Goal: Task Accomplishment & Management: Manage account settings

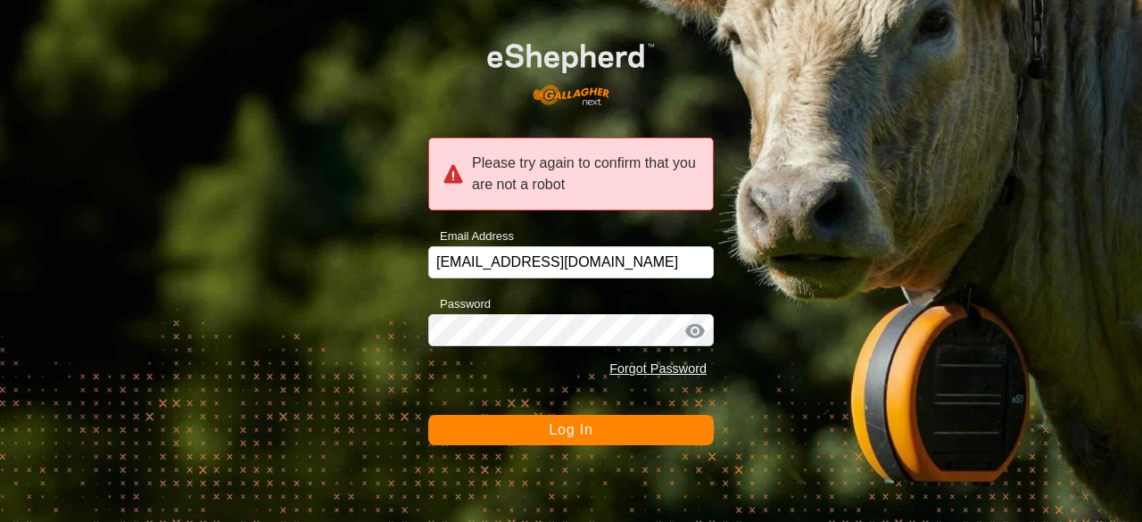
click at [516, 409] on form "Please try again to confirm that you are not a robot Email Address jchurch@tru.…" at bounding box center [571, 233] width 286 height 426
click at [517, 414] on form "Please try again to confirm that you are not a robot Email Address jchurch@tru.…" at bounding box center [571, 233] width 286 height 426
click at [518, 422] on button "Log In" at bounding box center [571, 430] width 286 height 30
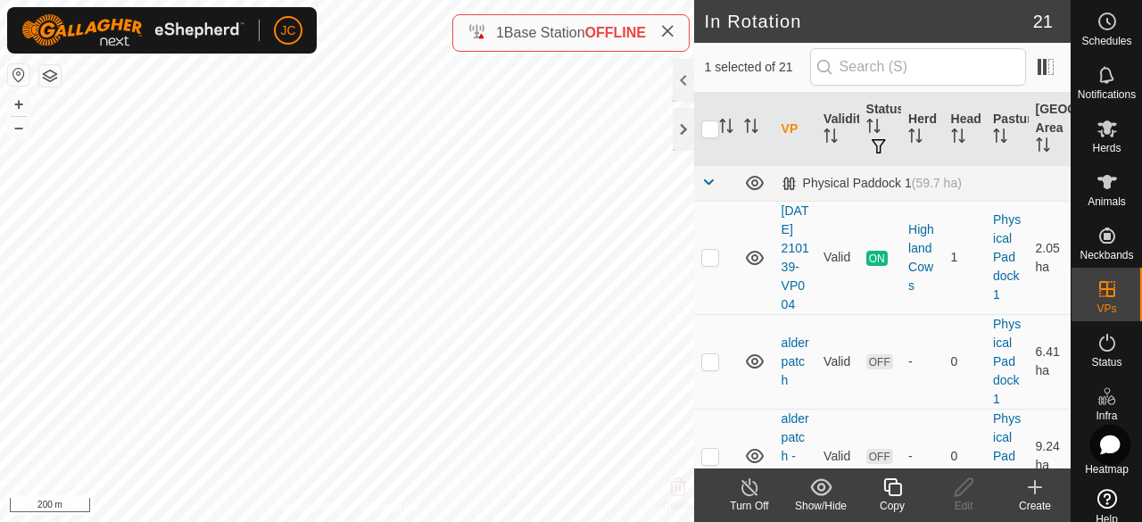
click at [758, 501] on div "Turn Off" at bounding box center [749, 506] width 71 height 16
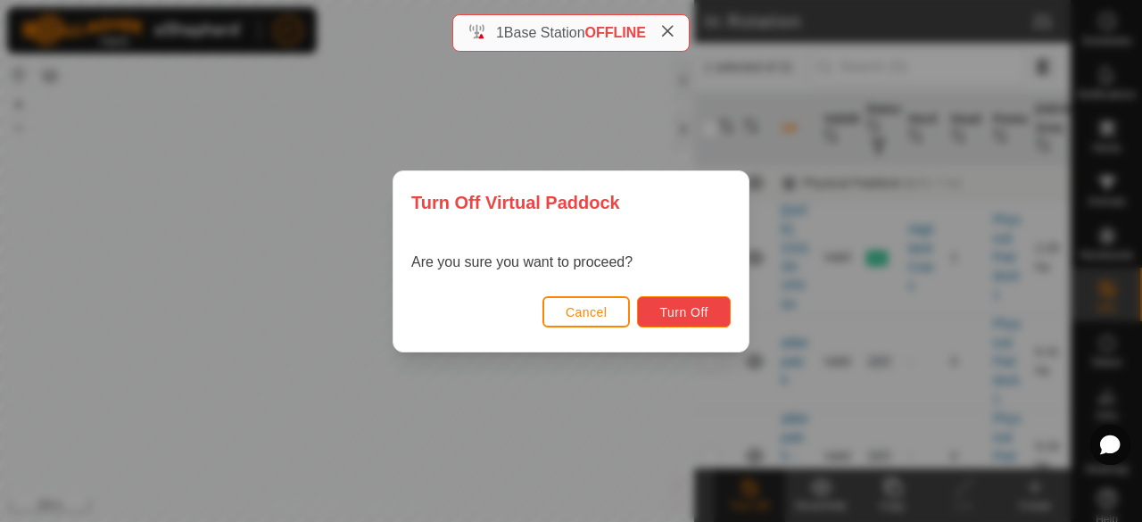
click at [698, 305] on span "Turn Off" at bounding box center [683, 312] width 49 height 14
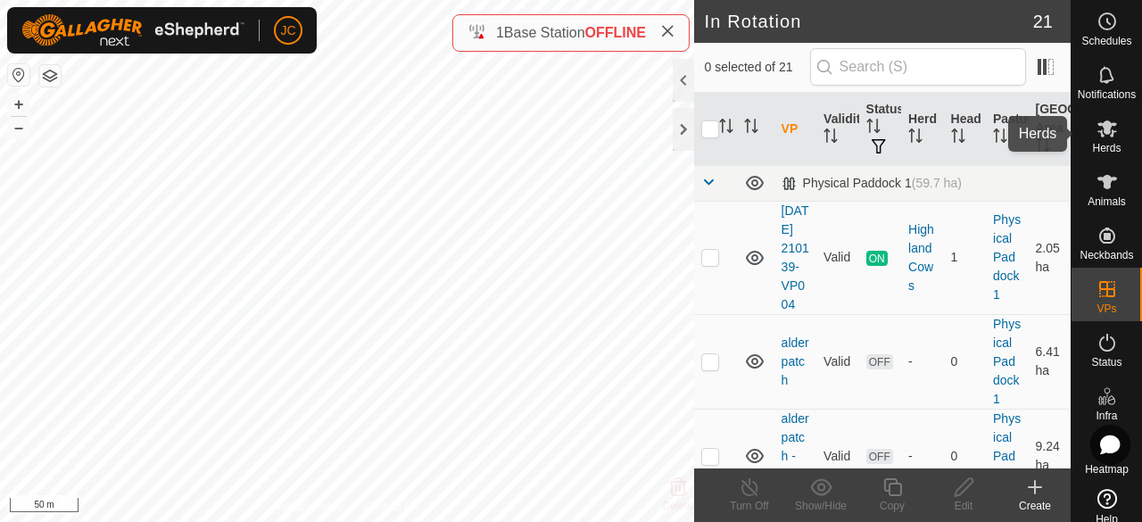
click at [1108, 137] on icon at bounding box center [1107, 128] width 21 height 21
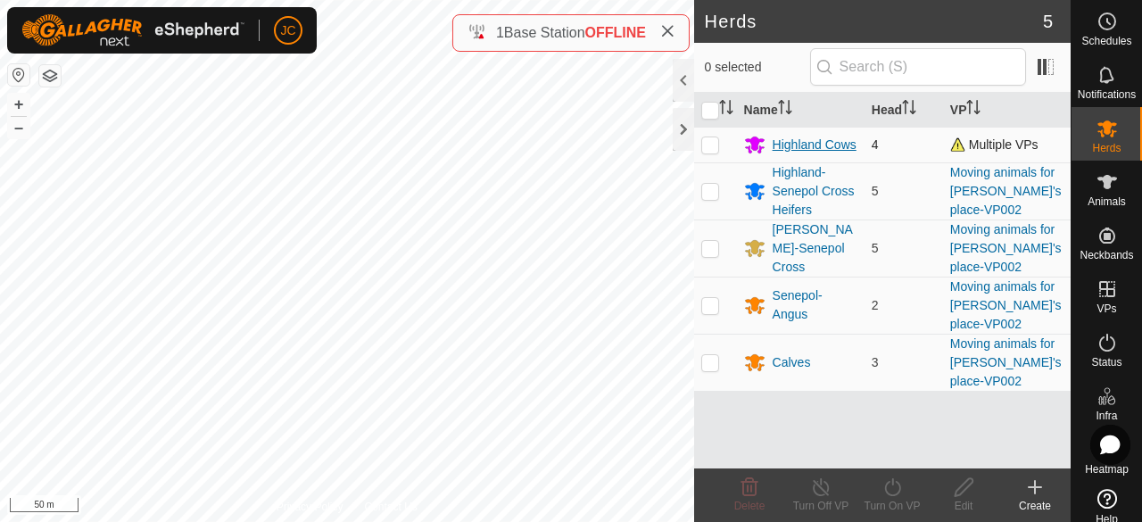
click at [793, 136] on div "Highland Cows" at bounding box center [815, 145] width 84 height 19
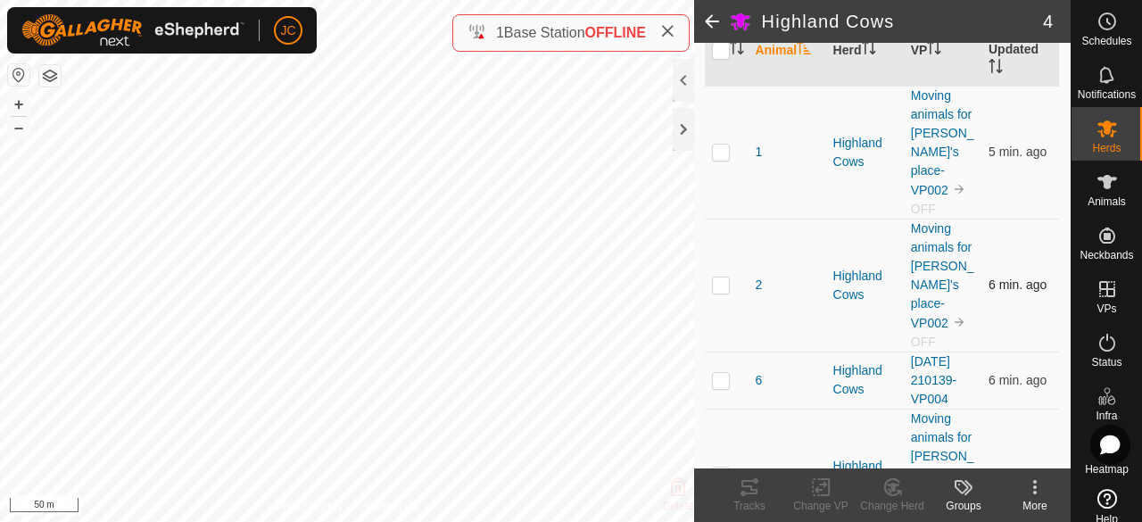
scroll to position [252, 0]
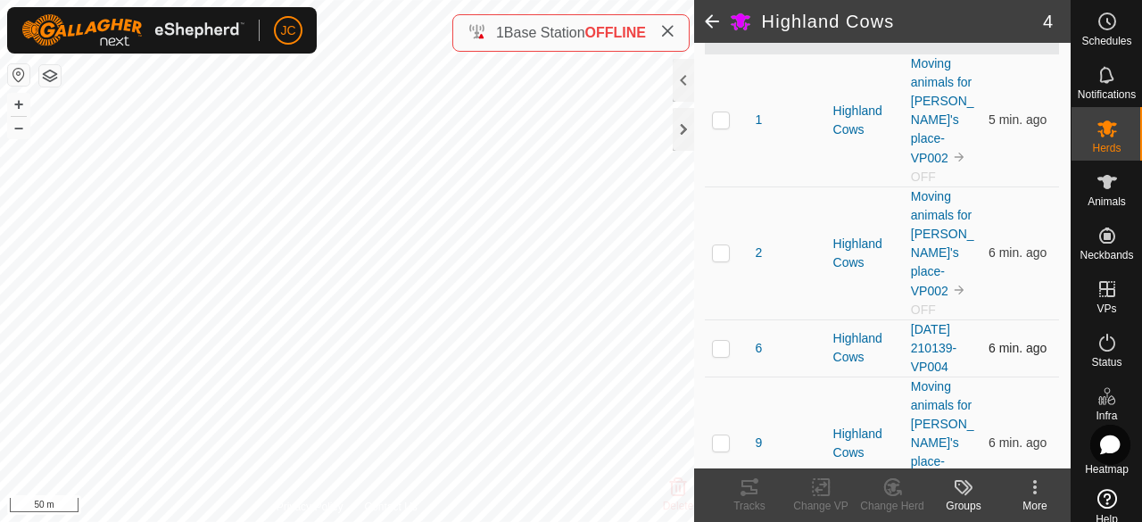
click at [716, 326] on td at bounding box center [726, 347] width 43 height 57
checkbox input "true"
click at [817, 495] on rect at bounding box center [821, 487] width 16 height 16
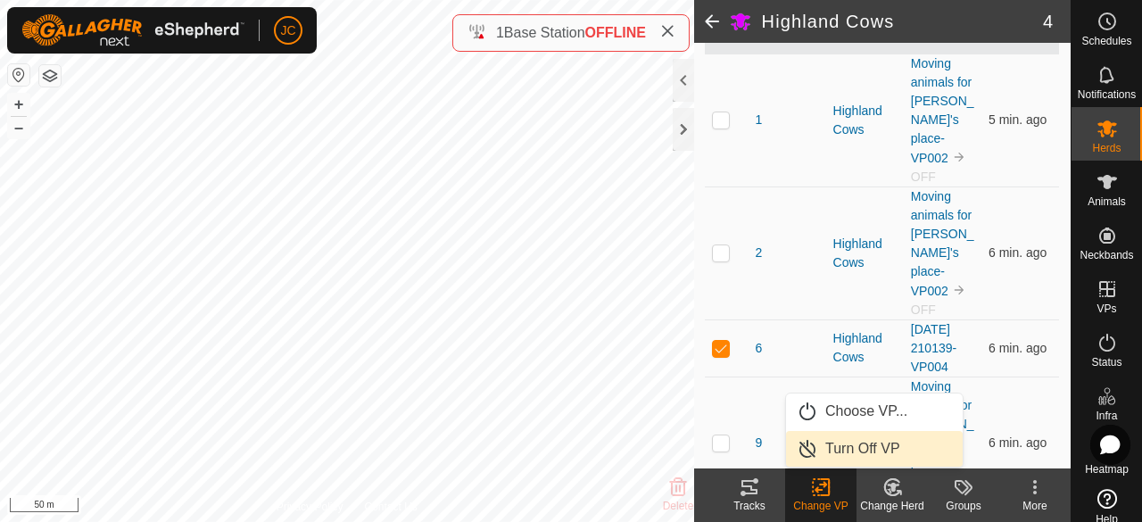
click at [846, 448] on link "Turn Off VP" at bounding box center [874, 449] width 177 height 36
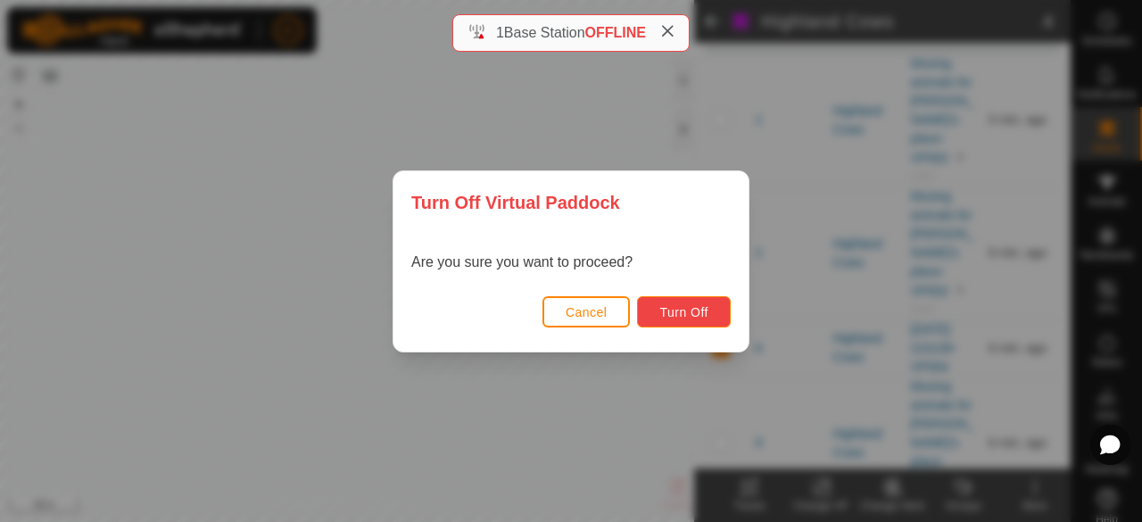
click at [688, 299] on button "Turn Off" at bounding box center [684, 311] width 94 height 31
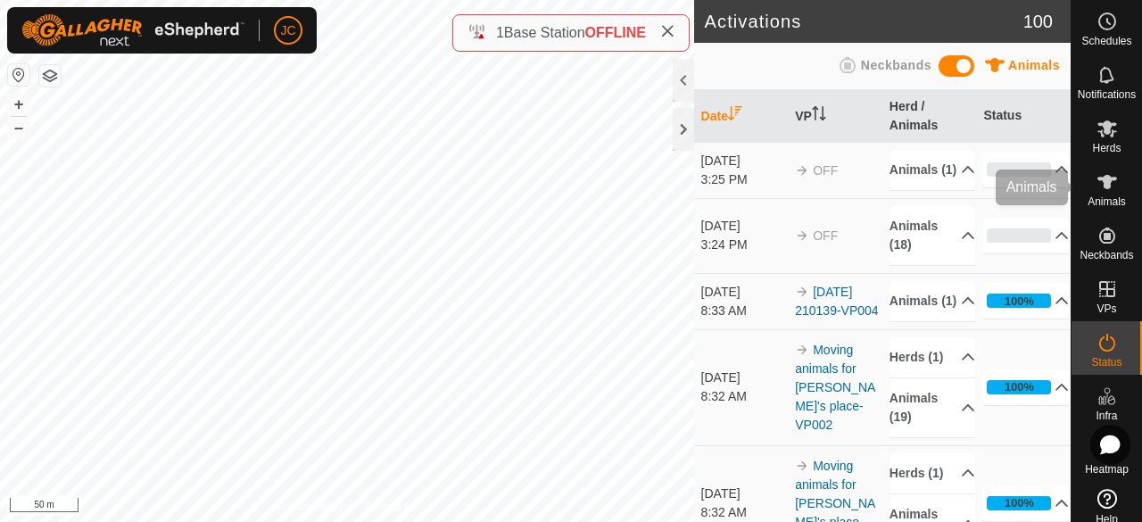
click at [1100, 185] on icon at bounding box center [1107, 182] width 20 height 14
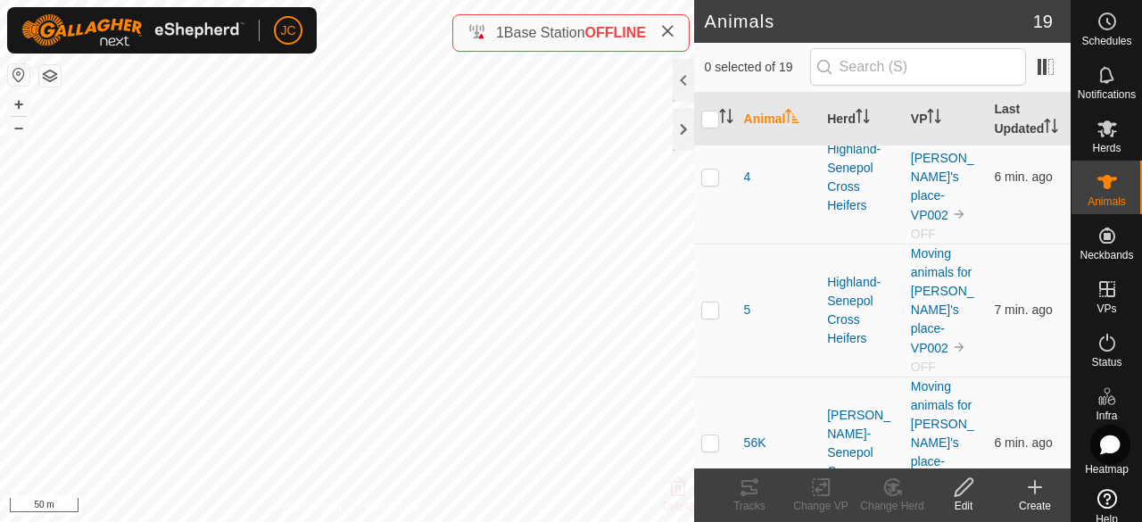
scroll to position [1338, 0]
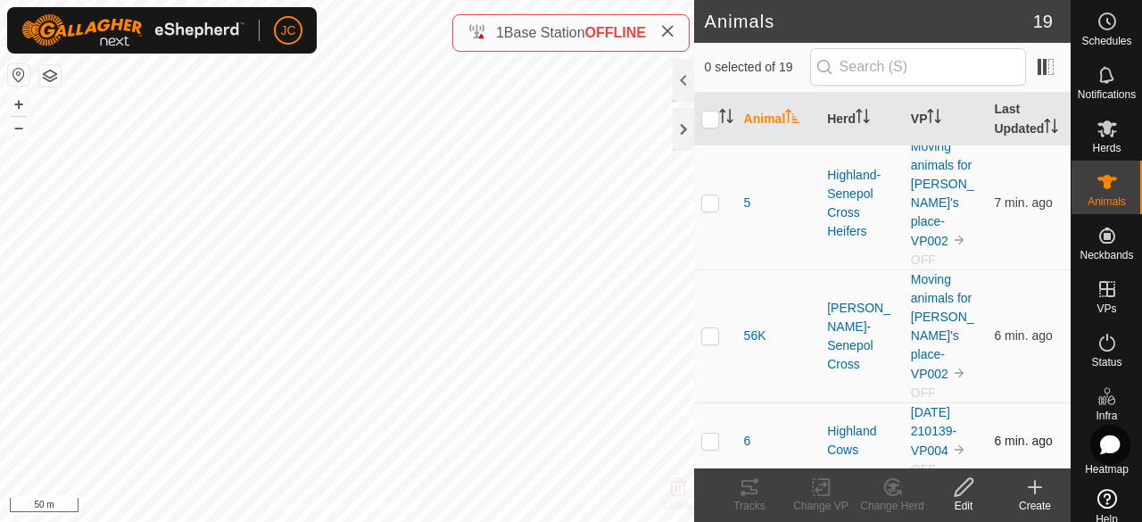
click at [716, 434] on p-checkbox at bounding box center [710, 441] width 18 height 14
click at [830, 496] on icon at bounding box center [821, 486] width 22 height 21
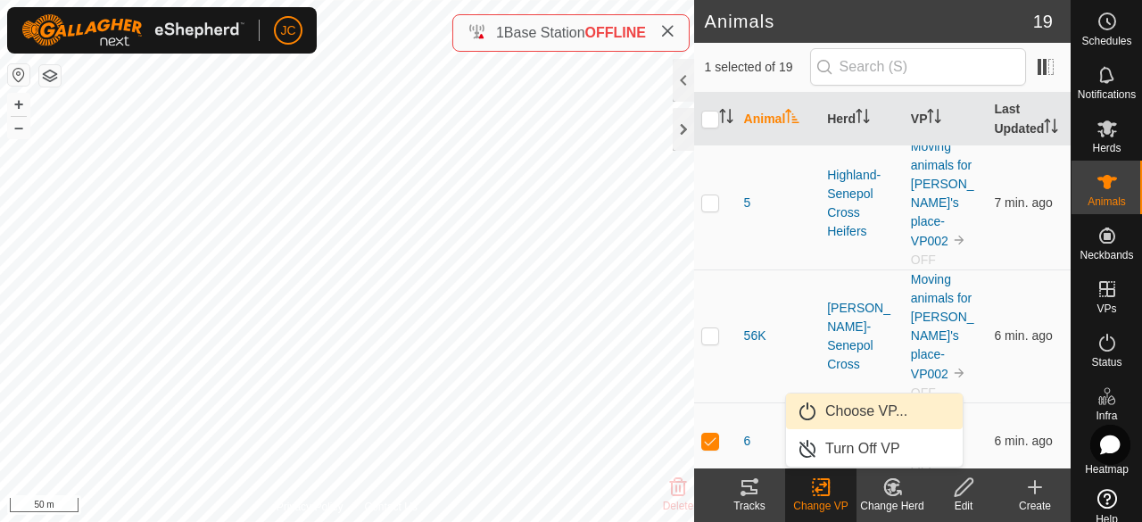
click at [840, 416] on link "Choose VP..." at bounding box center [874, 411] width 177 height 36
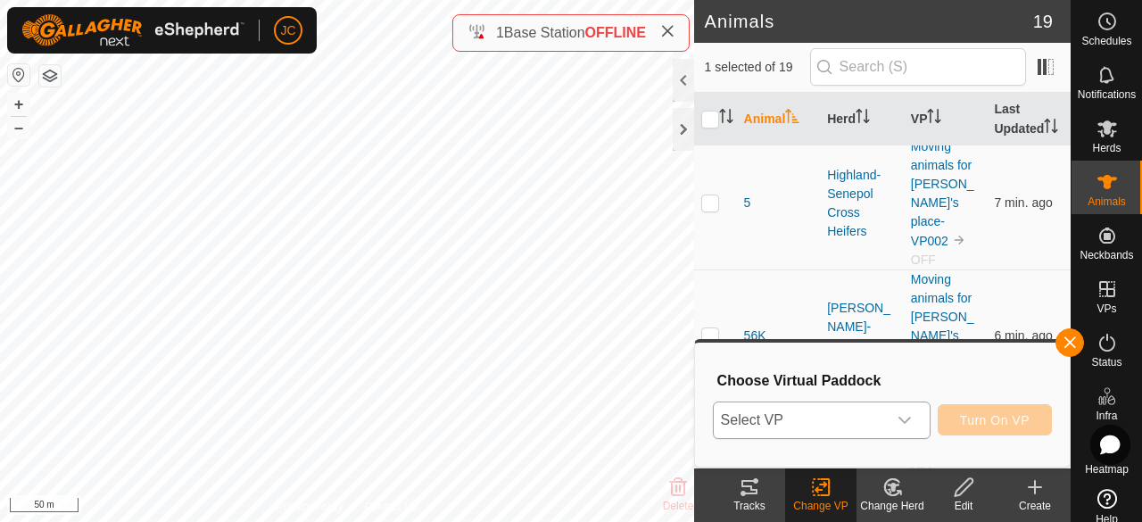
click at [812, 409] on span "Select VP" at bounding box center [800, 420] width 173 height 36
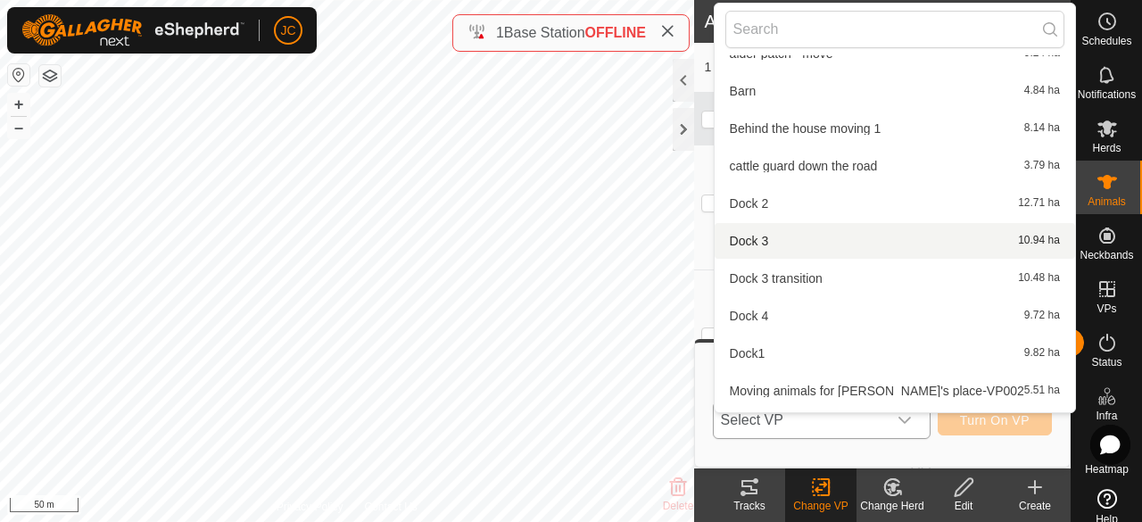
scroll to position [109, 0]
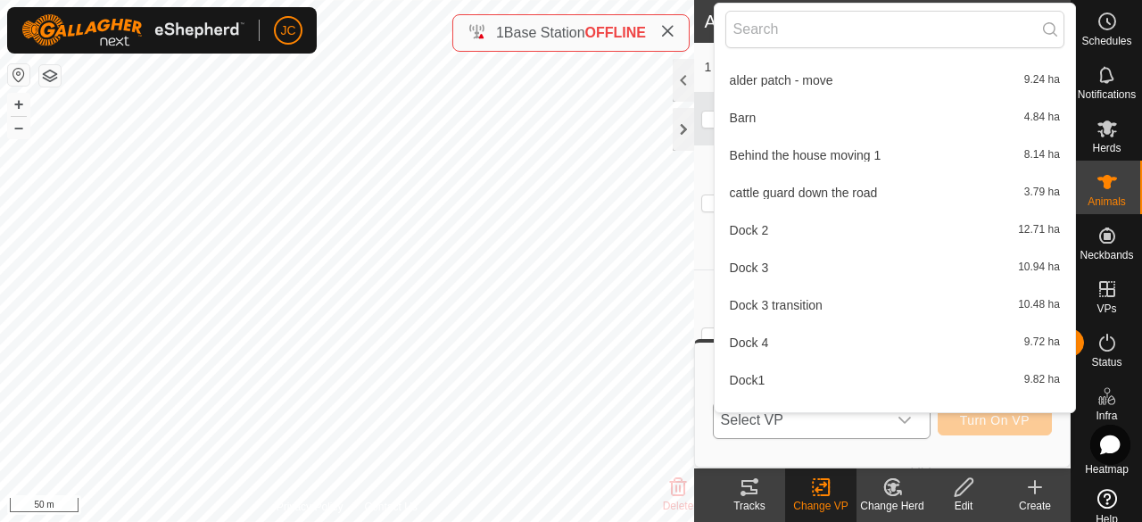
click at [809, 192] on li "cattle guard down the road 3.79 ha" at bounding box center [895, 193] width 360 height 36
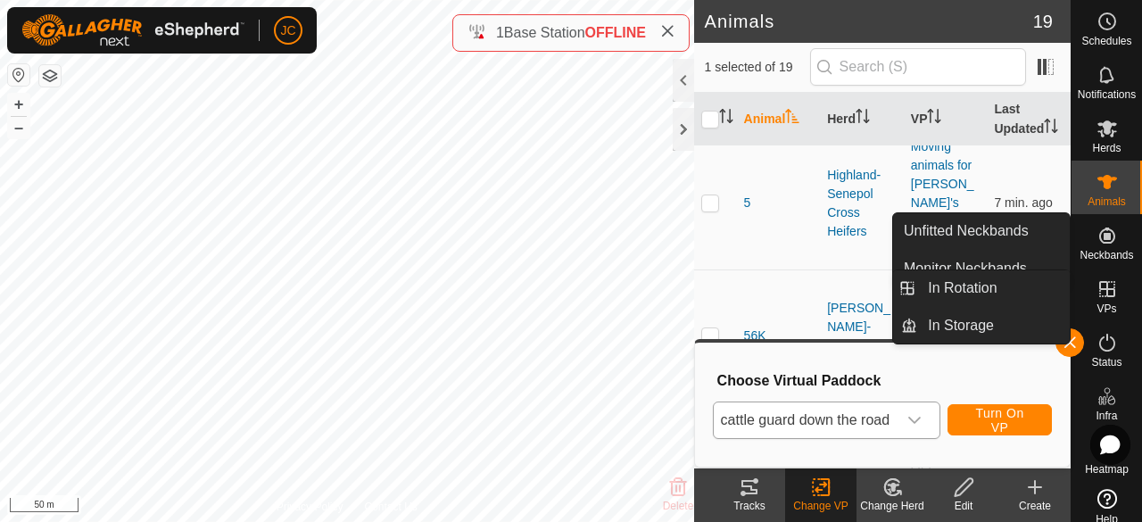
click at [1105, 291] on icon at bounding box center [1107, 288] width 21 height 21
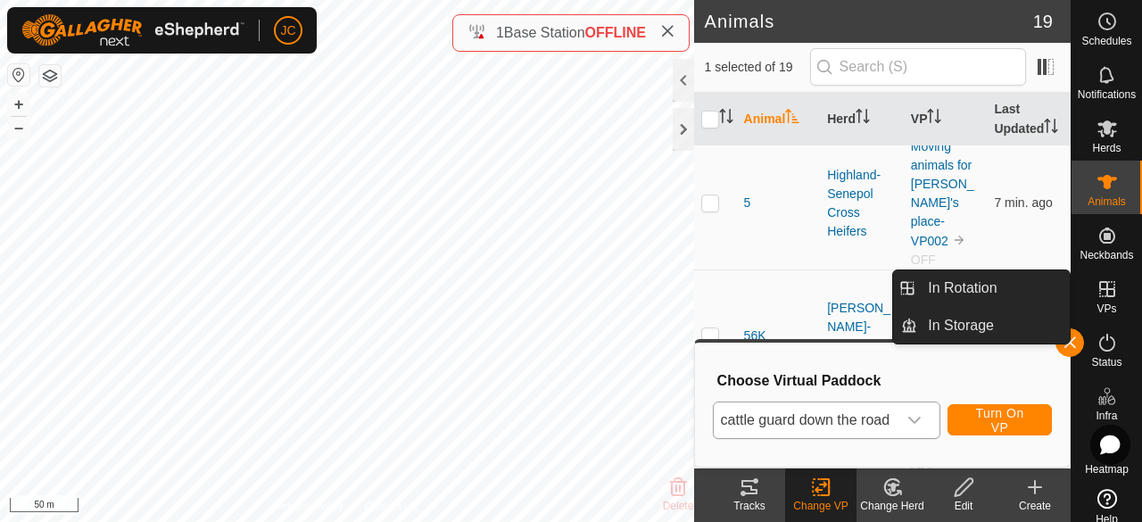
click at [1099, 294] on icon at bounding box center [1107, 289] width 16 height 16
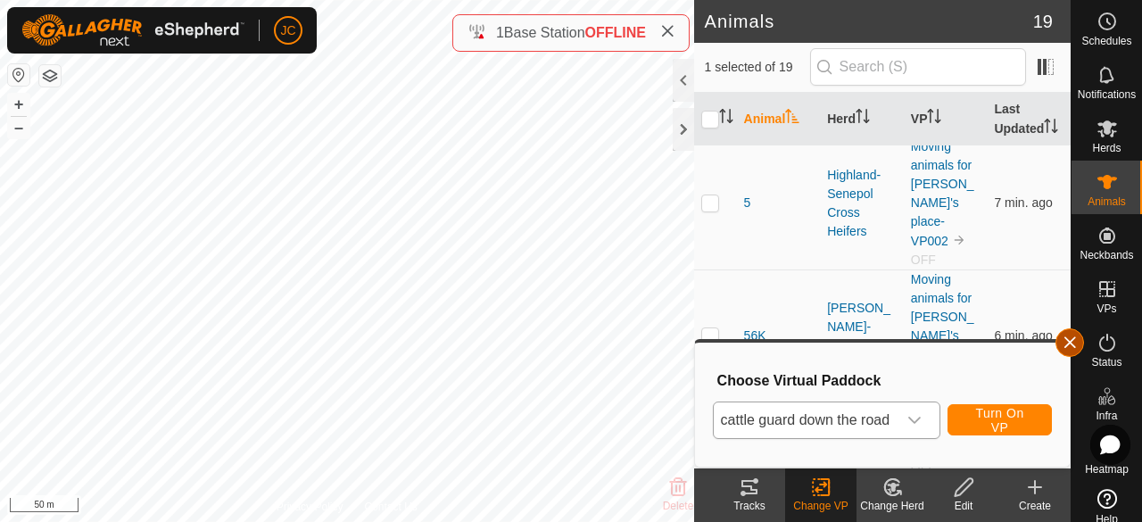
click at [1081, 345] on button "button" at bounding box center [1070, 342] width 29 height 29
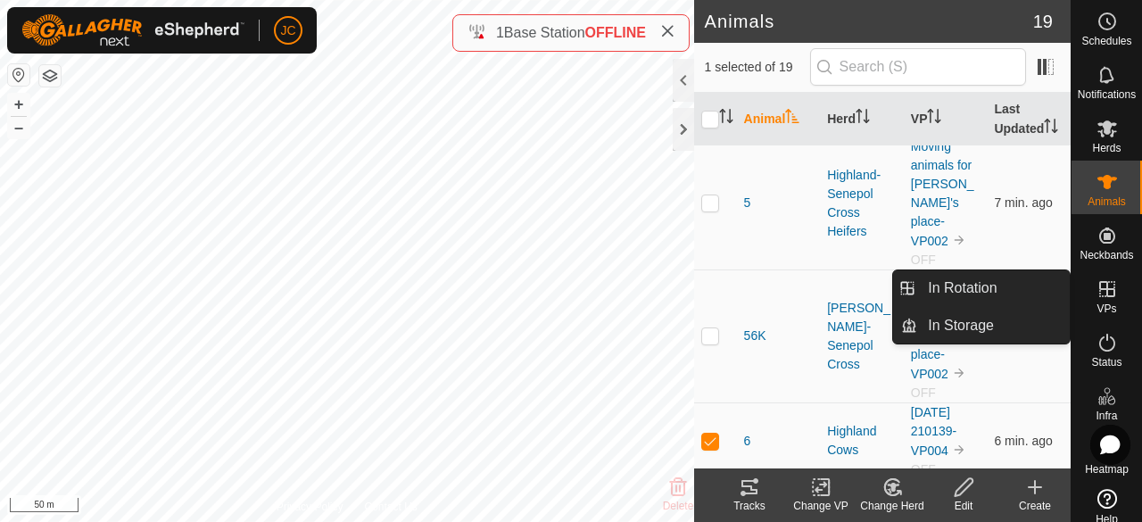
click at [1104, 292] on icon at bounding box center [1107, 288] width 21 height 21
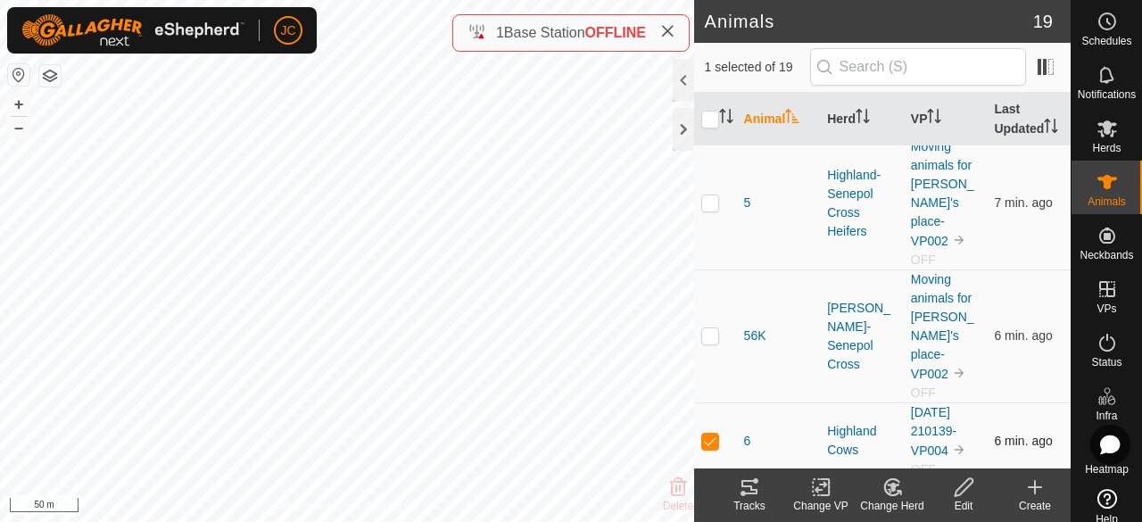
click at [700, 402] on td at bounding box center [715, 440] width 43 height 77
checkbox input "false"
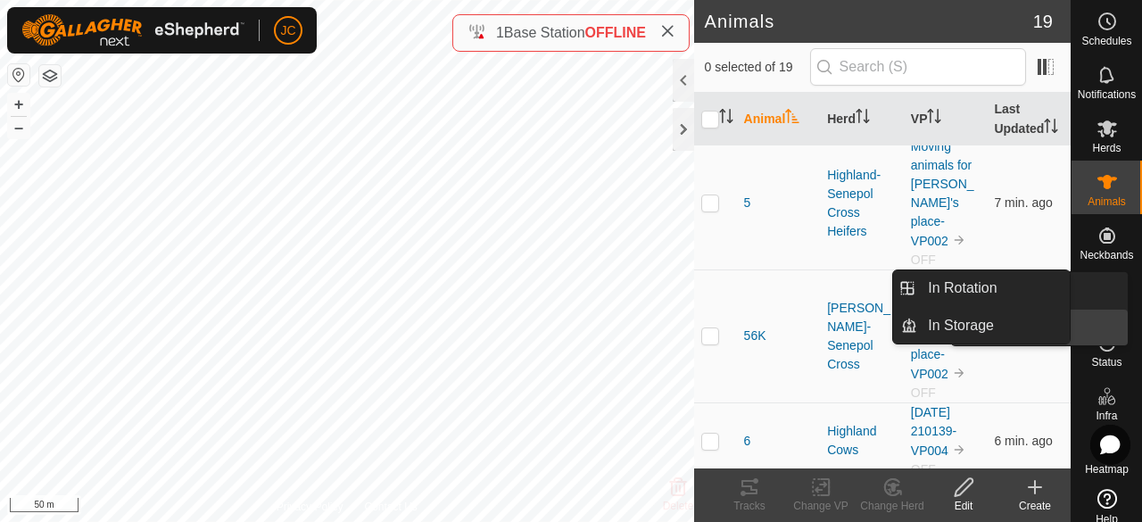
click at [1096, 319] on link "In Storage" at bounding box center [1051, 328] width 153 height 36
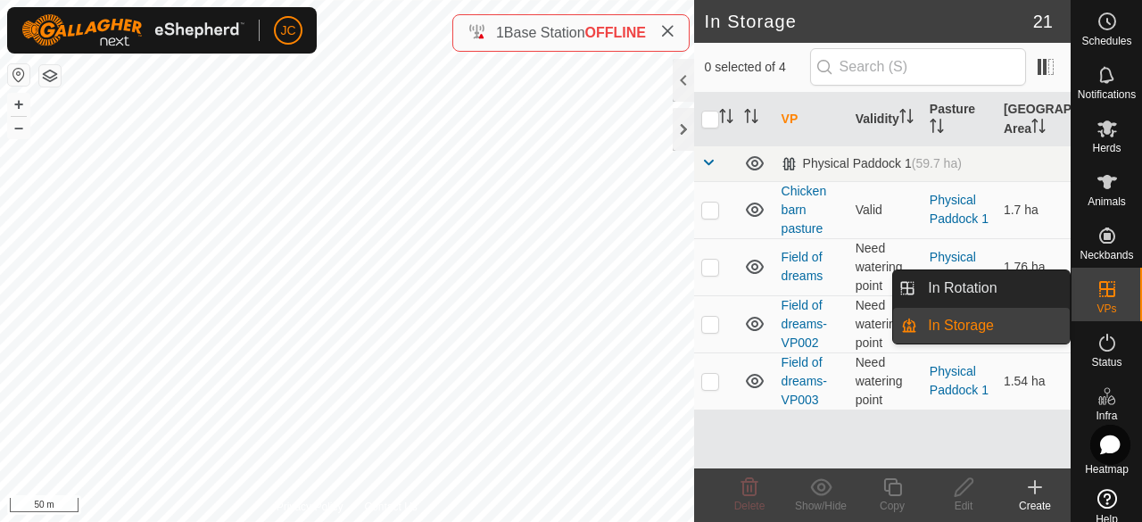
click at [1097, 297] on icon at bounding box center [1107, 288] width 21 height 21
click at [1010, 293] on link "In Rotation" at bounding box center [993, 288] width 153 height 36
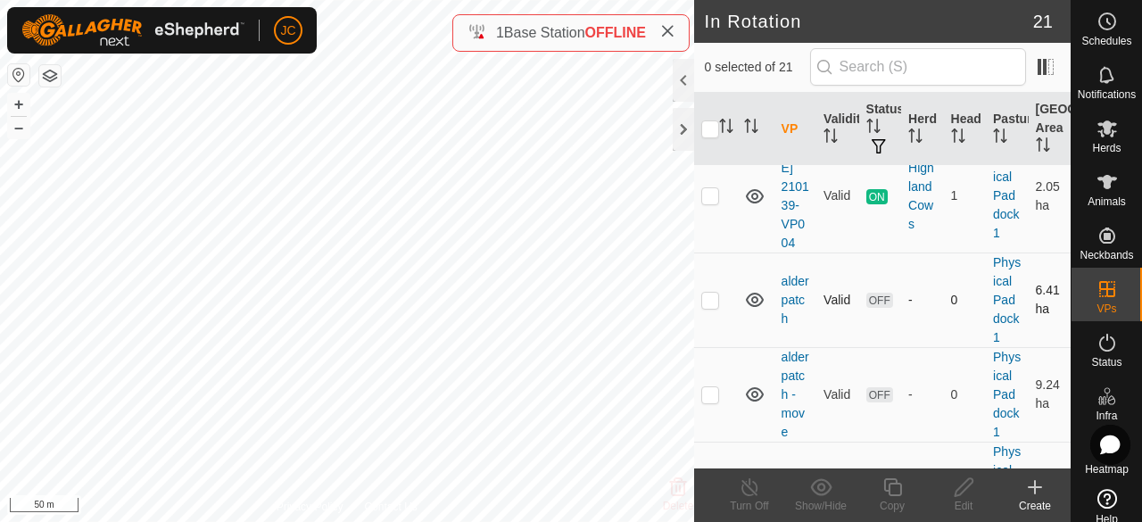
scroll to position [89, 0]
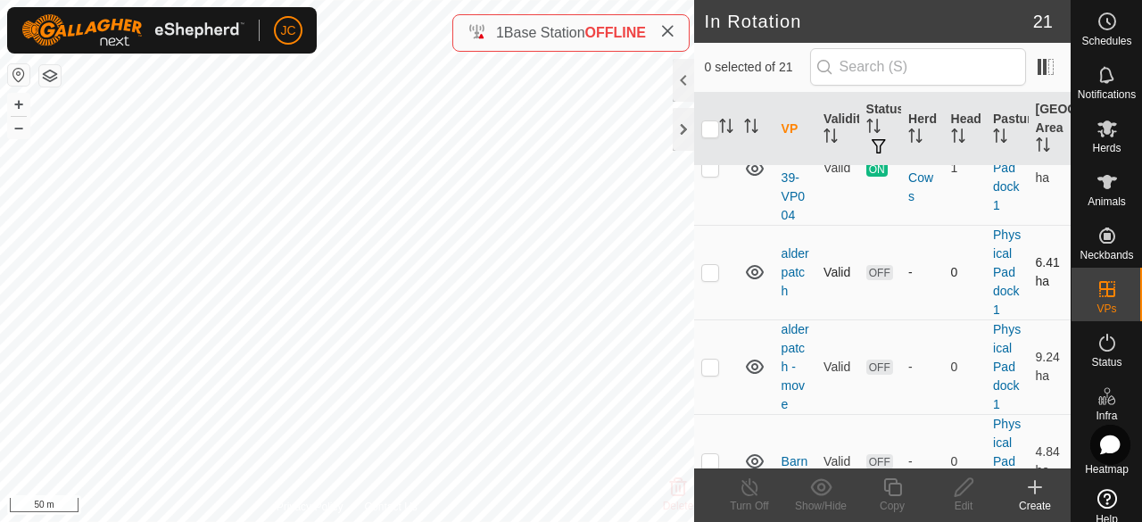
checkbox input "true"
click at [958, 495] on icon at bounding box center [964, 486] width 22 height 21
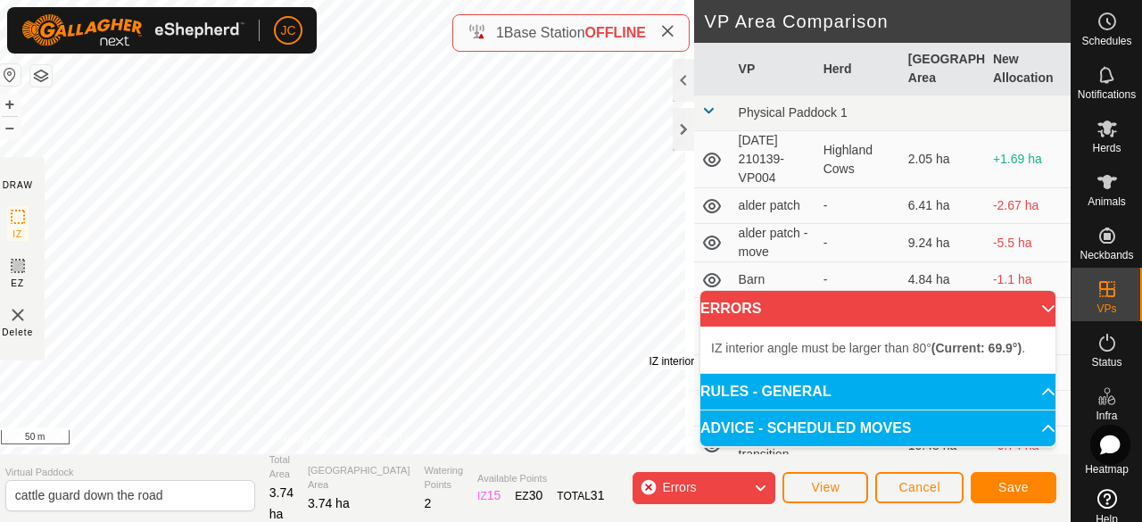
click at [658, 353] on div "IZ interior angle must be larger than 80° (Current: 69.9°) ." at bounding box center [783, 361] width 269 height 16
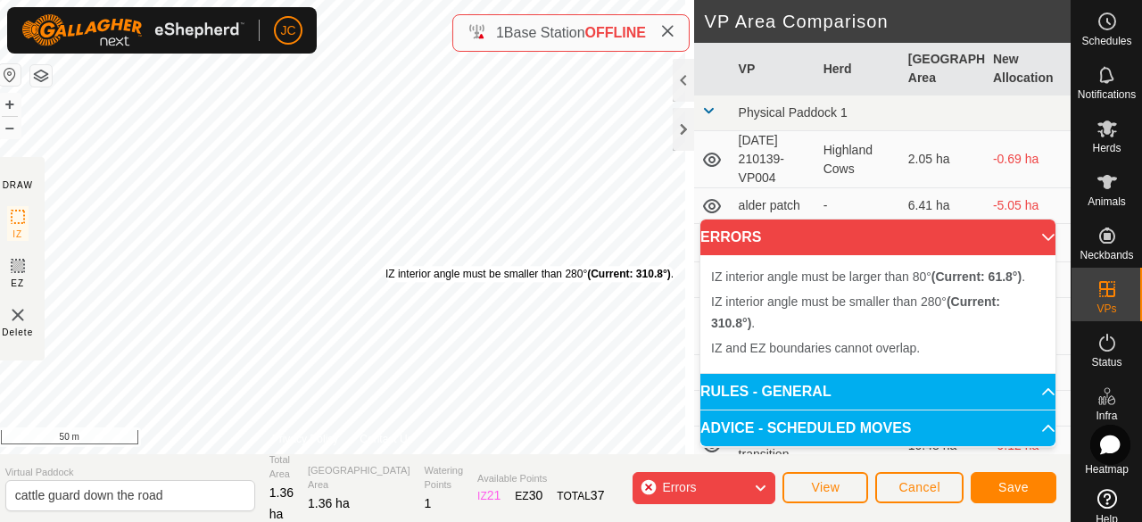
click at [394, 266] on div "IZ interior angle must be smaller than 280° (Current: 310.8°) ." at bounding box center [529, 274] width 288 height 16
click at [397, 269] on div "IZ interior angle must be smaller than 280° (Current: 310.8°) ." at bounding box center [532, 277] width 288 height 16
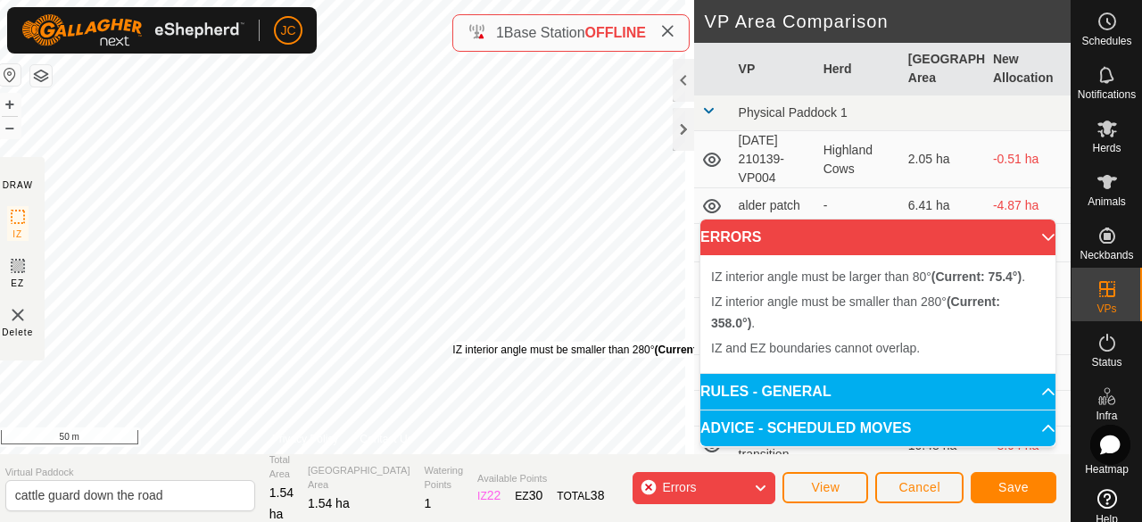
click at [461, 342] on div "IZ interior angle must be smaller than 280° (Current: 358.0°) ." at bounding box center [596, 350] width 288 height 16
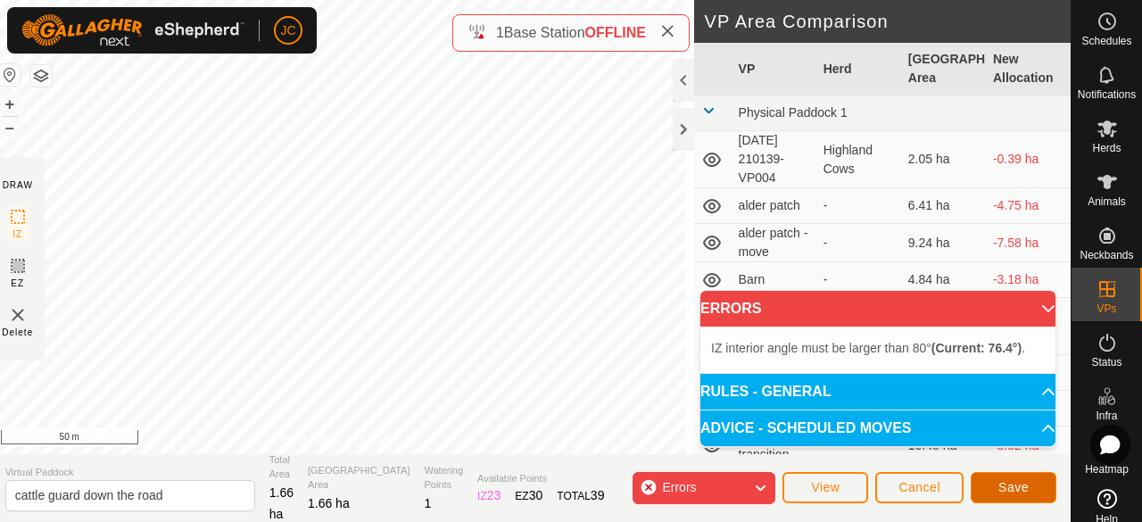
click at [996, 492] on button "Save" at bounding box center [1014, 487] width 86 height 31
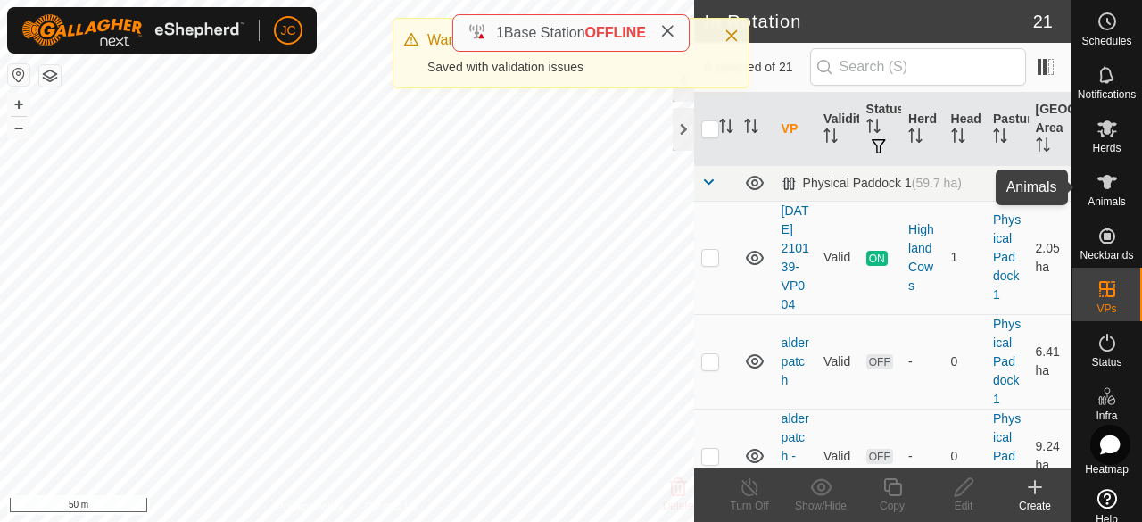
click at [1105, 195] on es-animals-svg-icon at bounding box center [1107, 182] width 32 height 29
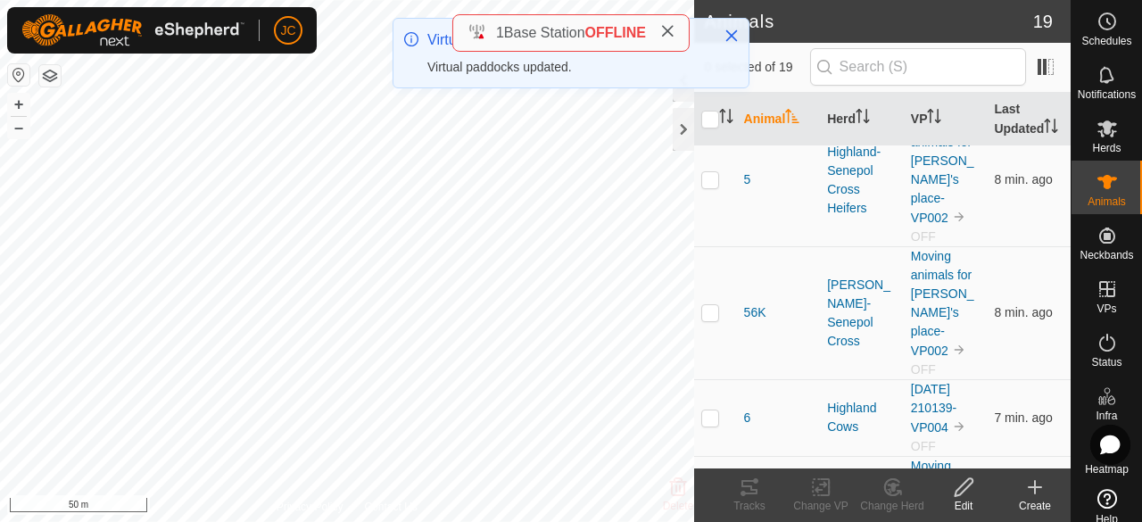
scroll to position [1249, 0]
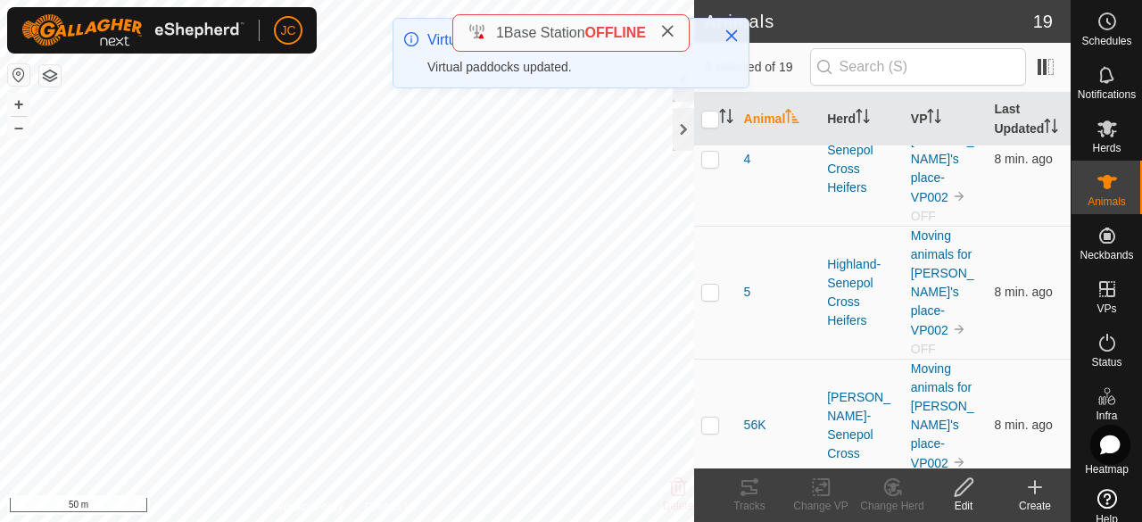
click at [717, 492] on td at bounding box center [715, 530] width 43 height 77
checkbox input "true"
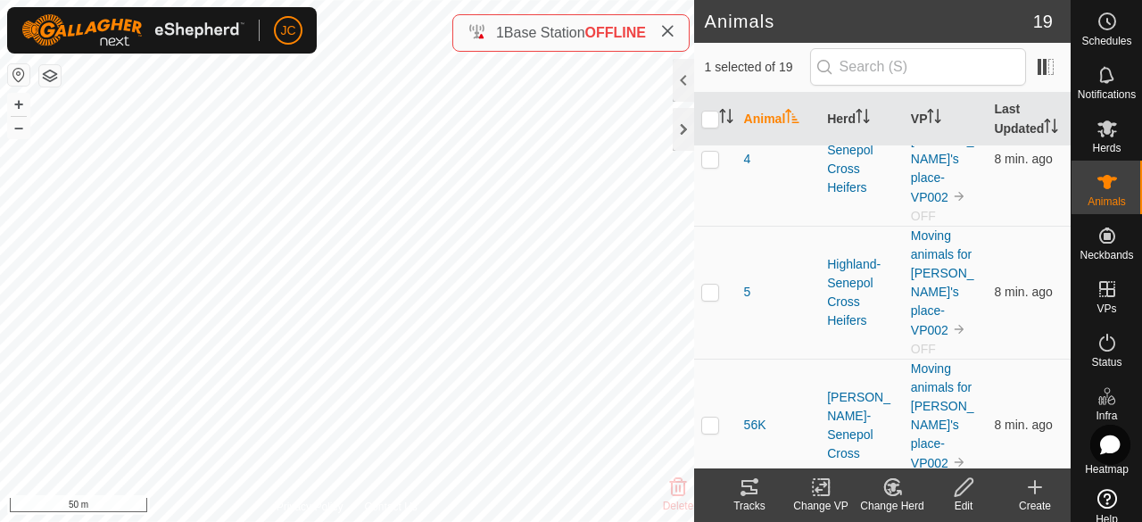
click at [822, 500] on div "Change VP" at bounding box center [820, 506] width 71 height 16
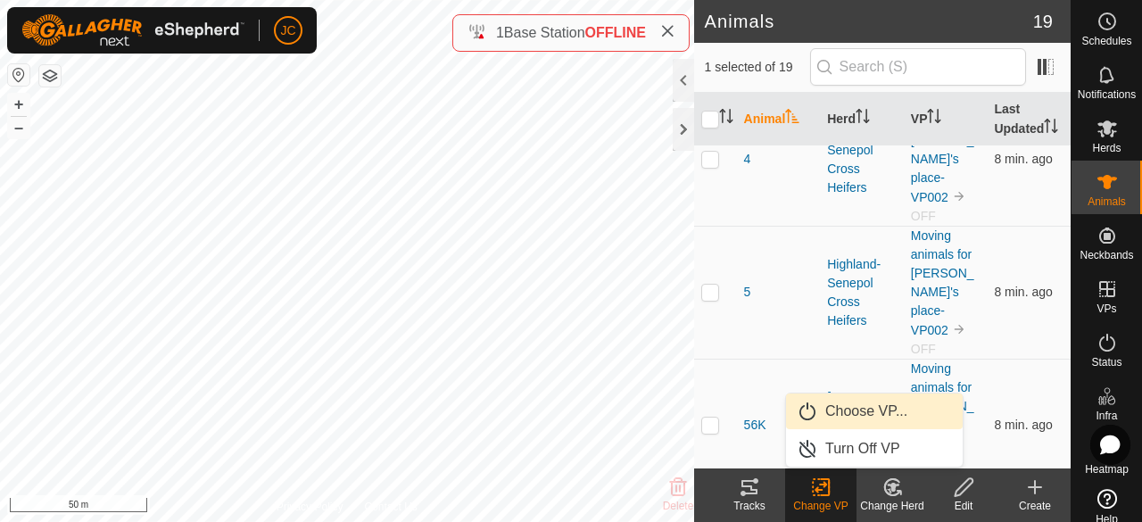
click at [851, 417] on link "Choose VP..." at bounding box center [874, 411] width 177 height 36
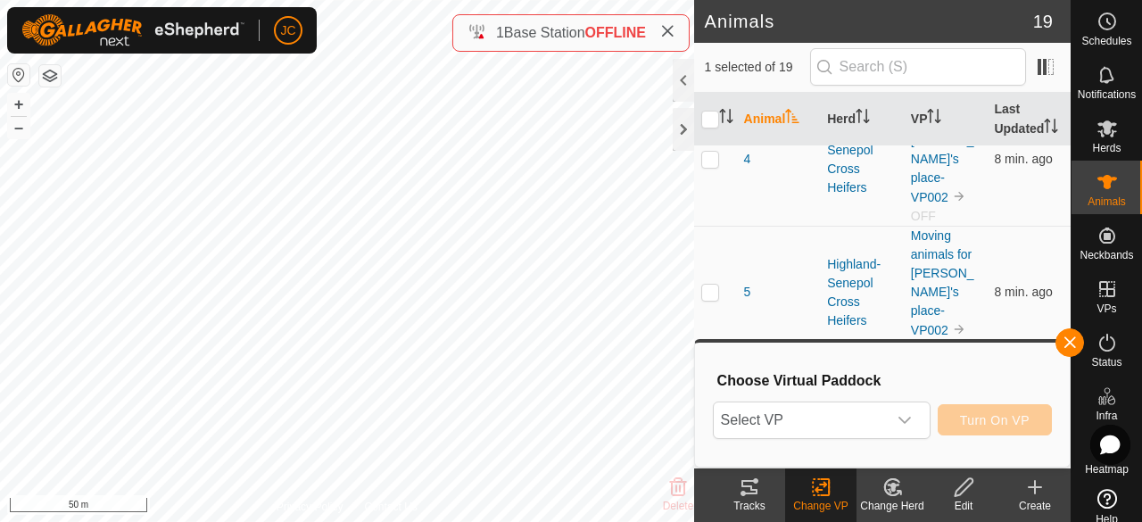
click at [851, 417] on span "Select VP" at bounding box center [800, 420] width 173 height 36
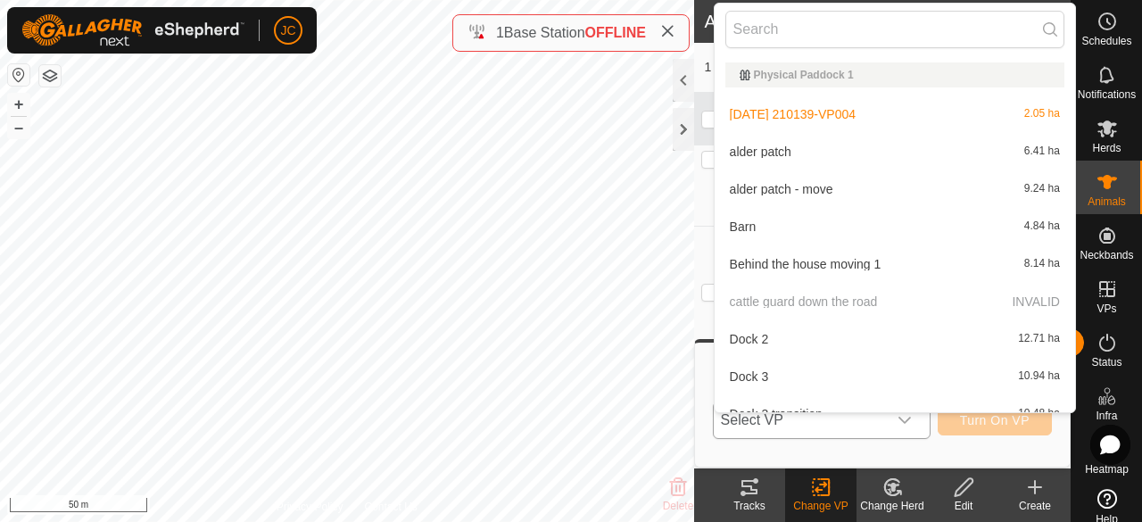
scroll to position [20, 0]
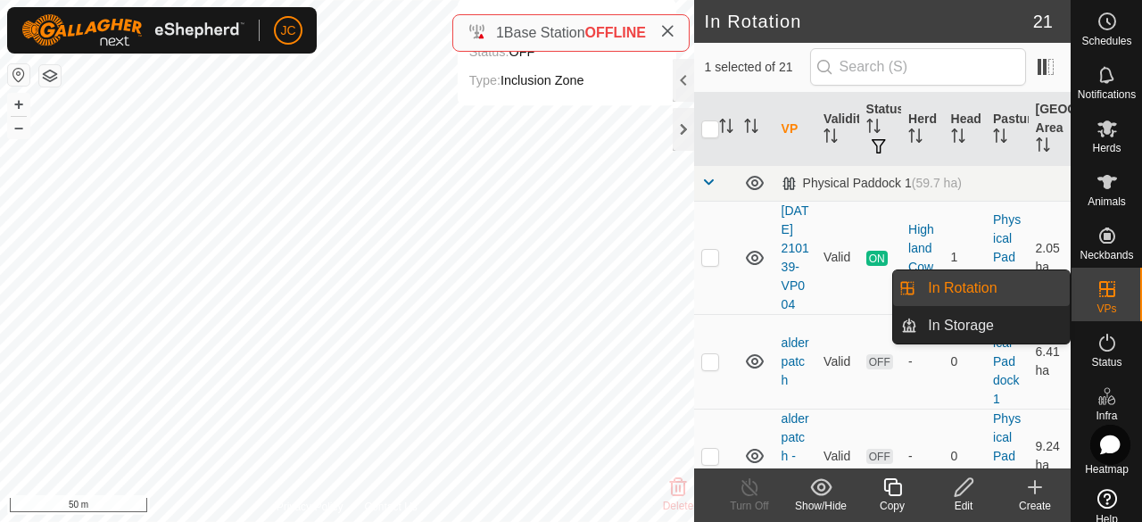
click at [1097, 295] on icon at bounding box center [1107, 288] width 21 height 21
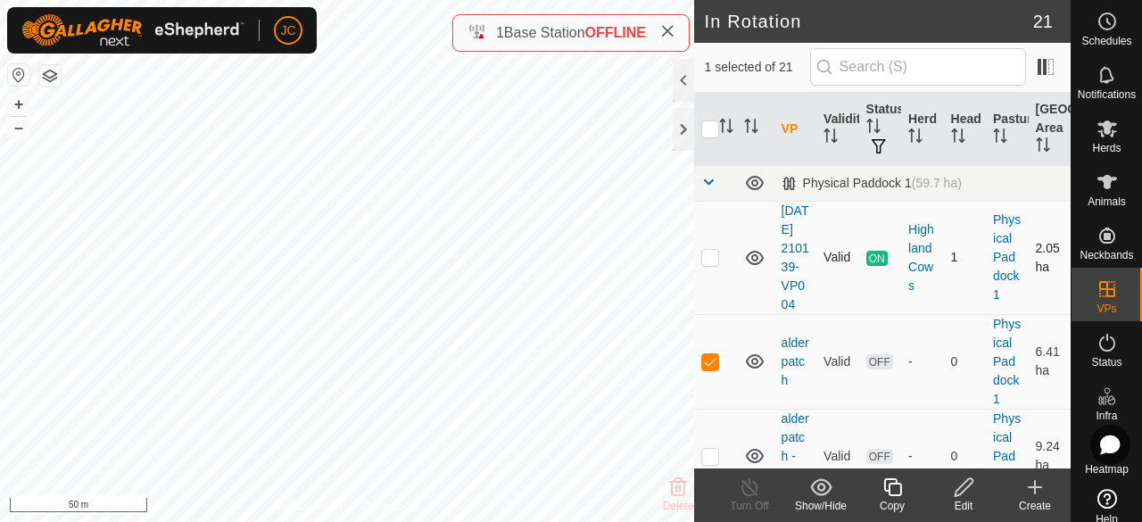
checkbox input "true"
checkbox input "false"
checkbox input "true"
click at [960, 493] on icon at bounding box center [964, 486] width 22 height 21
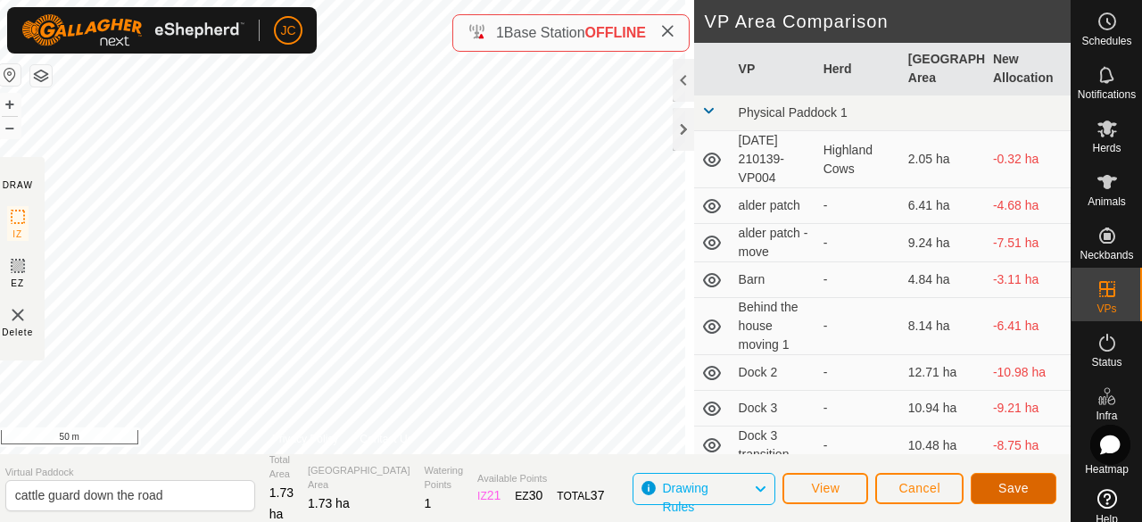
click at [1004, 498] on button "Save" at bounding box center [1014, 488] width 86 height 31
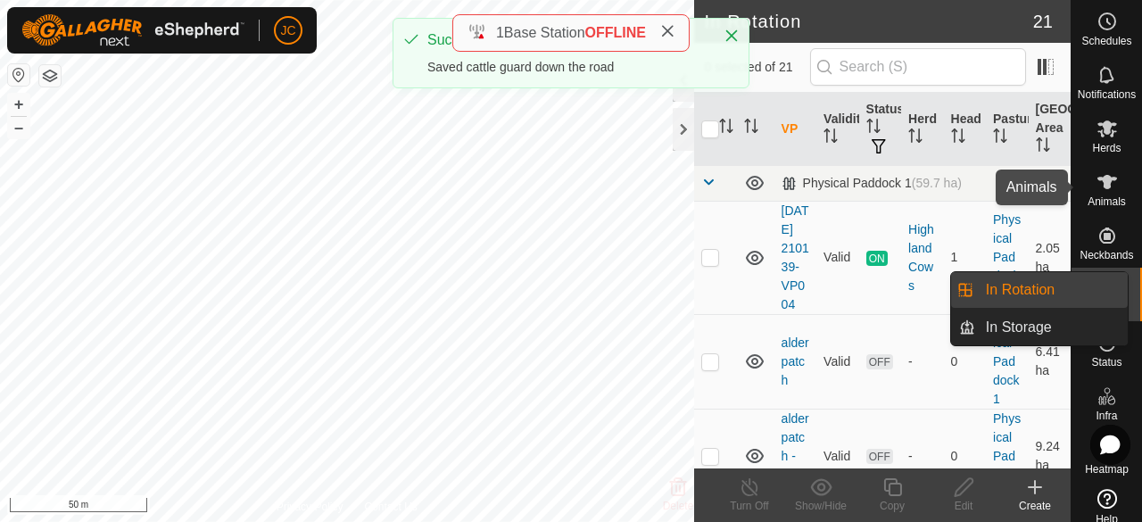
click at [1096, 211] on div "Animals" at bounding box center [1107, 188] width 70 height 54
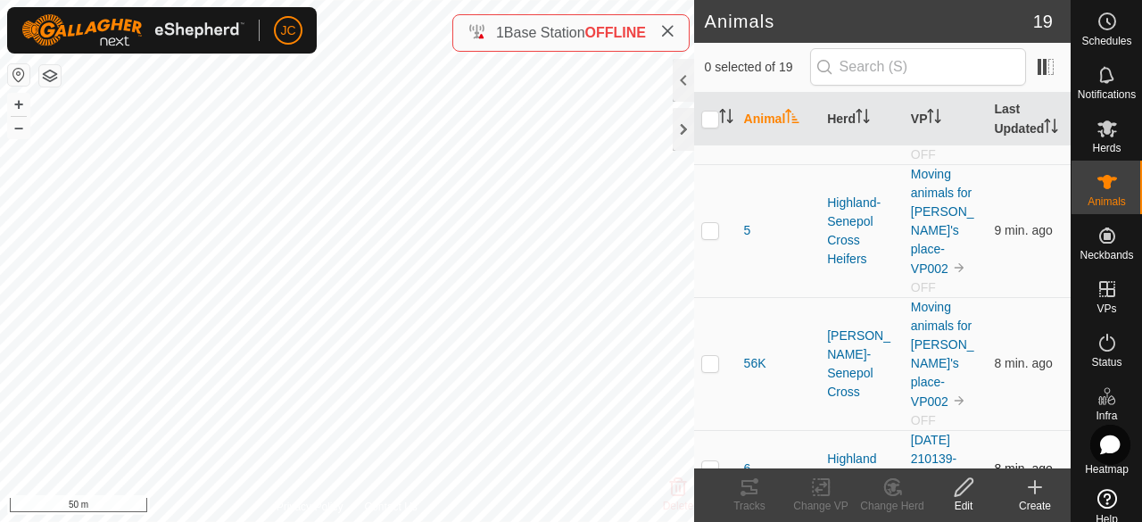
scroll to position [1338, 0]
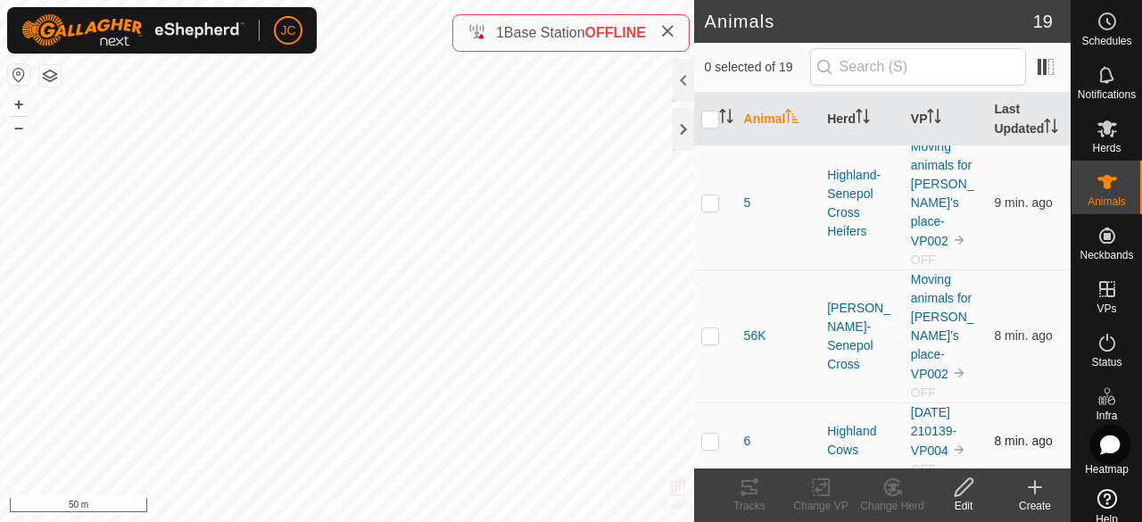
click at [717, 434] on p-checkbox at bounding box center [710, 441] width 18 height 14
checkbox input "true"
click at [829, 493] on icon at bounding box center [821, 486] width 22 height 21
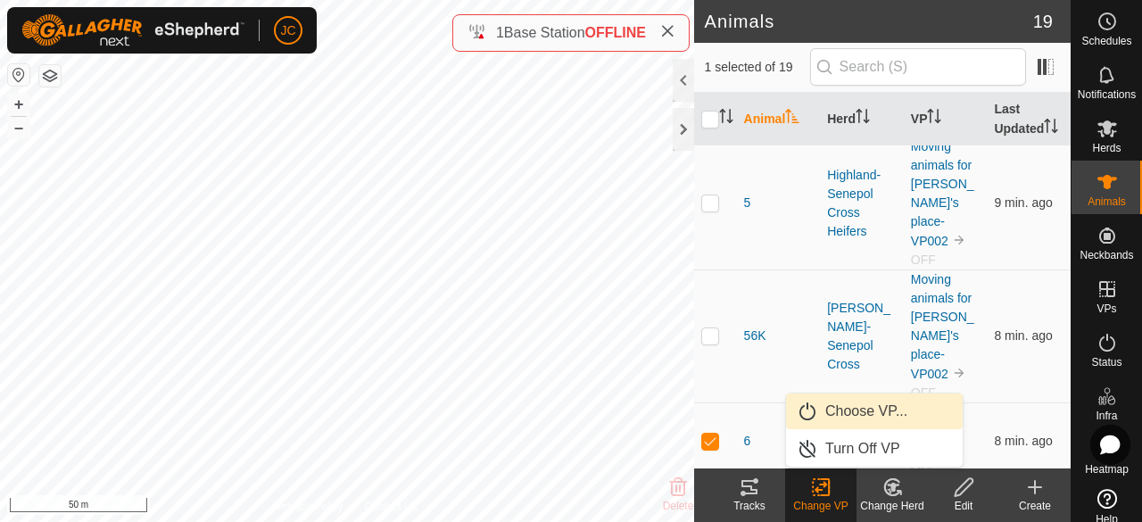
click at [835, 422] on link "Choose VP..." at bounding box center [874, 411] width 177 height 36
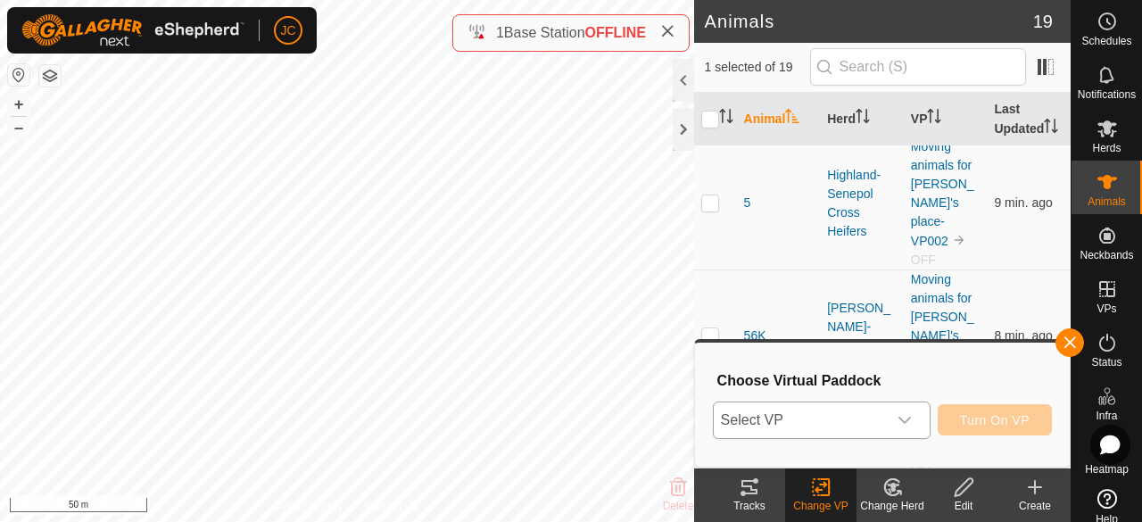
click at [831, 417] on span "Select VP" at bounding box center [800, 420] width 173 height 36
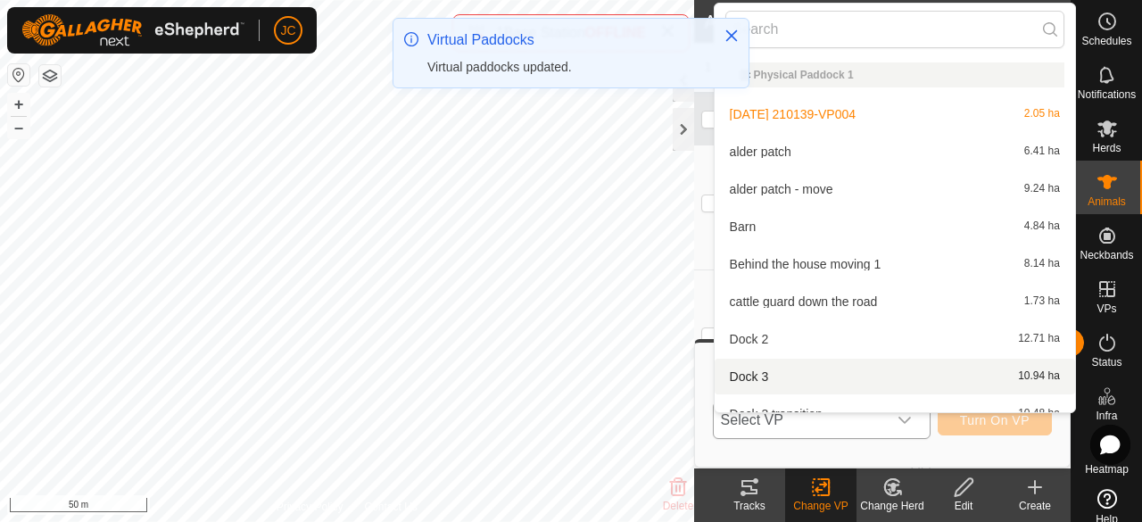
scroll to position [20, 0]
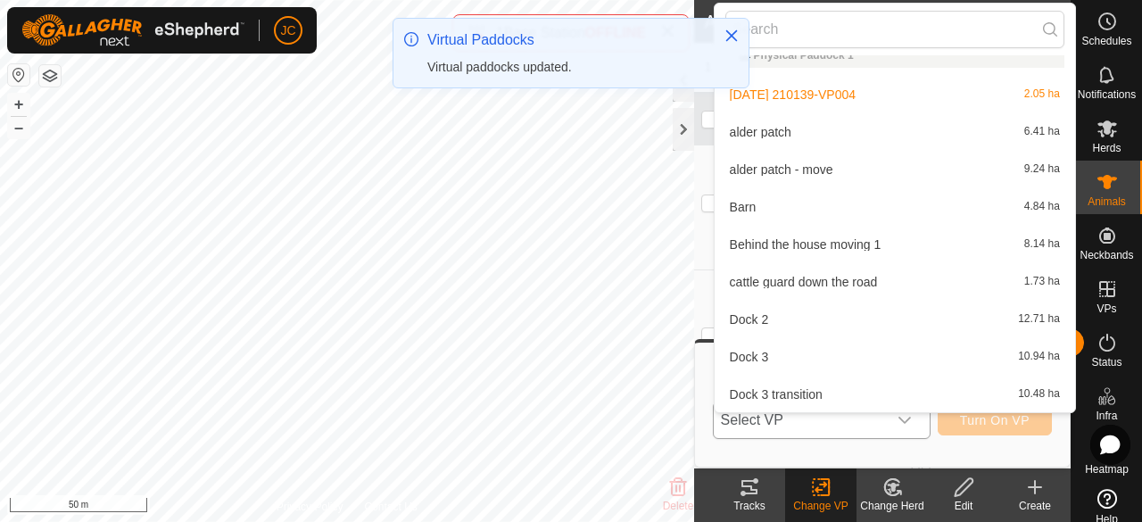
click at [781, 286] on li "cattle guard down the road 1.73 ha" at bounding box center [895, 282] width 360 height 36
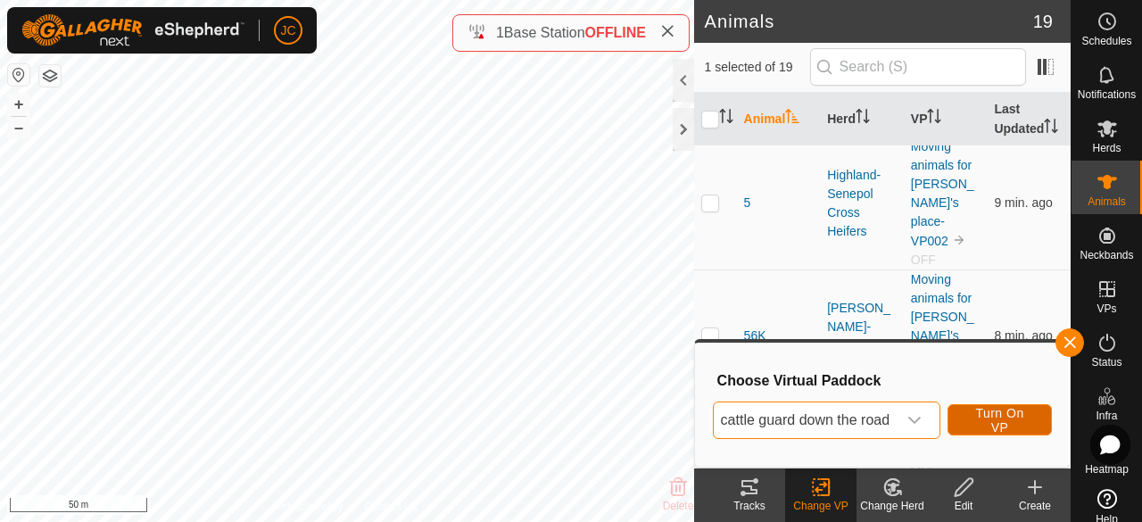
click at [987, 425] on span "Turn On VP" at bounding box center [1000, 420] width 60 height 29
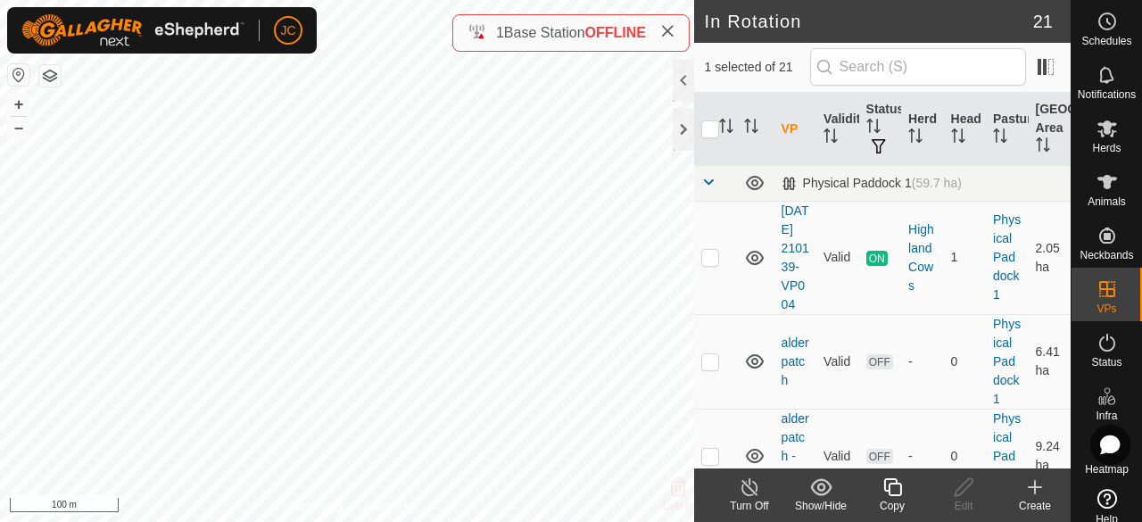
click at [762, 488] on turn-off-svg-icon at bounding box center [749, 486] width 71 height 21
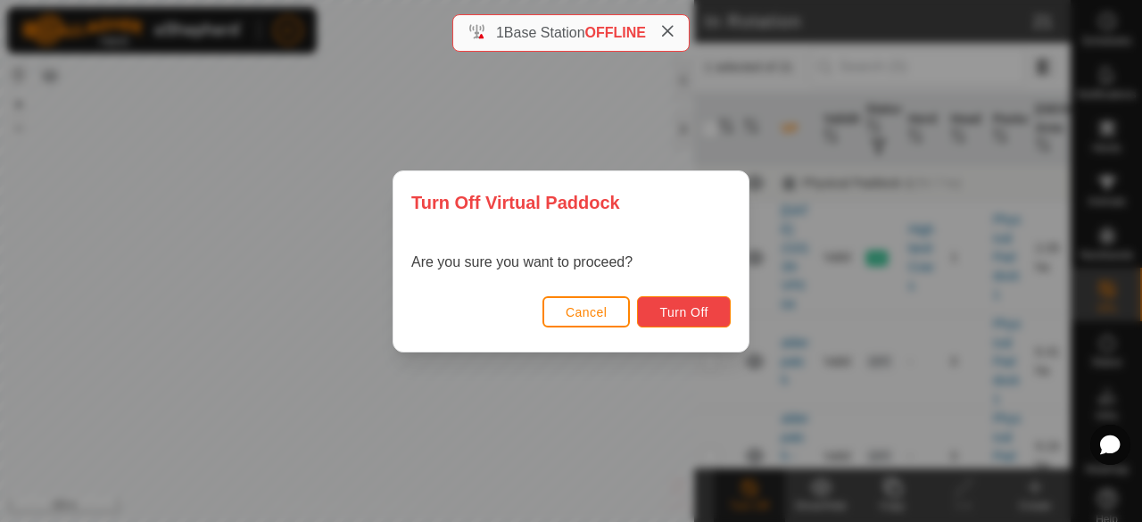
click at [684, 325] on button "Turn Off" at bounding box center [684, 311] width 94 height 31
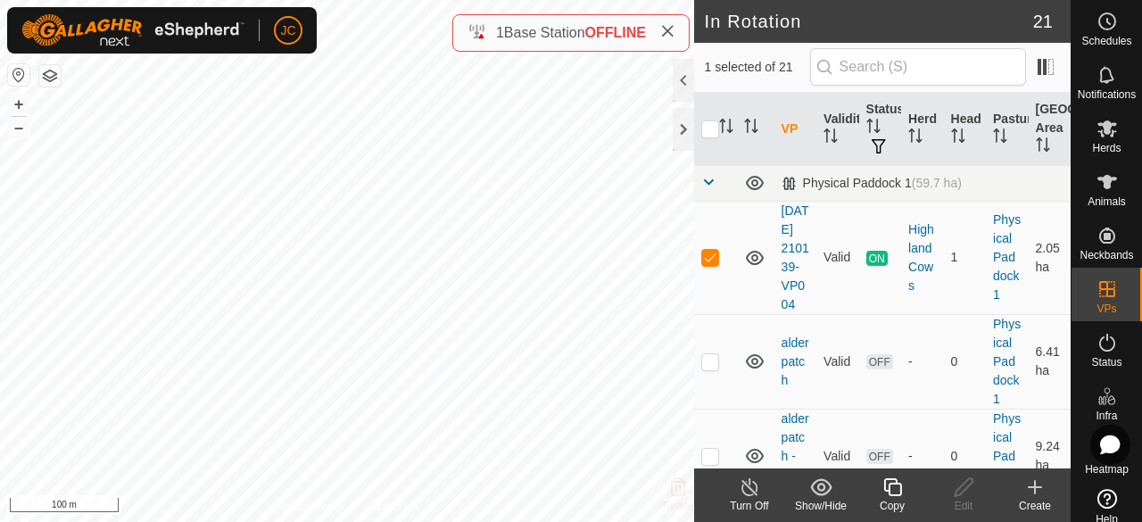
checkbox input "false"
checkbox input "true"
checkbox input "false"
checkbox input "true"
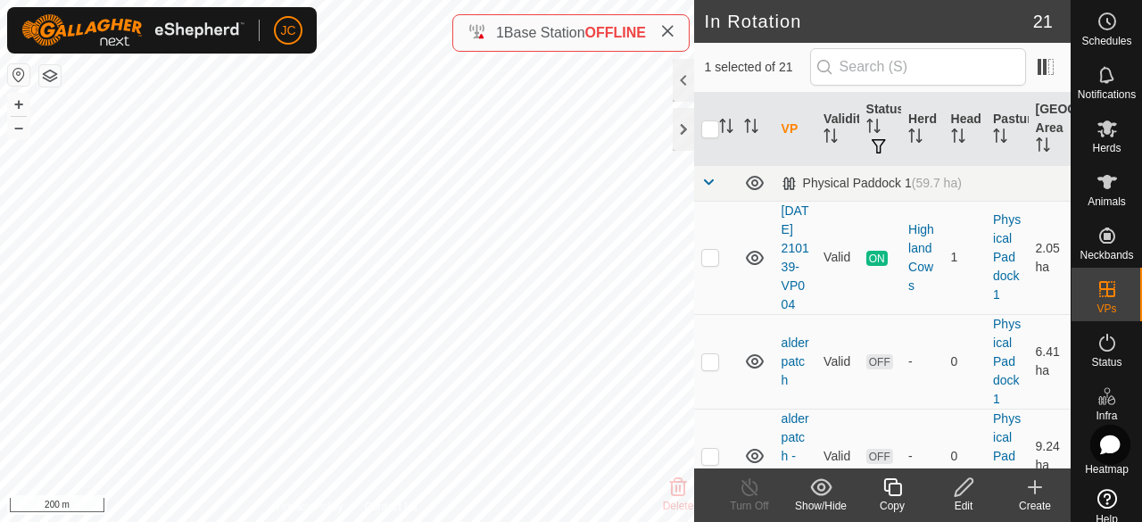
checkbox input "false"
checkbox input "true"
checkbox input "false"
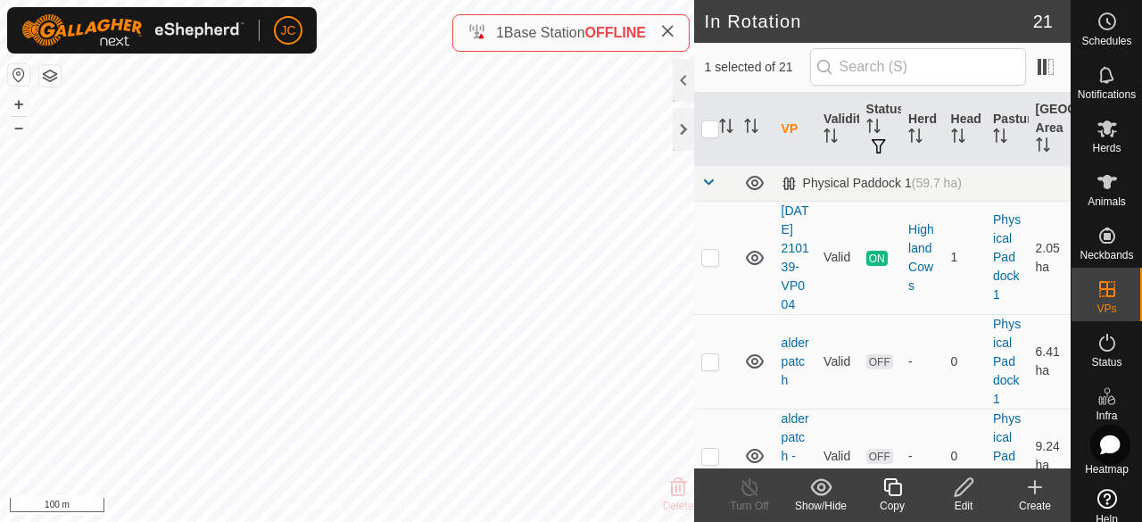
click at [956, 492] on icon at bounding box center [964, 487] width 18 height 18
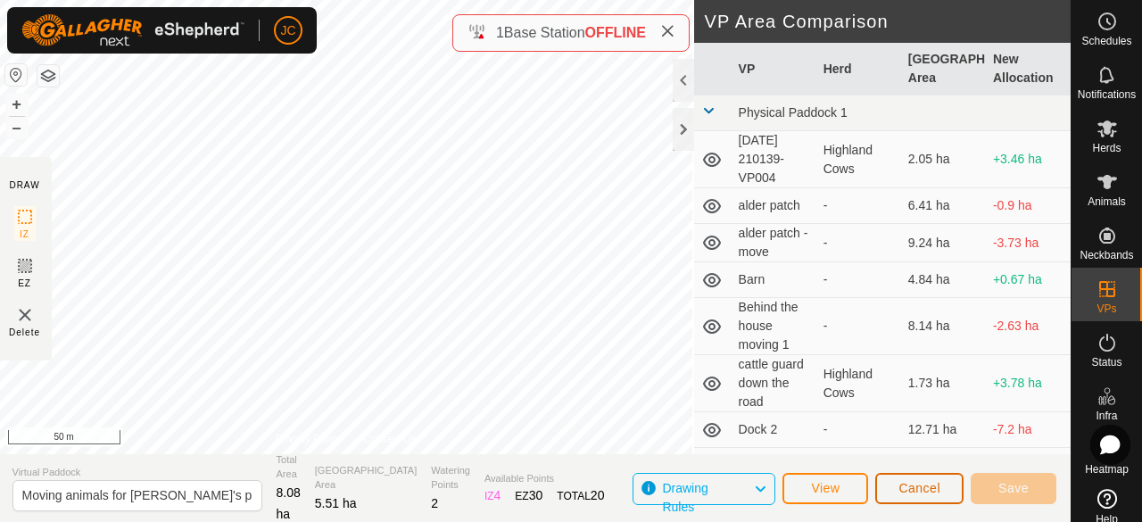
click at [948, 495] on button "Cancel" at bounding box center [919, 488] width 88 height 31
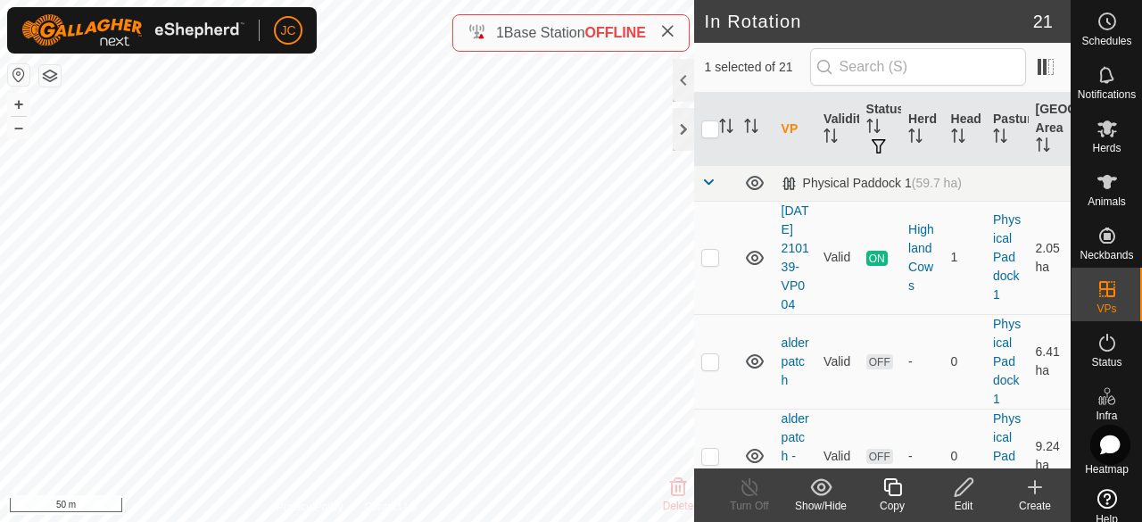
checkbox input "false"
checkbox input "true"
checkbox input "false"
checkbox input "true"
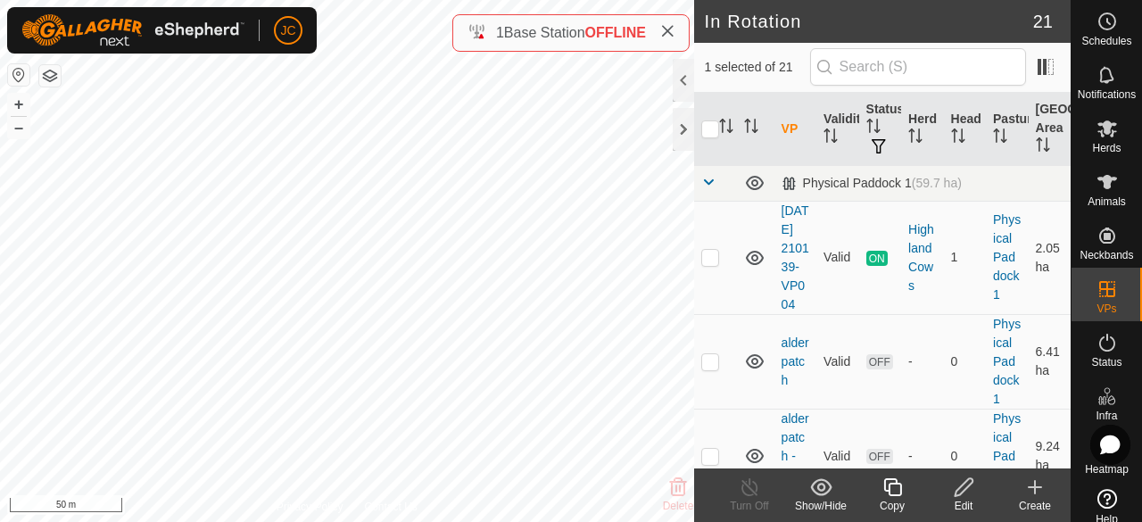
checkbox input "false"
checkbox input "true"
checkbox input "false"
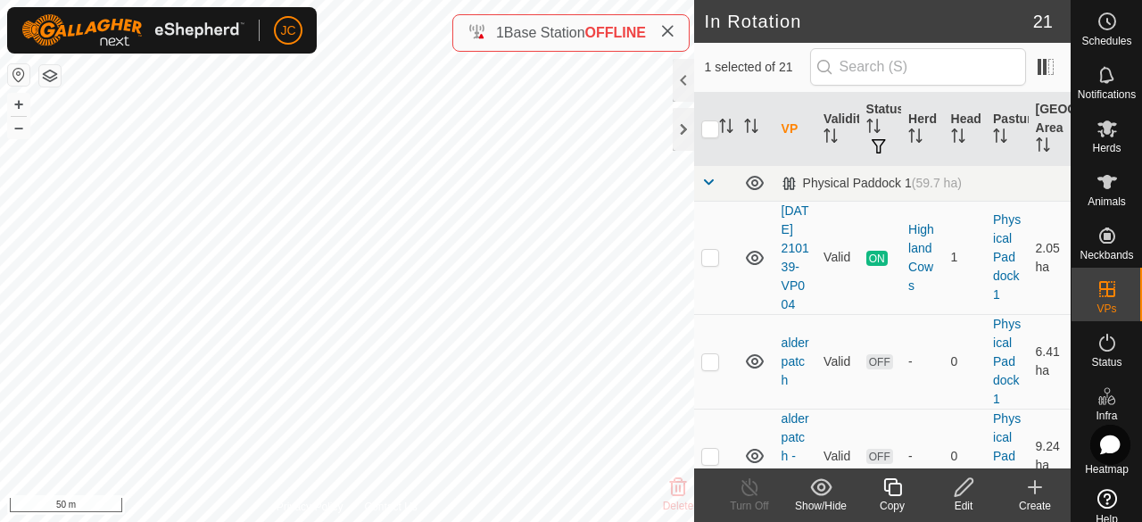
click at [955, 496] on div "Edit" at bounding box center [963, 495] width 71 height 54
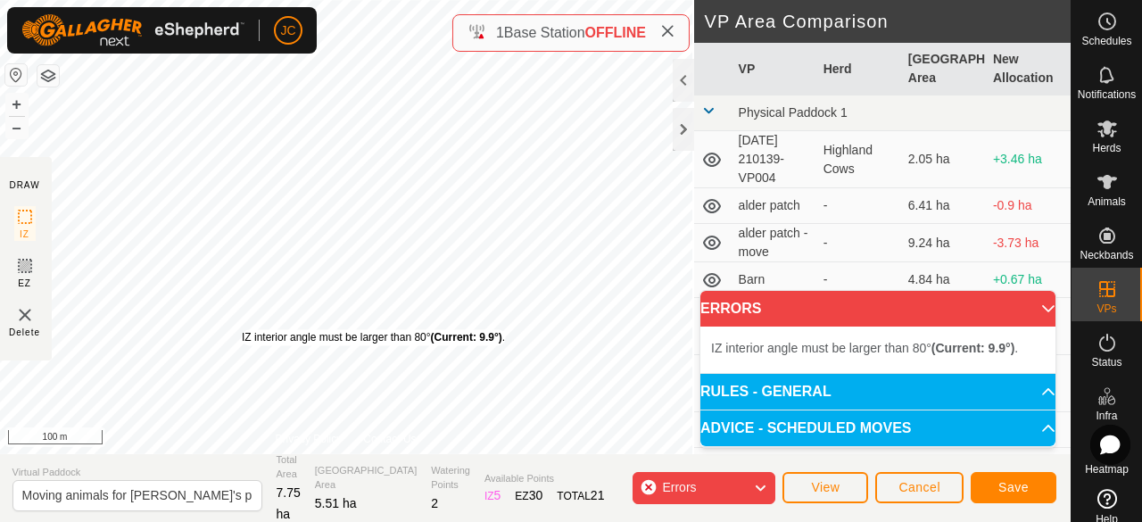
click at [244, 329] on div "IZ interior angle must be larger than 80° (Current: 9.9°) ." at bounding box center [373, 337] width 263 height 16
click at [214, 213] on div "IZ interior angle must be larger than 80° (Current: 14.5°) ." at bounding box center [346, 221] width 269 height 16
click at [236, 117] on div "IZ interior angle must be larger than 80° (Current: 76.3°) . + – ⇧ i 100 m" at bounding box center [346, 227] width 696 height 454
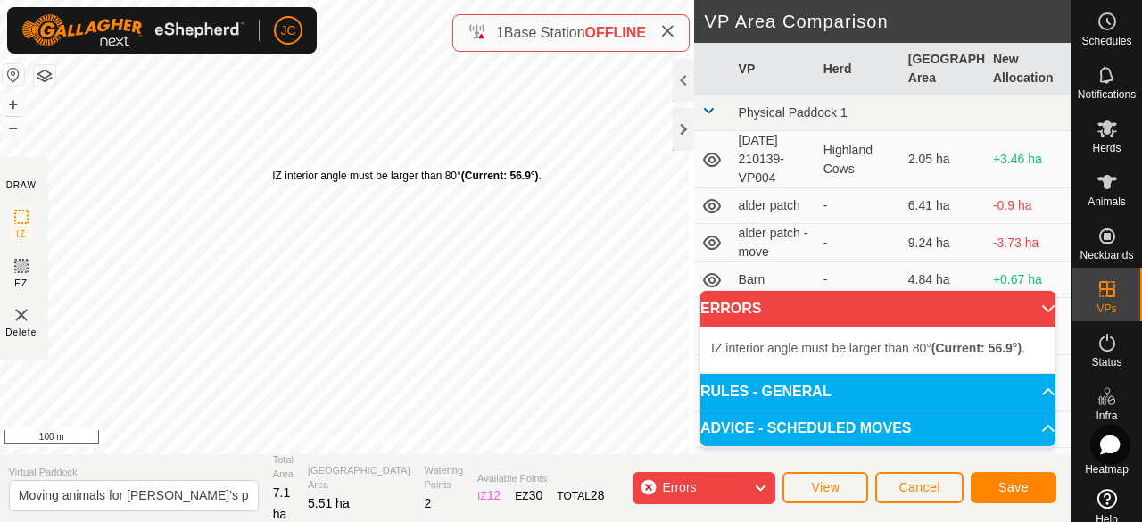
click at [277, 168] on div "IZ interior angle must be larger than 80° (Current: 56.9°) ." at bounding box center [406, 176] width 269 height 16
click at [276, 167] on div "IZ interior angle must be larger than 80° (Current: 56.9°) . + – ⇧ i 100 m" at bounding box center [345, 227] width 700 height 454
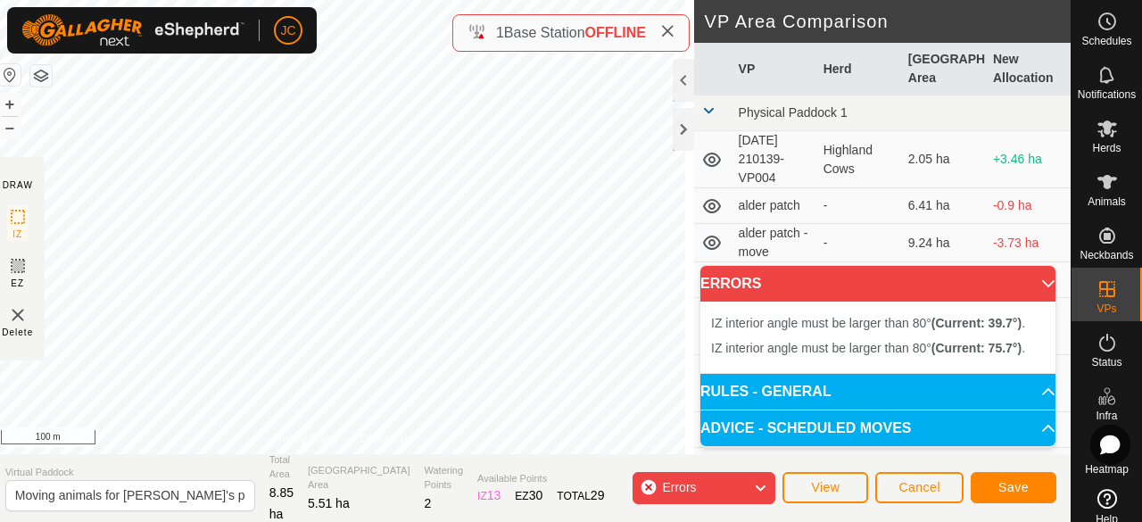
click at [294, 137] on div "IZ interior angle must be larger than 80° (Current: 75.7°) . + – ⇧ i 100 m" at bounding box center [342, 227] width 703 height 454
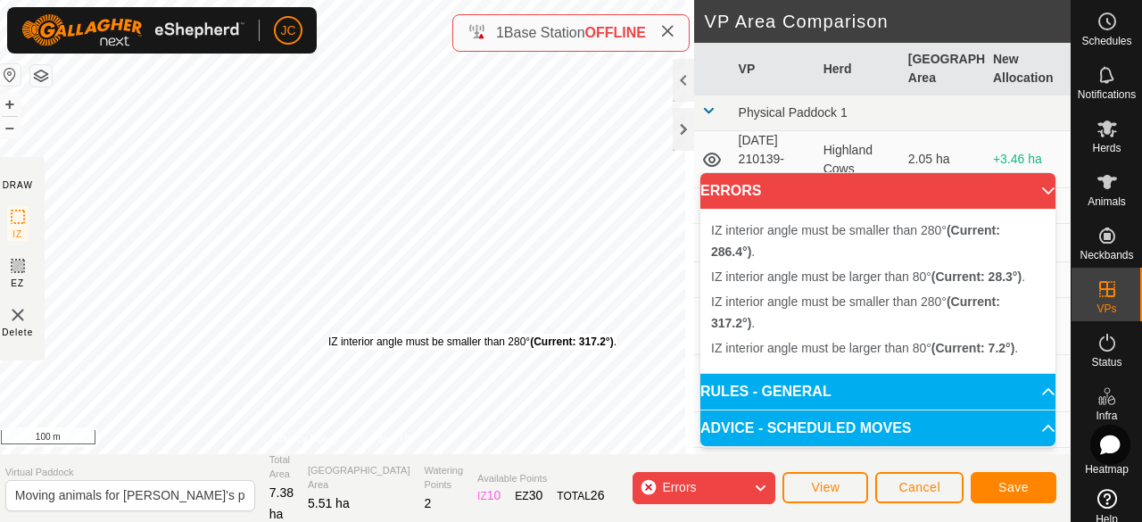
click at [337, 334] on div "IZ interior angle must be smaller than 280° (Current: 317.2°) ." at bounding box center [472, 342] width 288 height 16
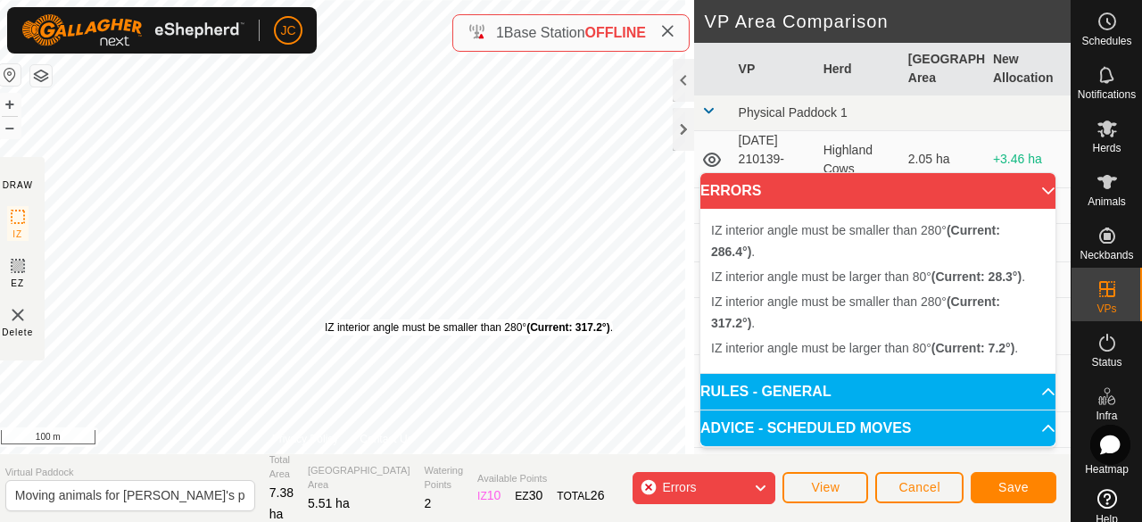
click at [334, 319] on div "IZ interior angle must be smaller than 280° (Current: 317.2°) ." at bounding box center [469, 327] width 288 height 16
click at [329, 327] on div "IZ interior angle must be smaller than 280° (Current: 317.2°) ." at bounding box center [464, 335] width 288 height 16
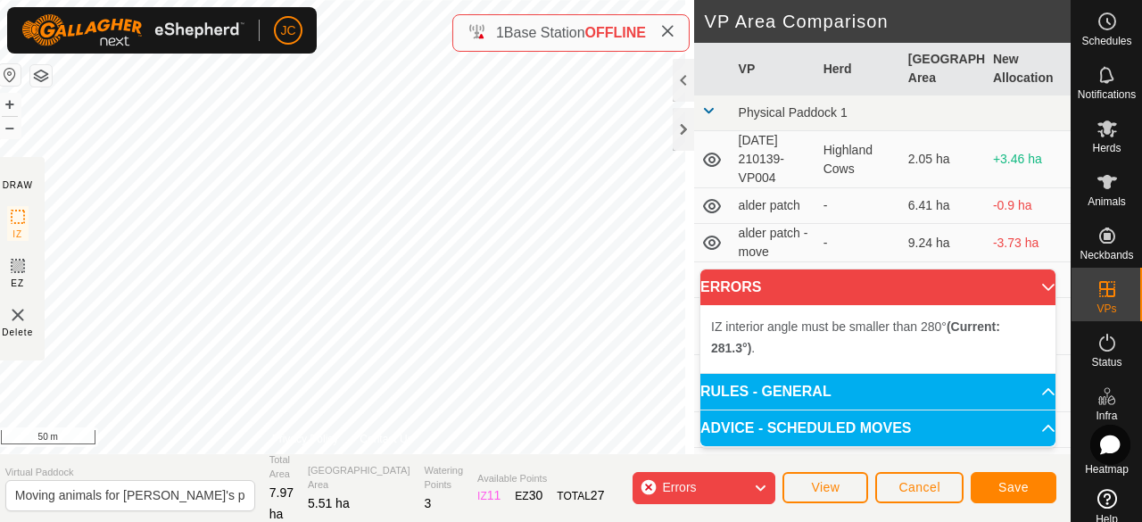
click at [293, 189] on div "IZ interior angle must be smaller than 280° (Current: 281.3°) . + – ⇧ i 50 m" at bounding box center [342, 227] width 703 height 454
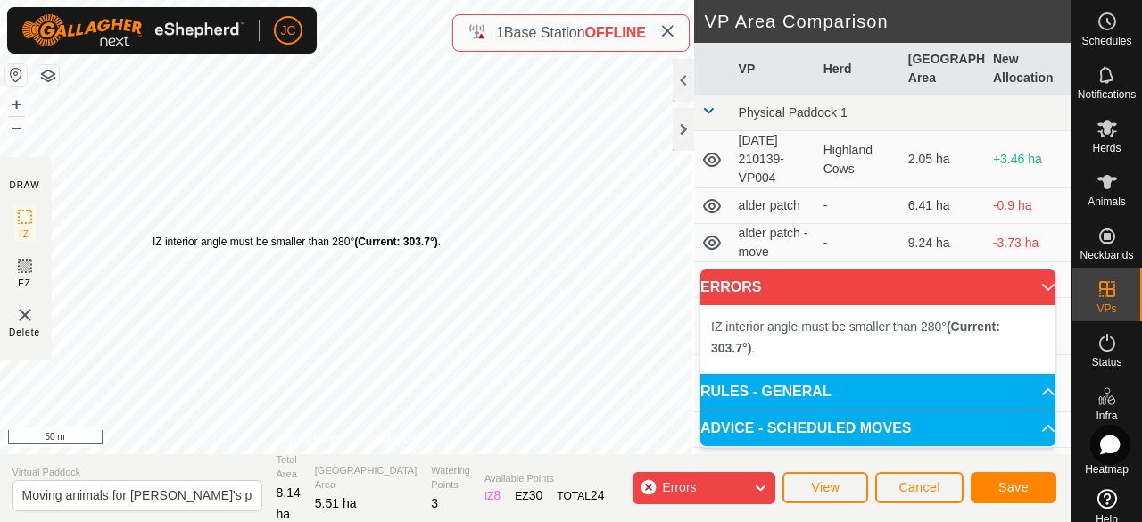
click at [154, 234] on div "IZ interior angle must be smaller than 280° (Current: 303.7°) ." at bounding box center [297, 242] width 288 height 16
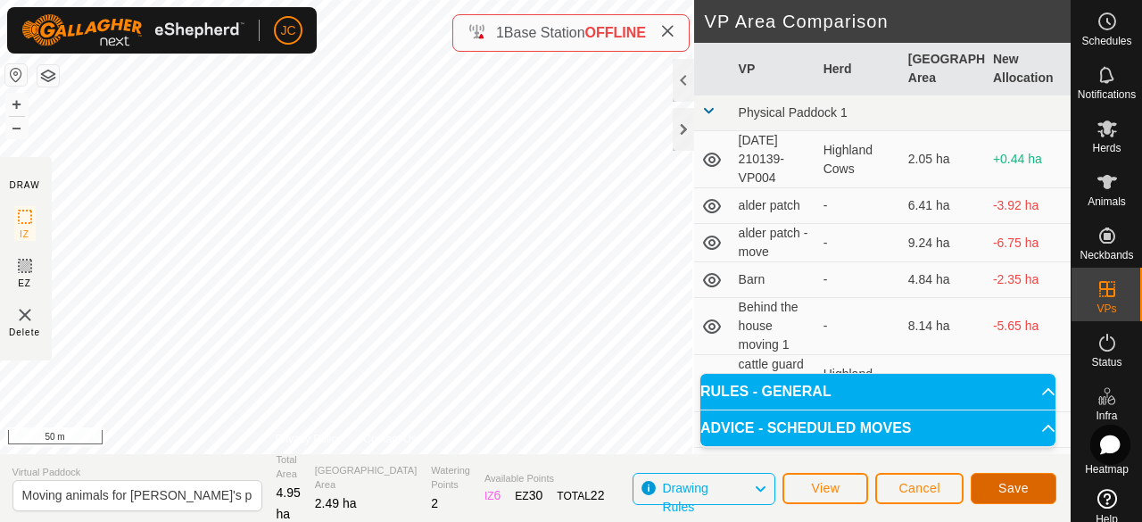
click at [994, 481] on button "Save" at bounding box center [1014, 488] width 86 height 31
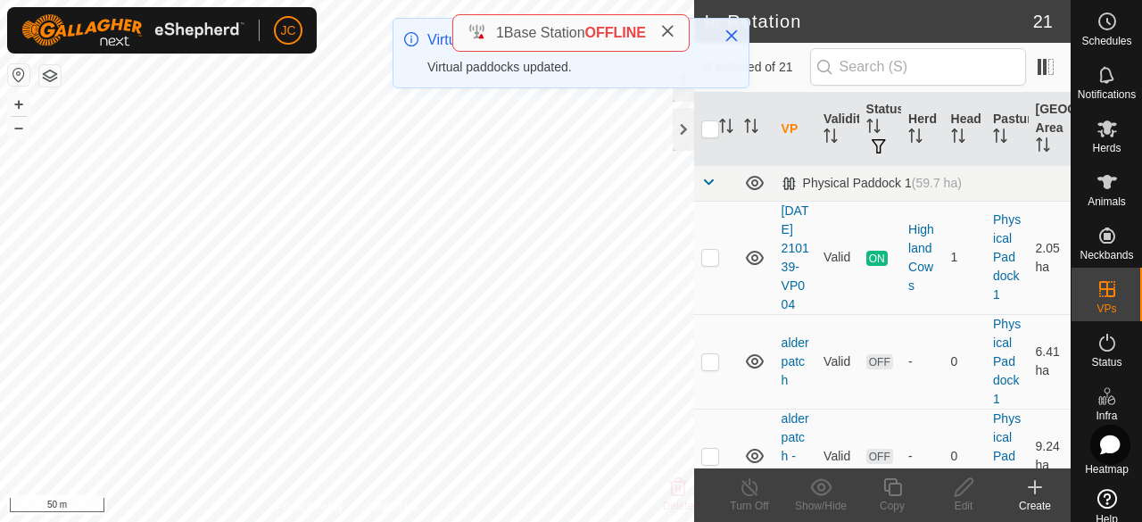
checkbox input "true"
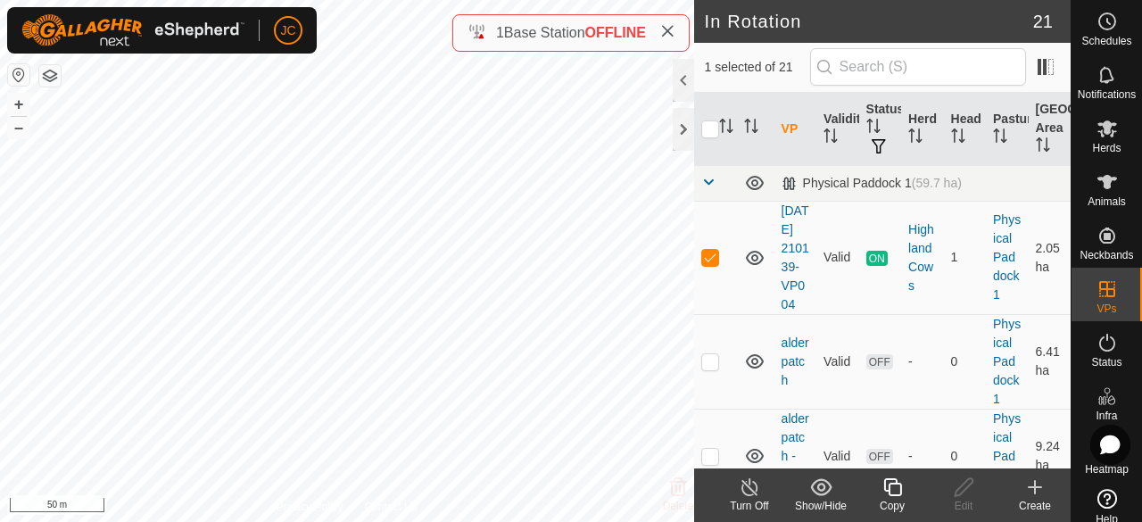
click at [742, 491] on icon at bounding box center [749, 487] width 16 height 18
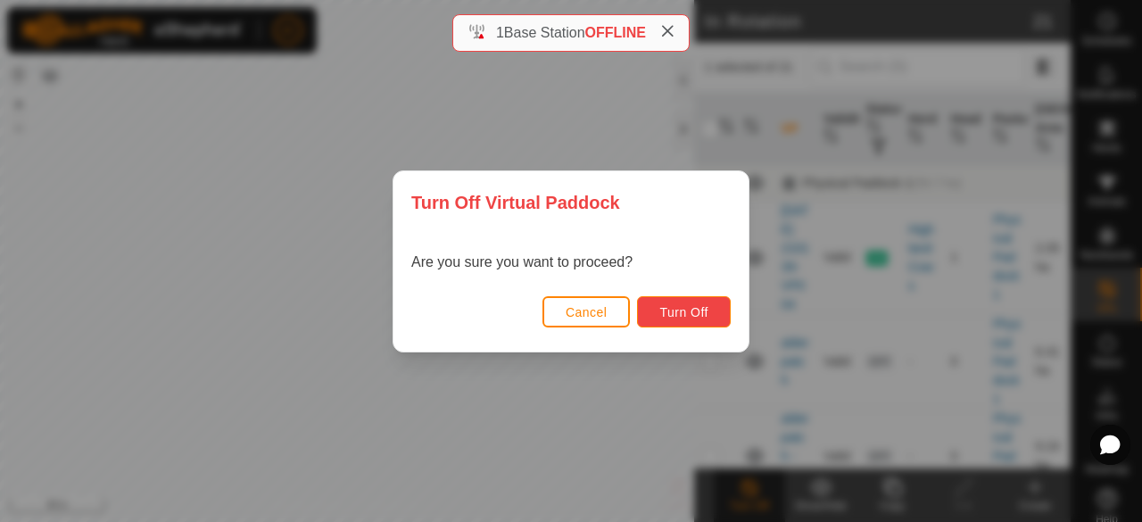
click at [679, 313] on span "Turn Off" at bounding box center [683, 312] width 49 height 14
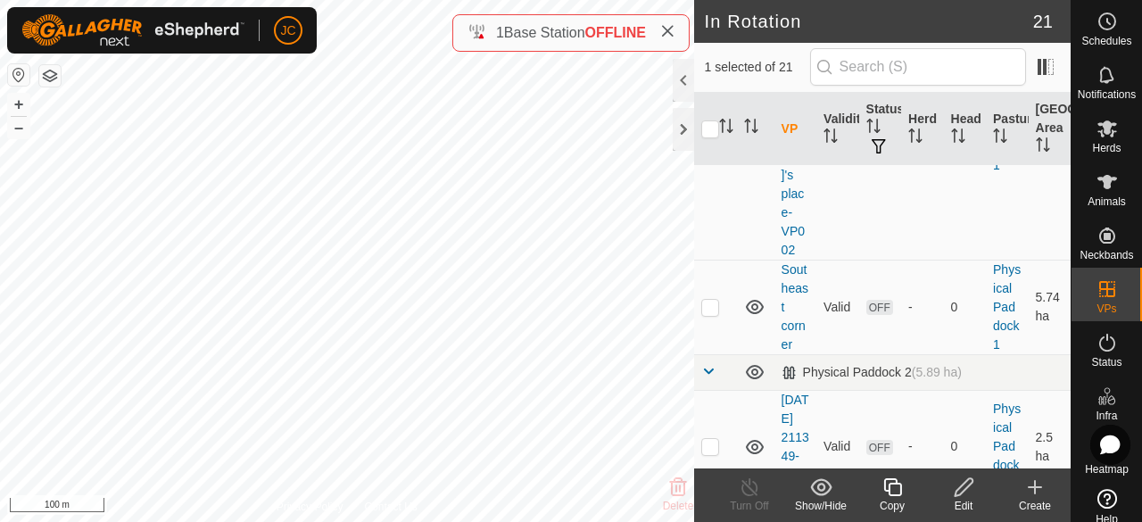
scroll to position [1249, 0]
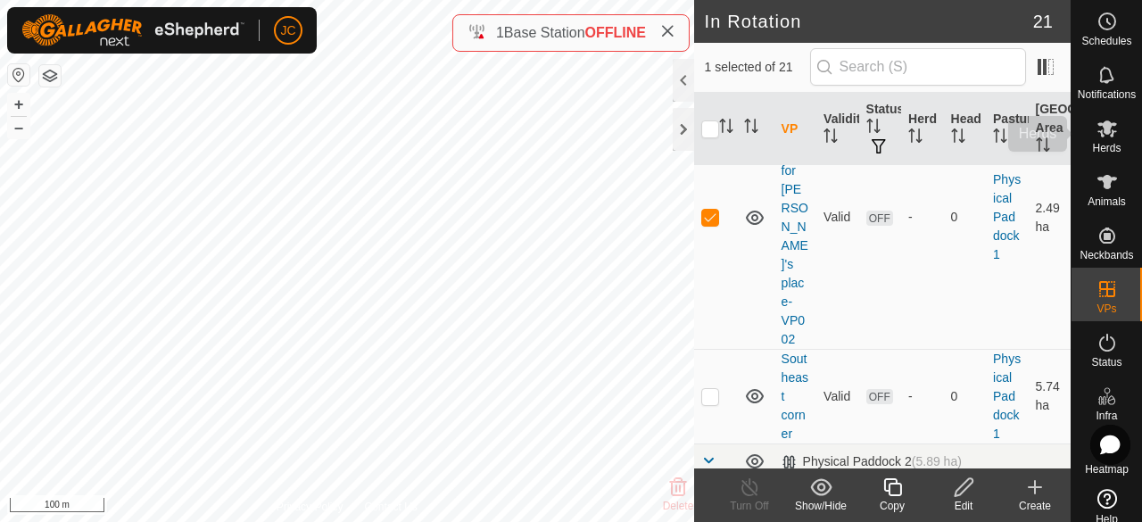
click at [1106, 145] on span "Herds" at bounding box center [1106, 148] width 29 height 11
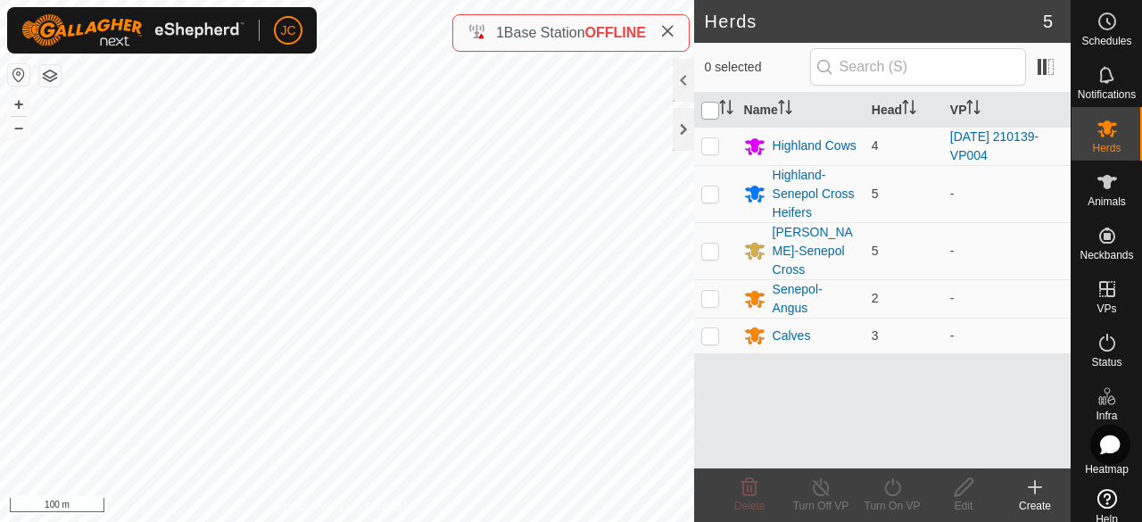
click at [705, 115] on input "checkbox" at bounding box center [710, 111] width 18 height 18
checkbox input "true"
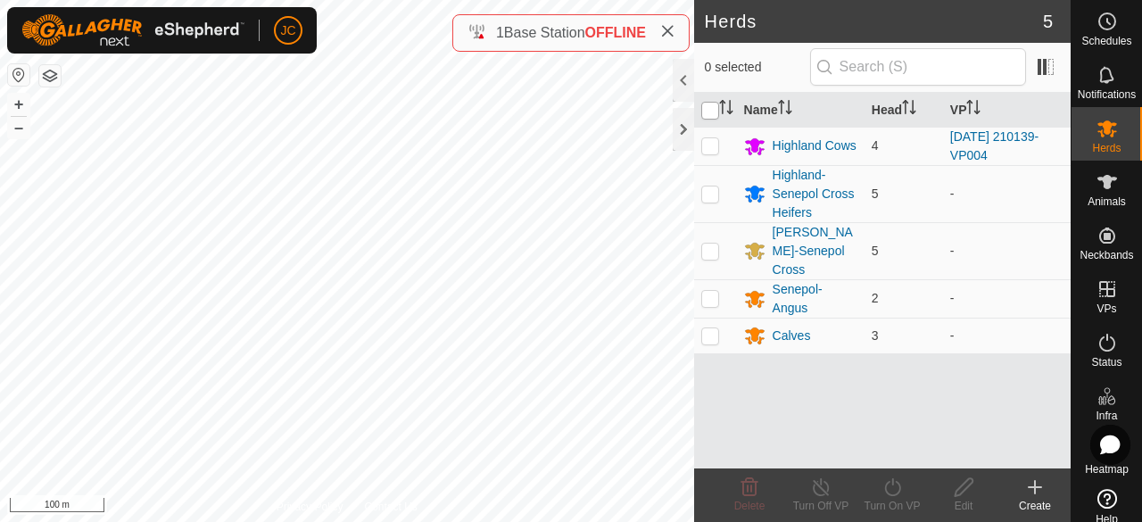
checkbox input "true"
click at [899, 499] on div "Turn On VP" at bounding box center [892, 506] width 71 height 16
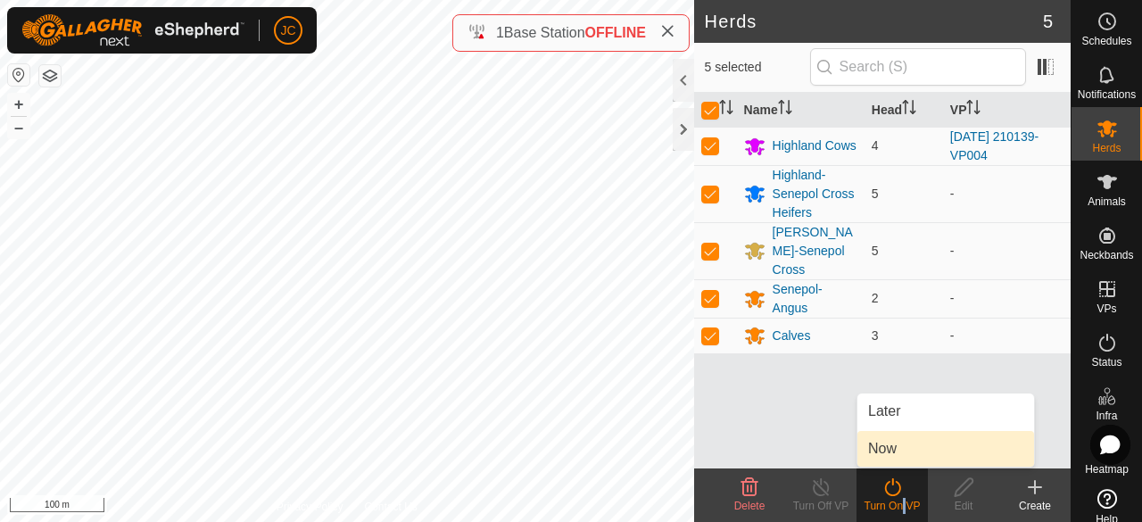
click at [899, 447] on link "Now" at bounding box center [945, 449] width 177 height 36
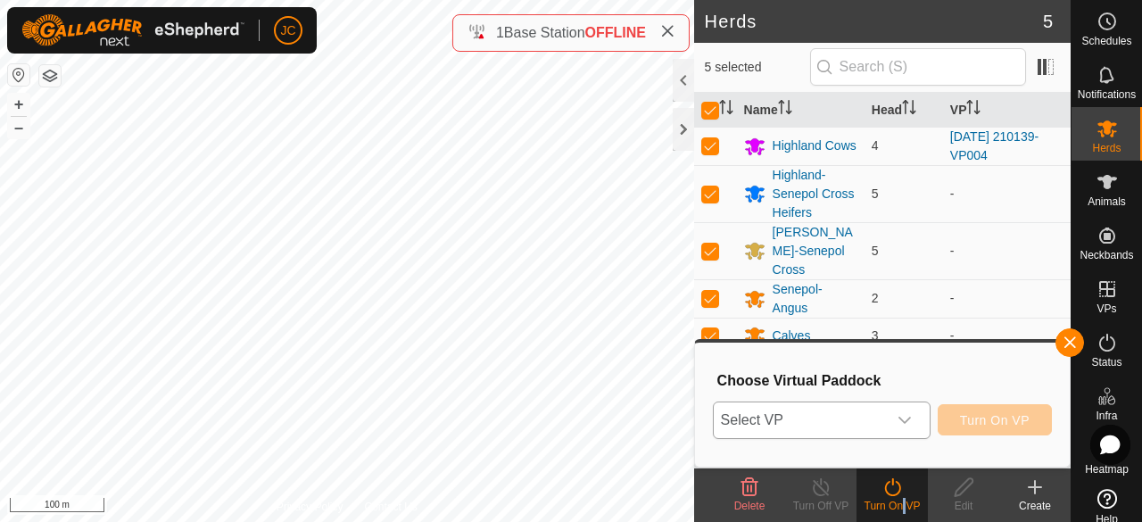
click at [853, 410] on span "Select VP" at bounding box center [800, 420] width 173 height 36
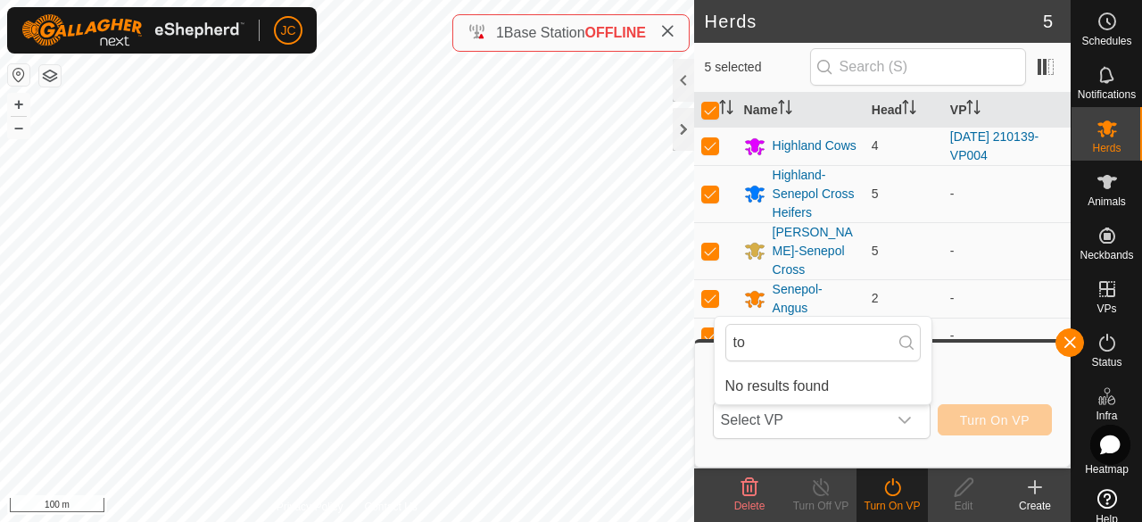
type input "t"
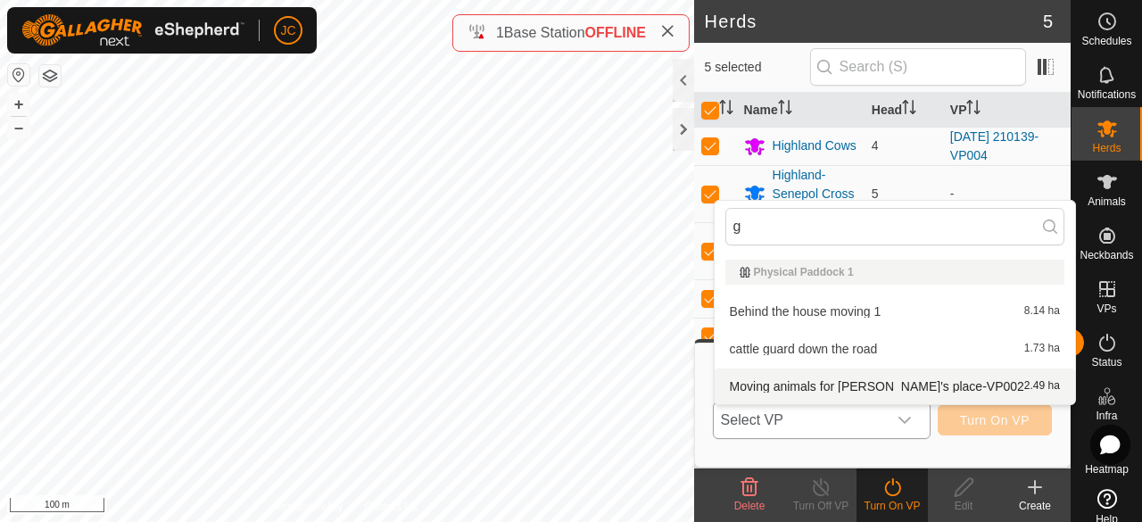
type input "g"
click at [840, 389] on li "Moving animals for Jorge's place-VP002 2.49 ha" at bounding box center [895, 386] width 360 height 36
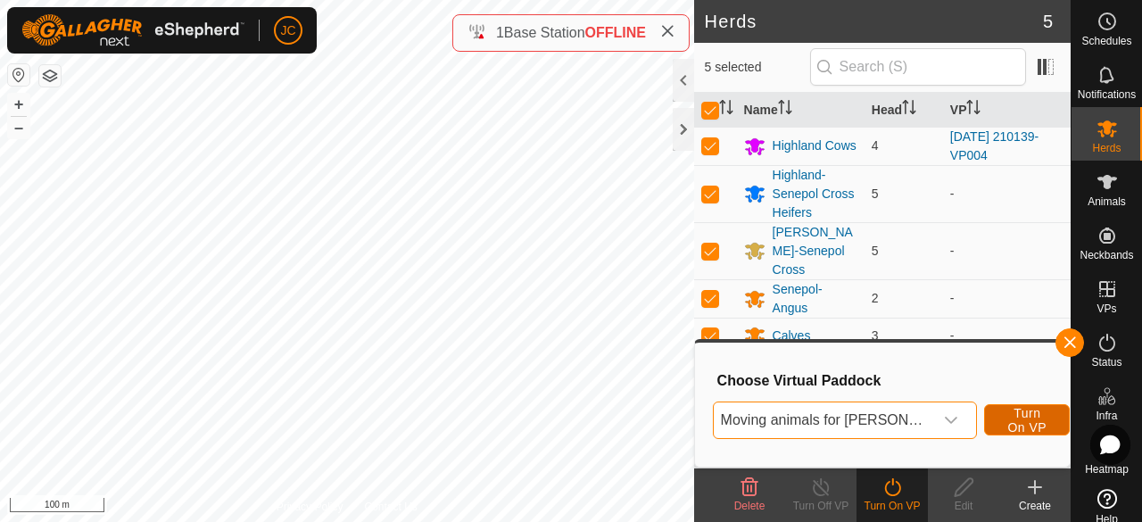
click at [1008, 419] on span "Turn On VP" at bounding box center [1026, 420] width 41 height 29
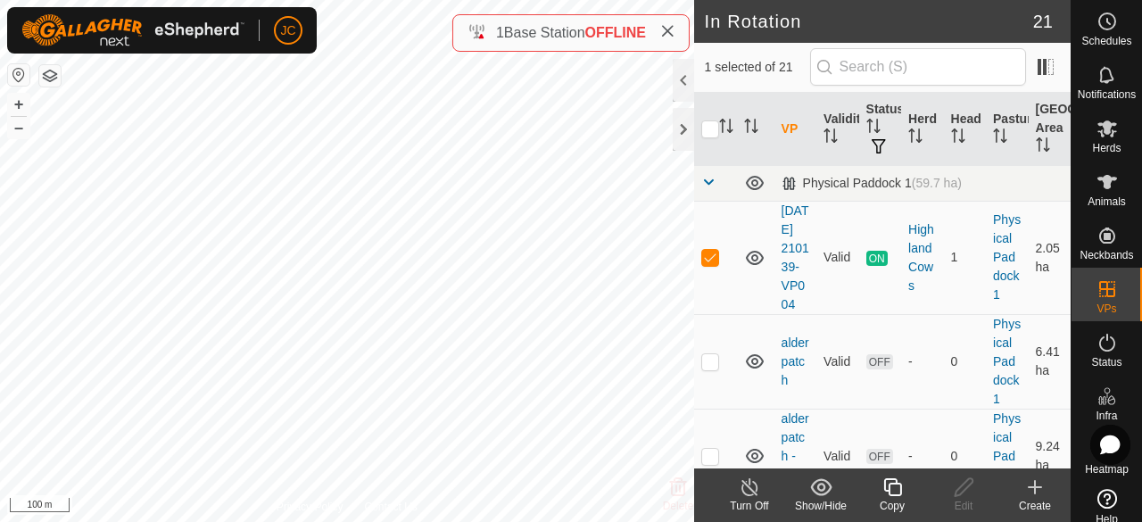
click at [756, 493] on icon at bounding box center [750, 486] width 22 height 21
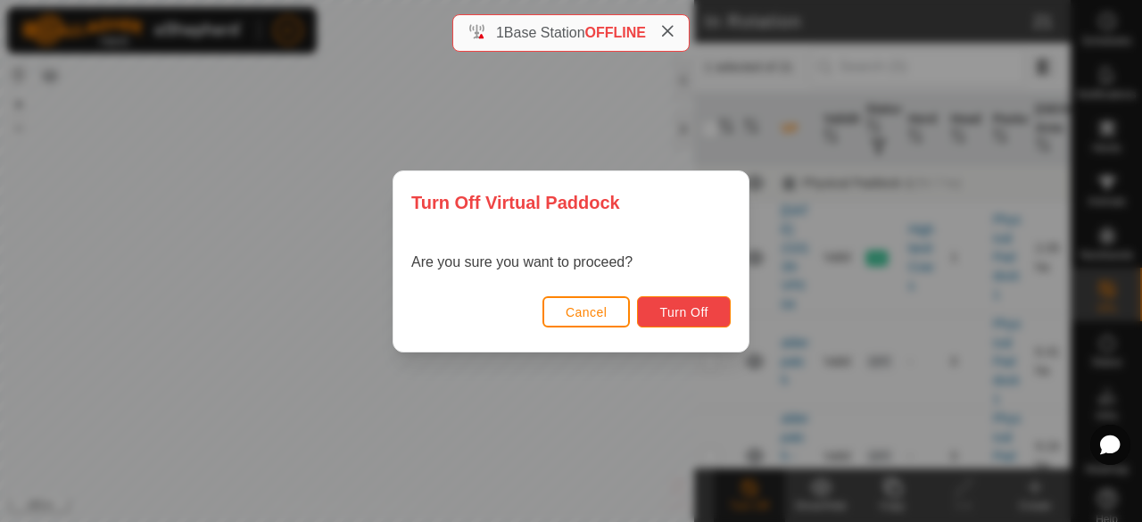
click at [688, 308] on span "Turn Off" at bounding box center [683, 312] width 49 height 14
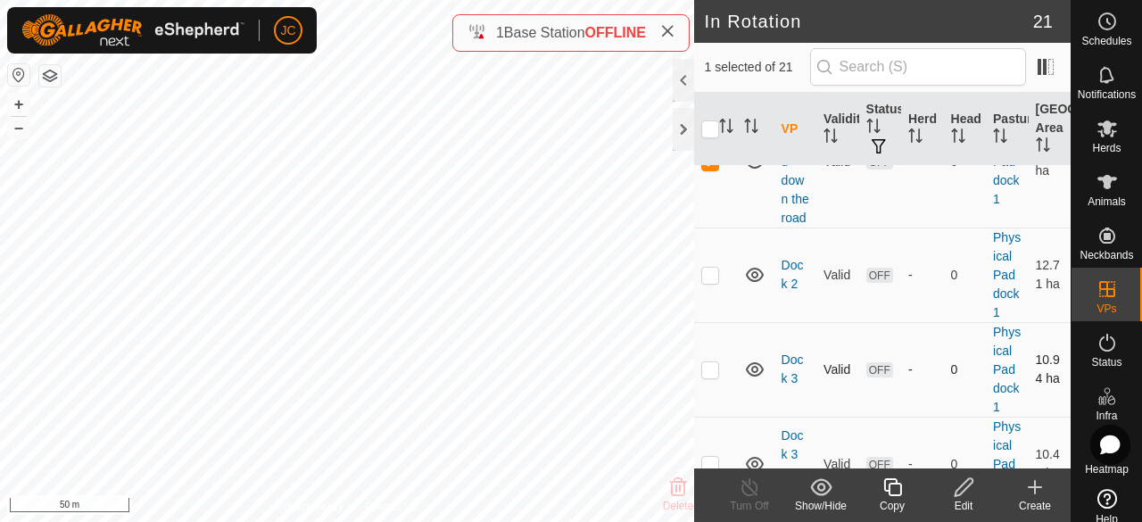
scroll to position [535, 0]
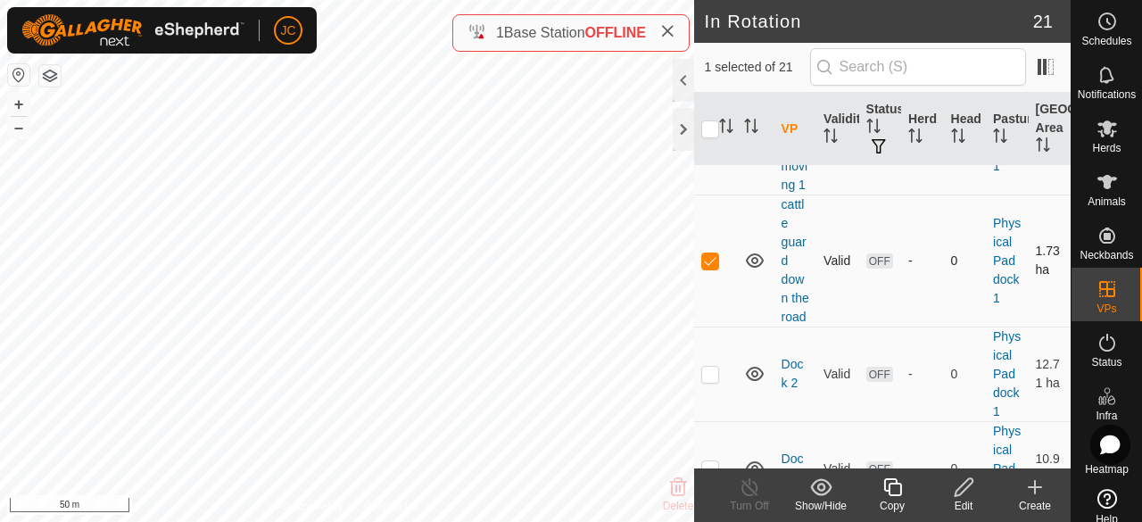
checkbox input "true"
checkbox input "false"
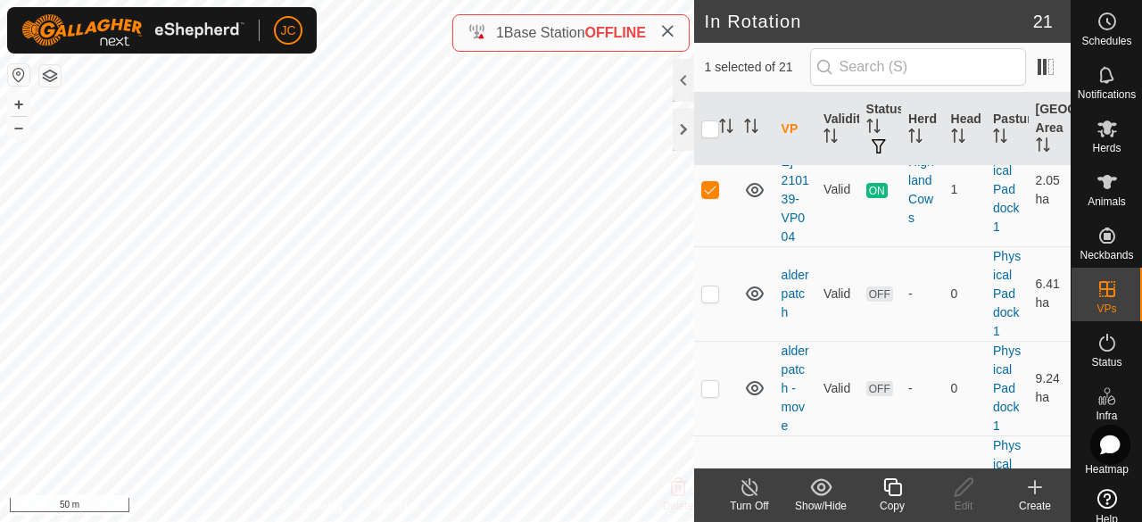
scroll to position [0, 0]
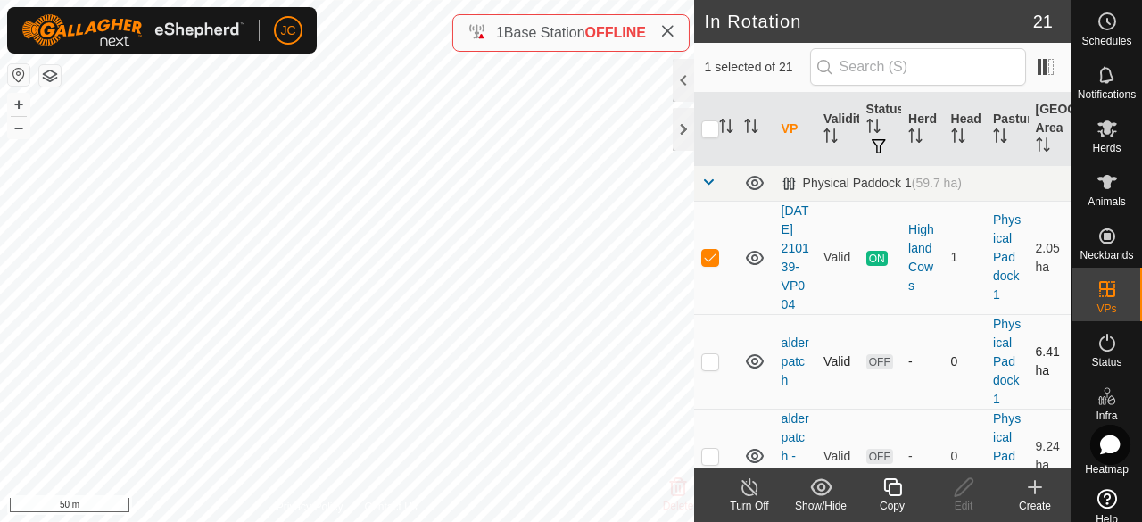
checkbox input "false"
checkbox input "true"
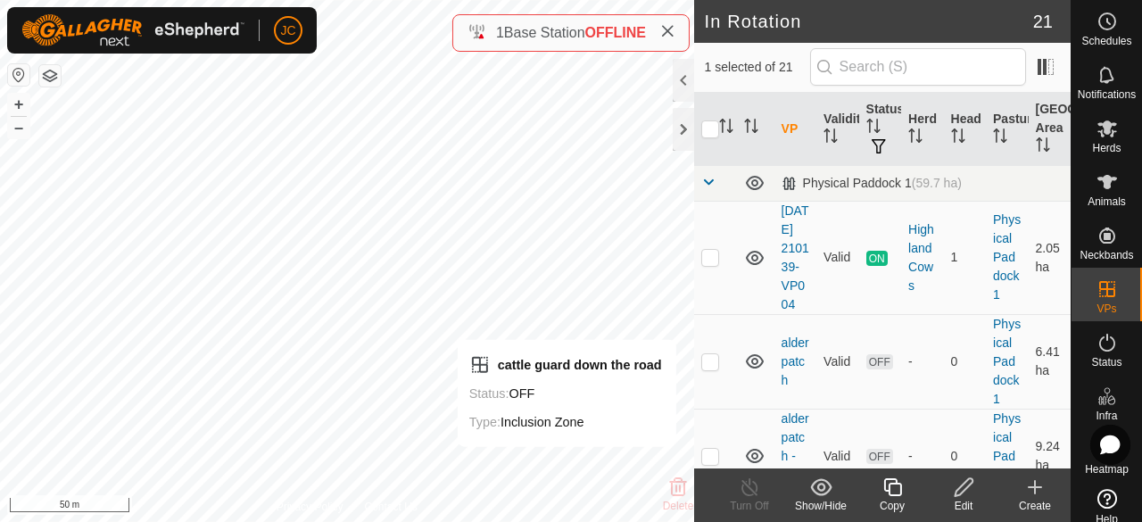
click at [958, 497] on icon at bounding box center [964, 486] width 22 height 21
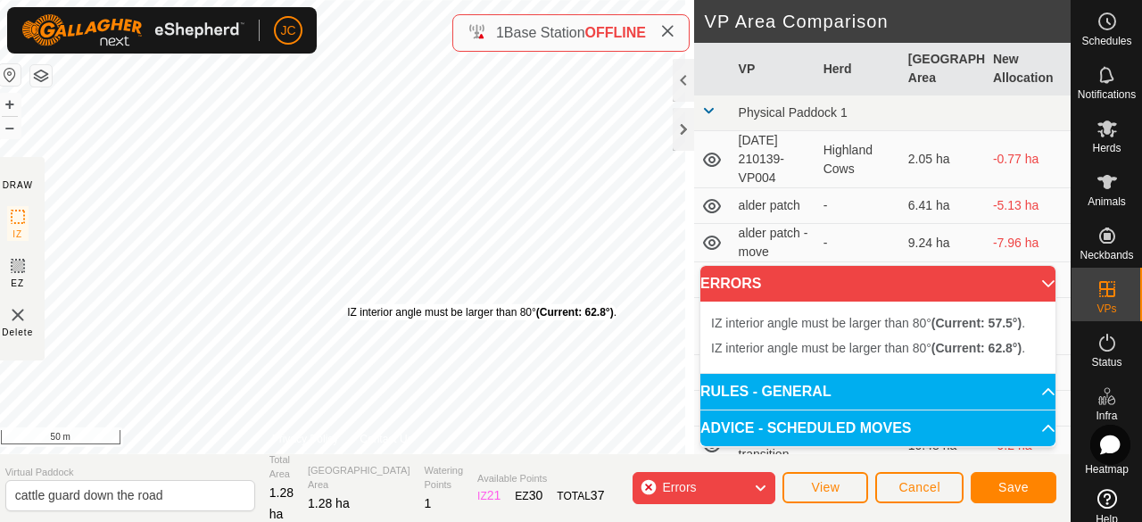
click at [357, 304] on div "IZ interior angle must be larger than 80° (Current: 62.8°) ." at bounding box center [481, 312] width 269 height 16
click at [357, 304] on div "IZ interior angle must be larger than 80° (Current: 62.8°) ." at bounding box center [482, 312] width 269 height 16
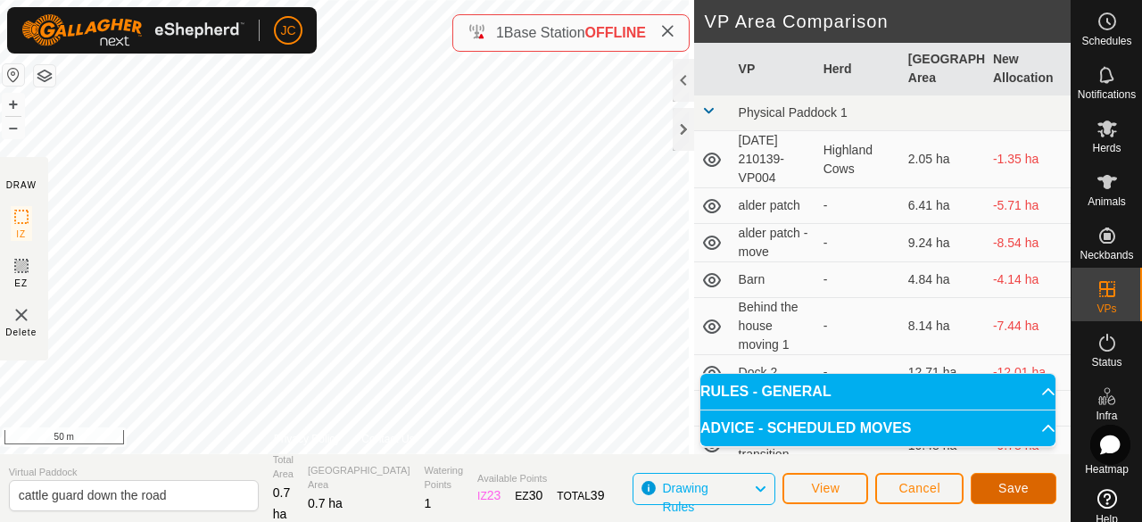
click at [1004, 474] on button "Save" at bounding box center [1014, 488] width 86 height 31
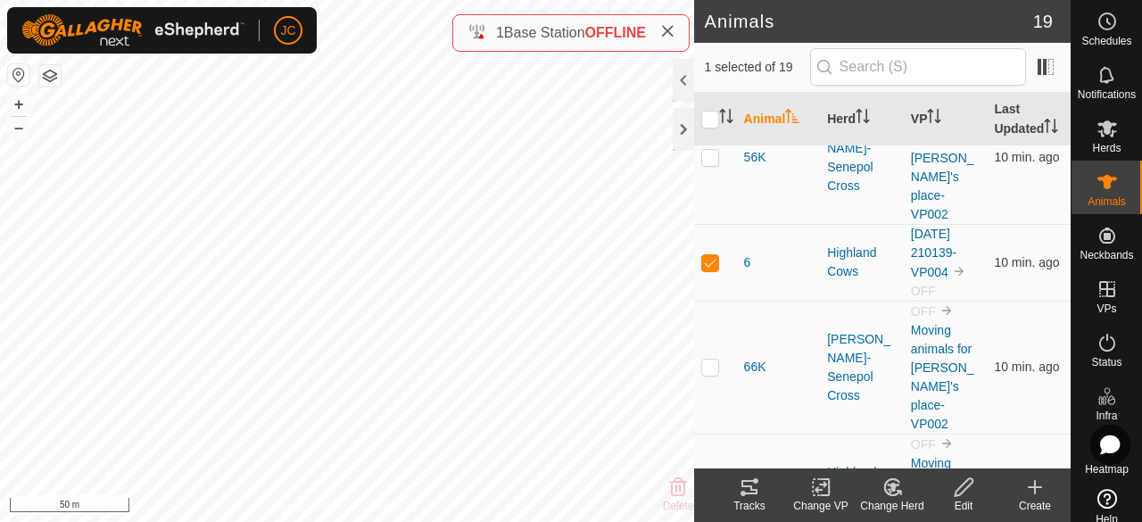
scroll to position [1428, 0]
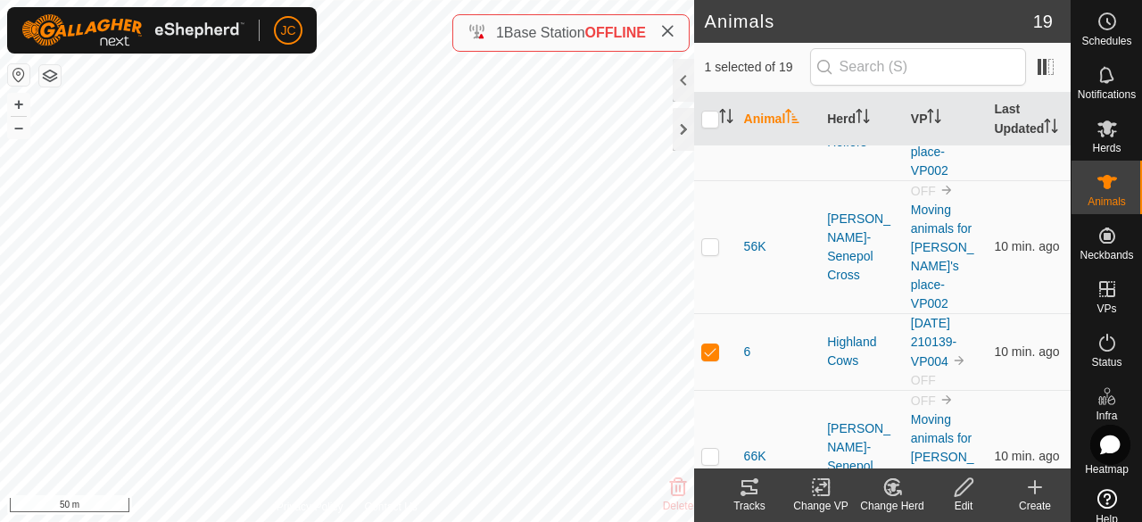
click at [820, 492] on icon at bounding box center [821, 486] width 22 height 21
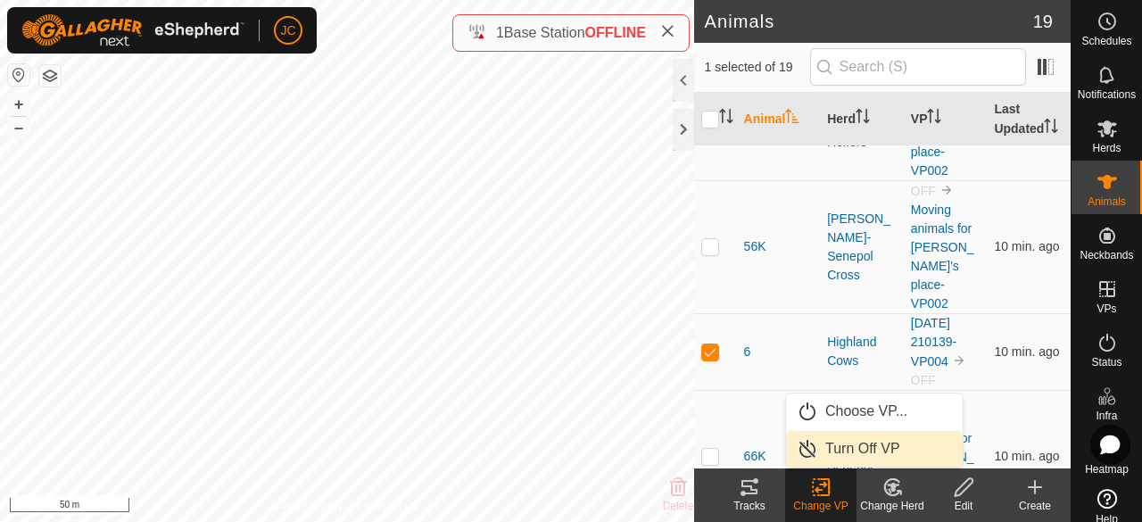
click at [831, 446] on link "Turn Off VP" at bounding box center [874, 449] width 177 height 36
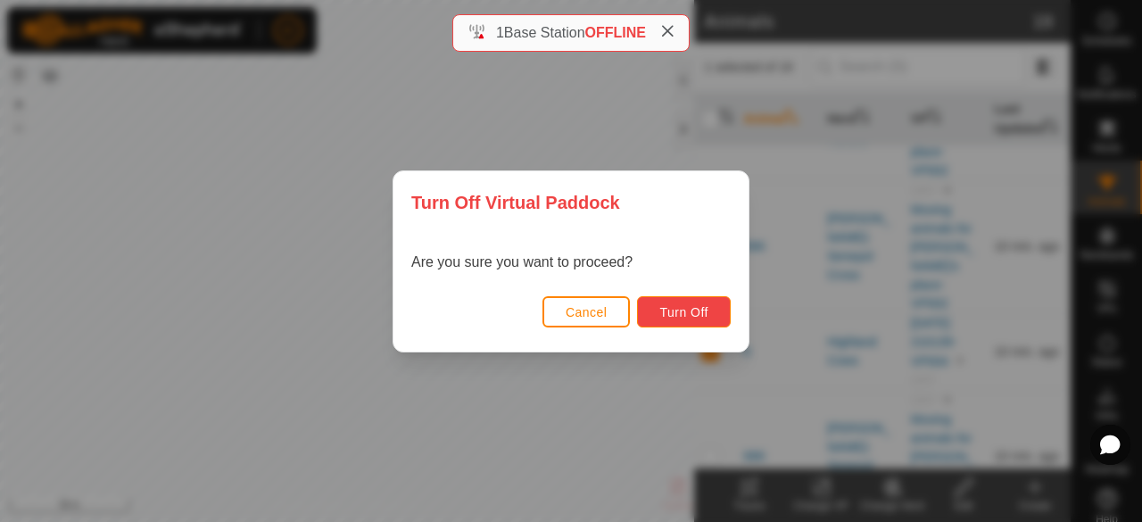
click at [678, 318] on span "Turn Off" at bounding box center [683, 312] width 49 height 14
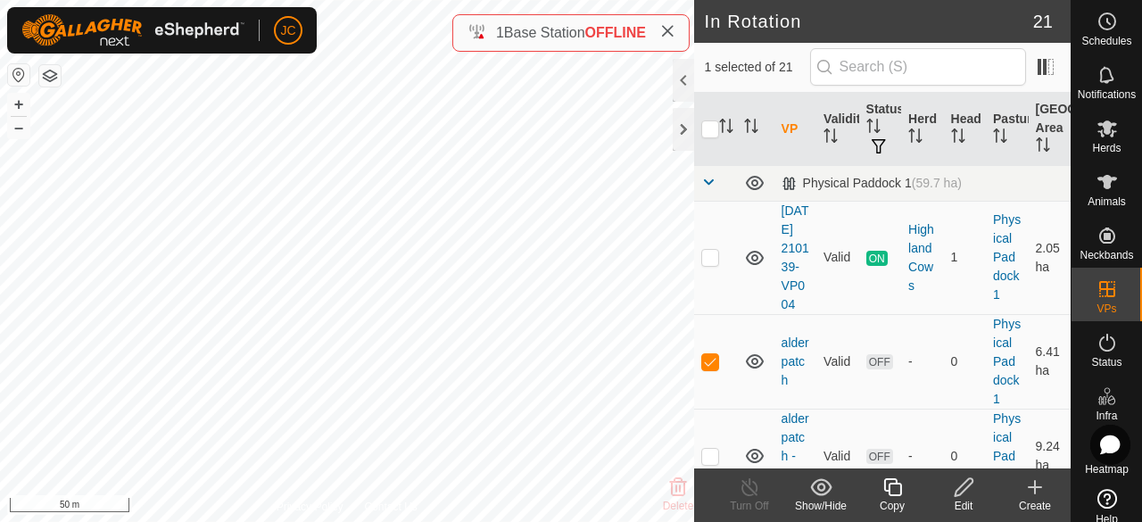
checkbox input "true"
checkbox input "false"
checkbox input "true"
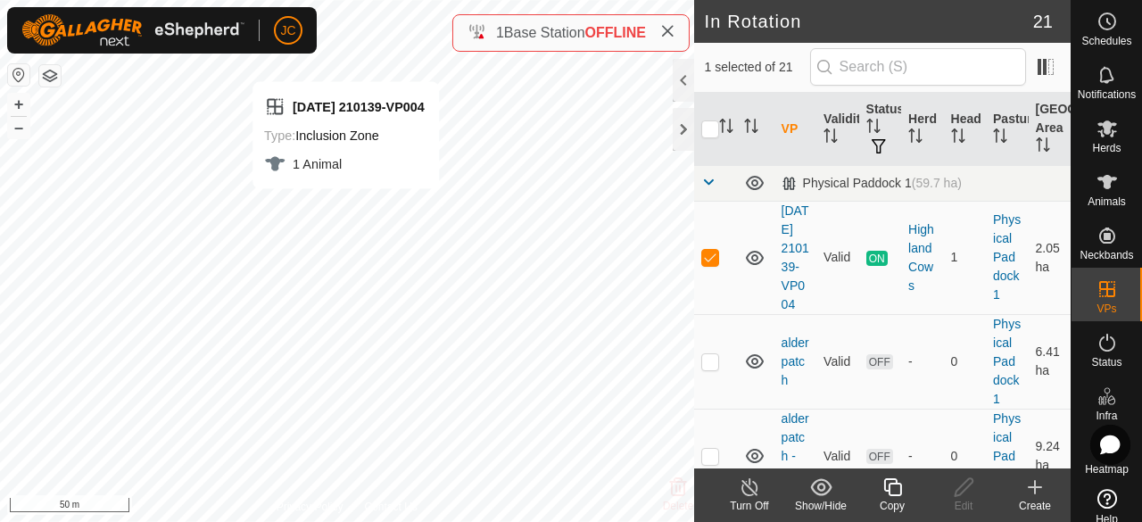
checkbox input "false"
checkbox input "true"
checkbox input "false"
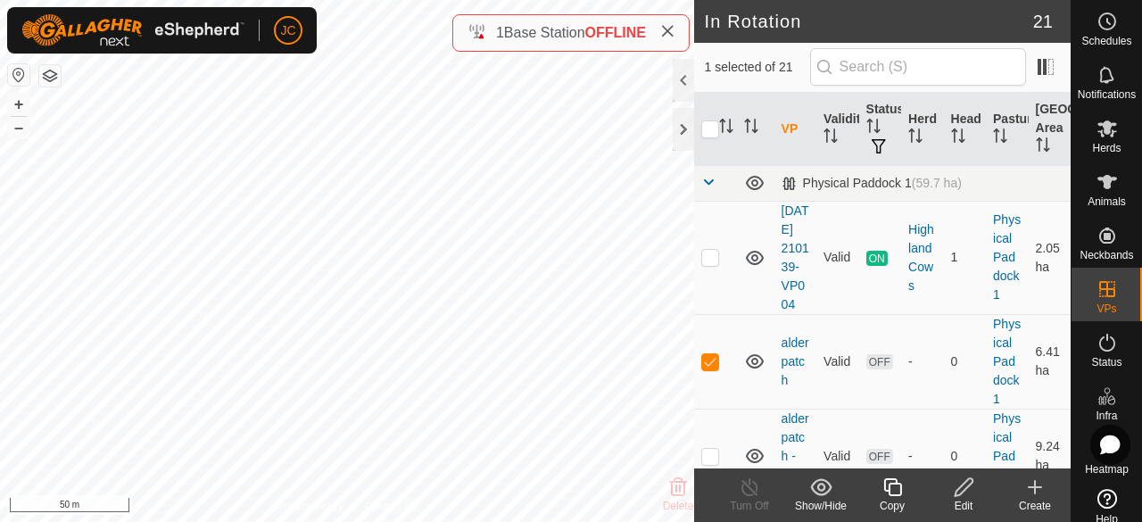
click at [968, 499] on div "Edit" at bounding box center [963, 506] width 71 height 16
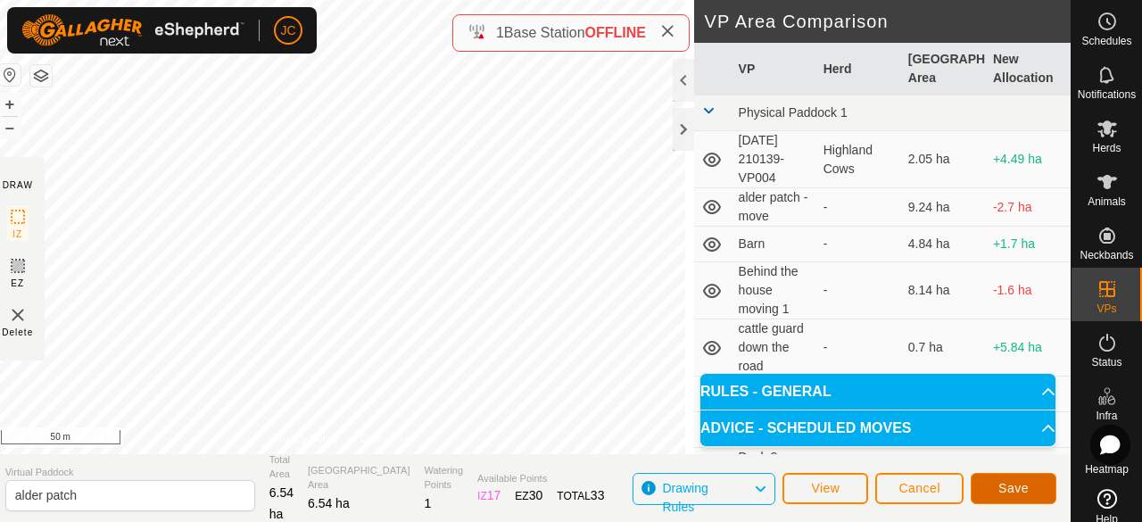
click at [989, 481] on button "Save" at bounding box center [1014, 488] width 86 height 31
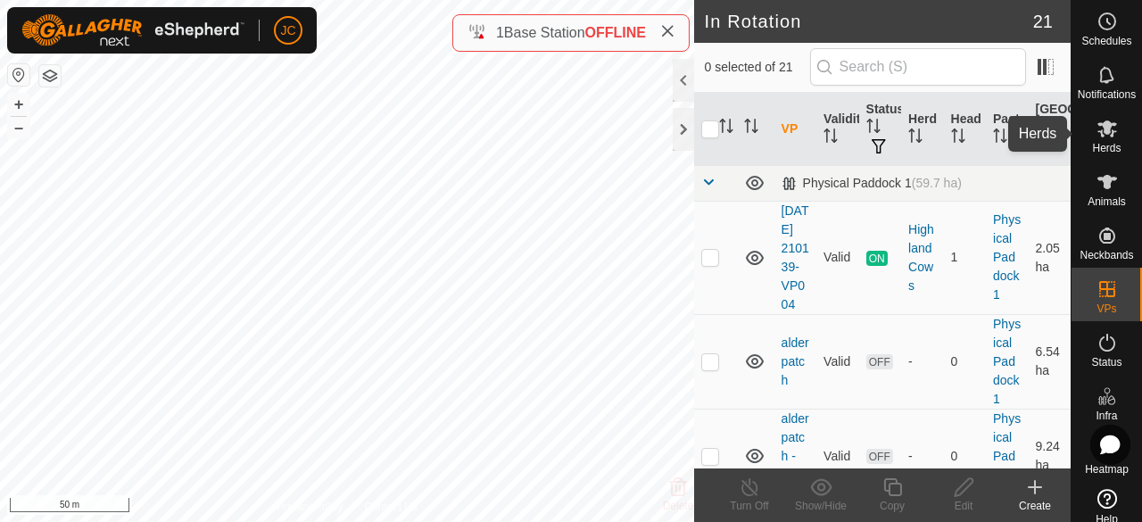
drag, startPoint x: 1115, startPoint y: 152, endPoint x: 1124, endPoint y: 166, distance: 16.8
click at [1115, 153] on div "Herds" at bounding box center [1107, 134] width 70 height 54
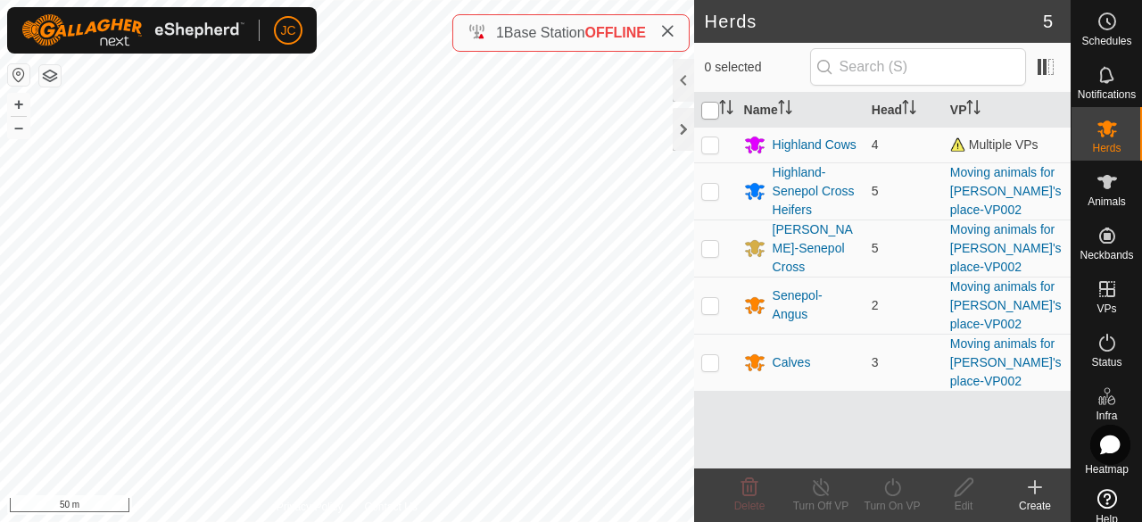
click at [710, 115] on input "checkbox" at bounding box center [710, 111] width 18 height 18
checkbox input "true"
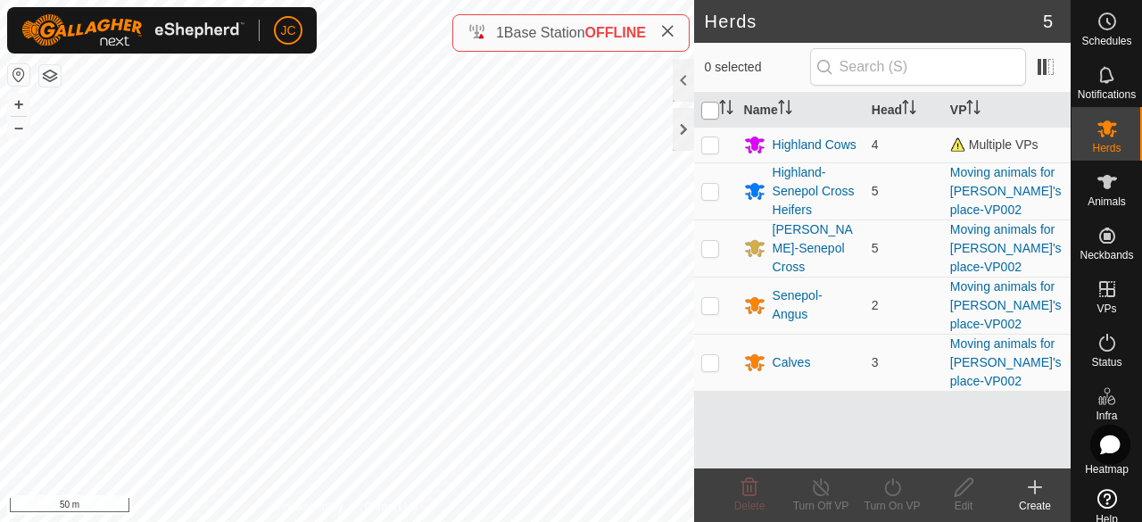
checkbox input "true"
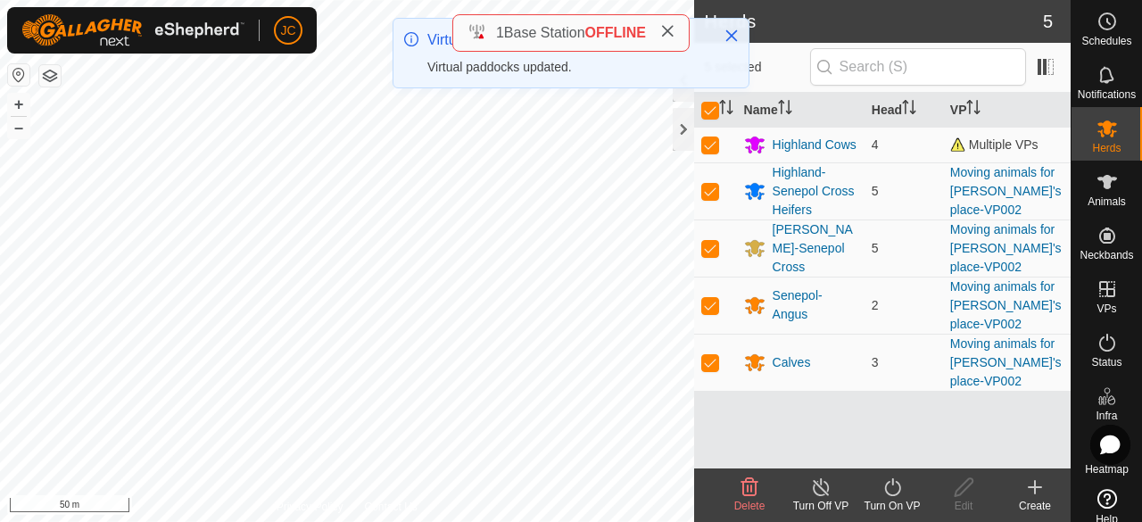
click at [898, 495] on icon at bounding box center [893, 486] width 22 height 21
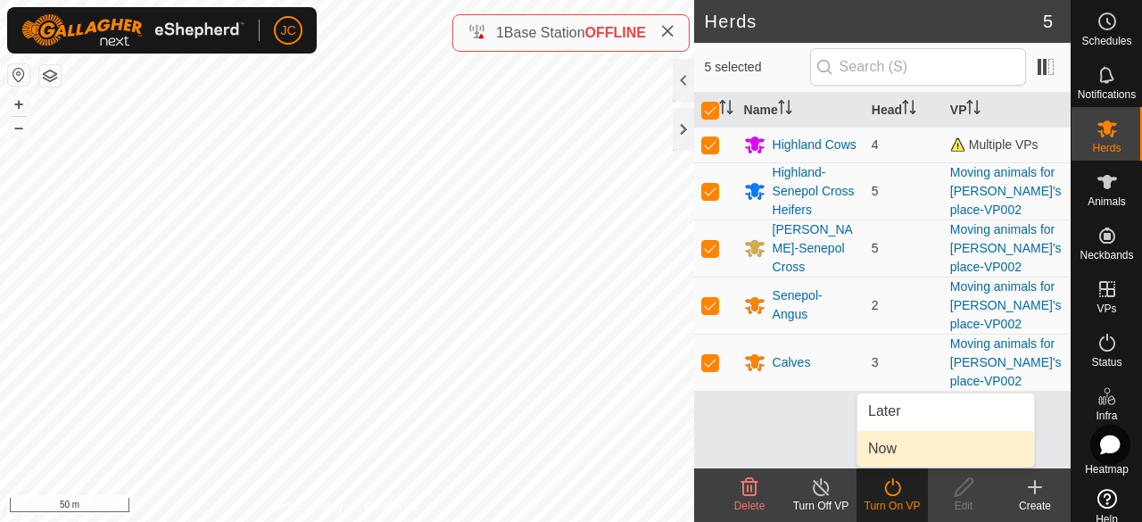
click at [925, 443] on link "Now" at bounding box center [945, 449] width 177 height 36
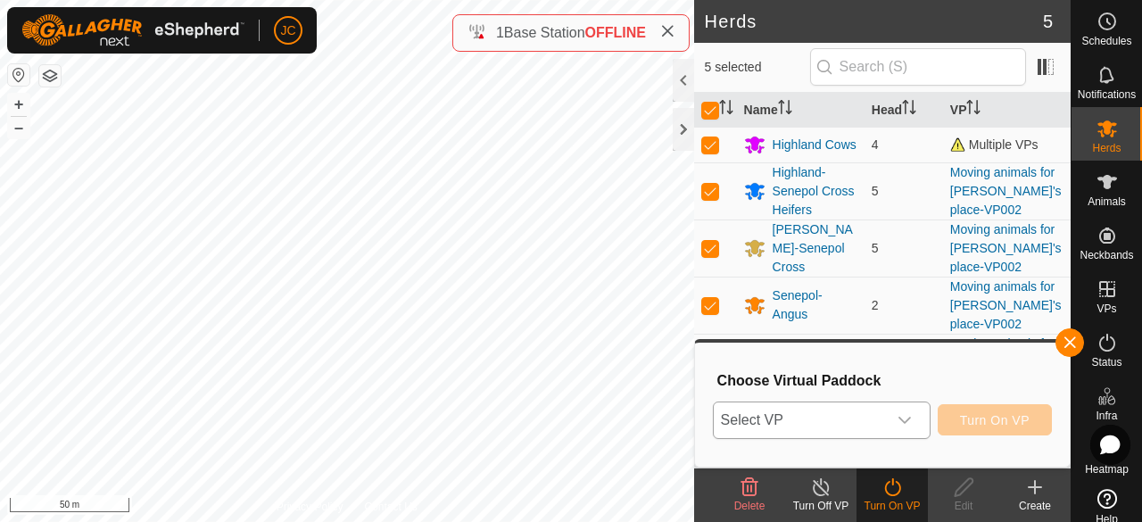
click at [895, 422] on div "dropdown trigger" at bounding box center [905, 420] width 36 height 36
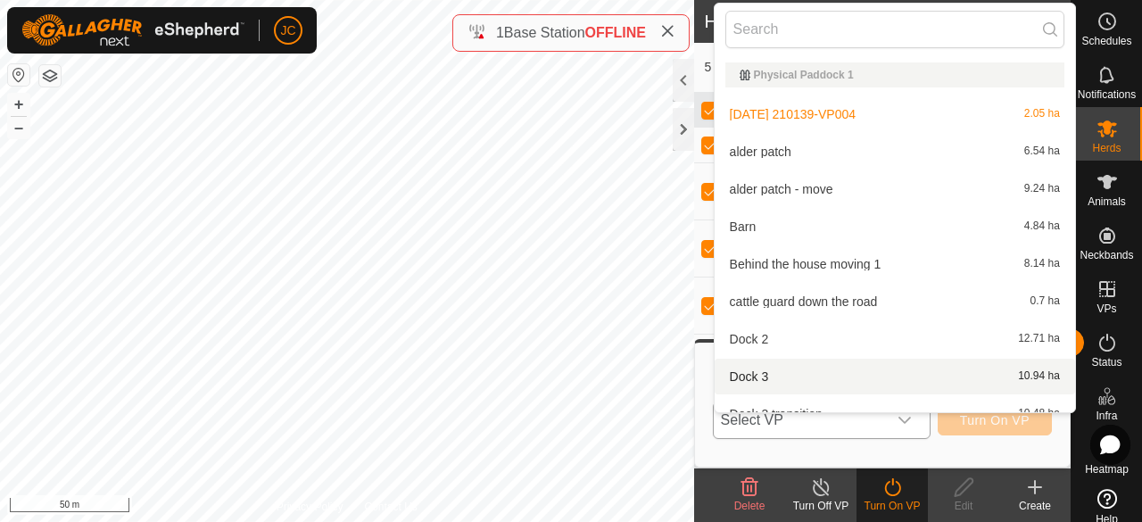
scroll to position [20, 0]
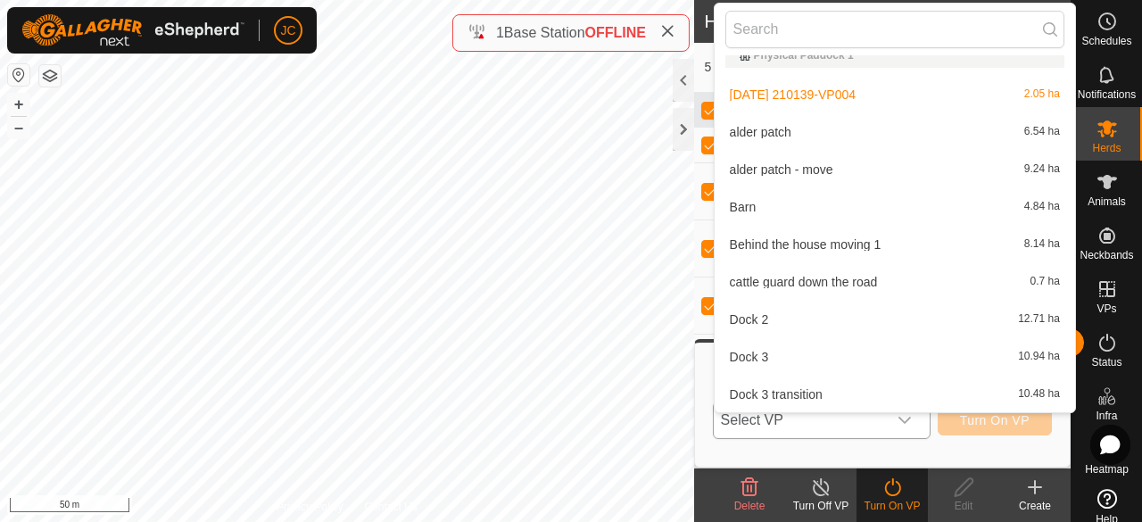
click at [766, 138] on li "alder patch 6.54 ha" at bounding box center [895, 132] width 360 height 36
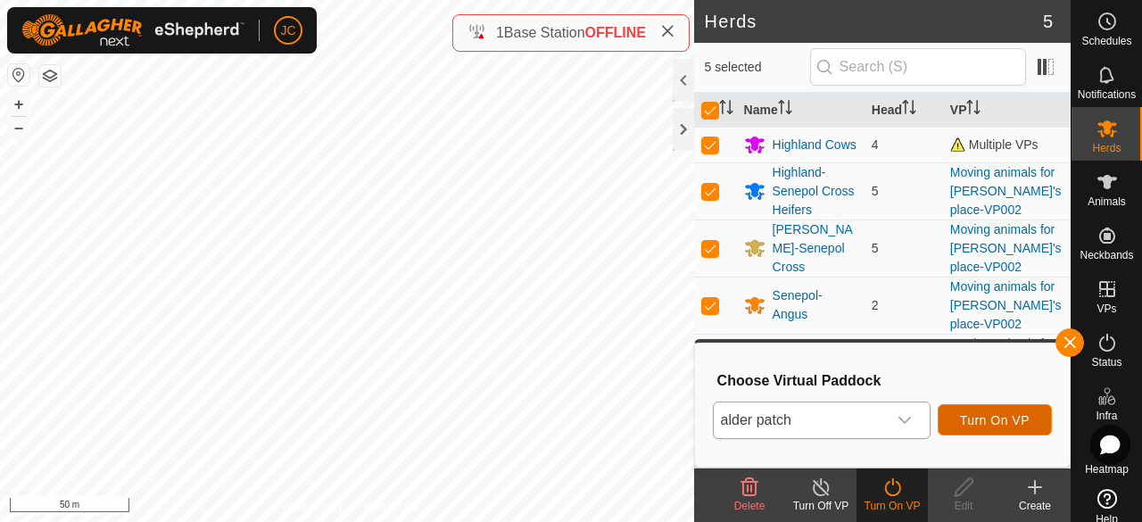
click at [1022, 417] on span "Turn On VP" at bounding box center [995, 420] width 70 height 14
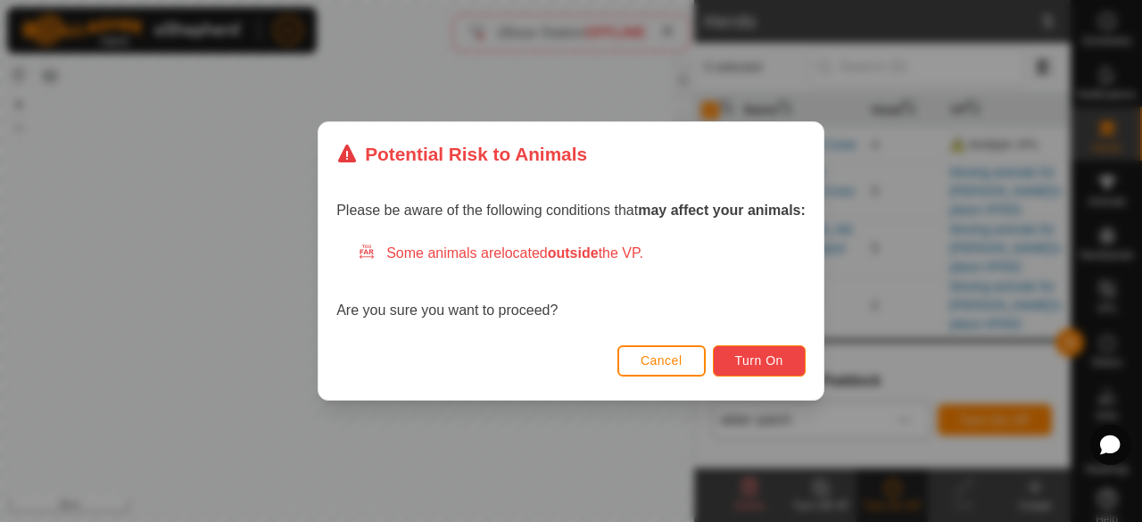
click at [780, 361] on span "Turn On" at bounding box center [759, 360] width 48 height 14
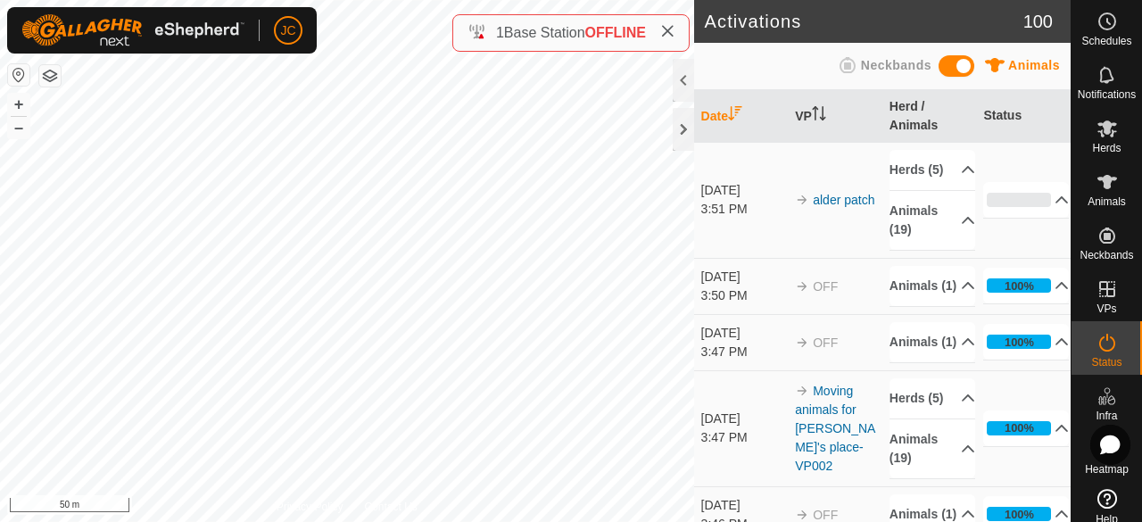
click at [664, 37] on icon at bounding box center [667, 31] width 14 height 14
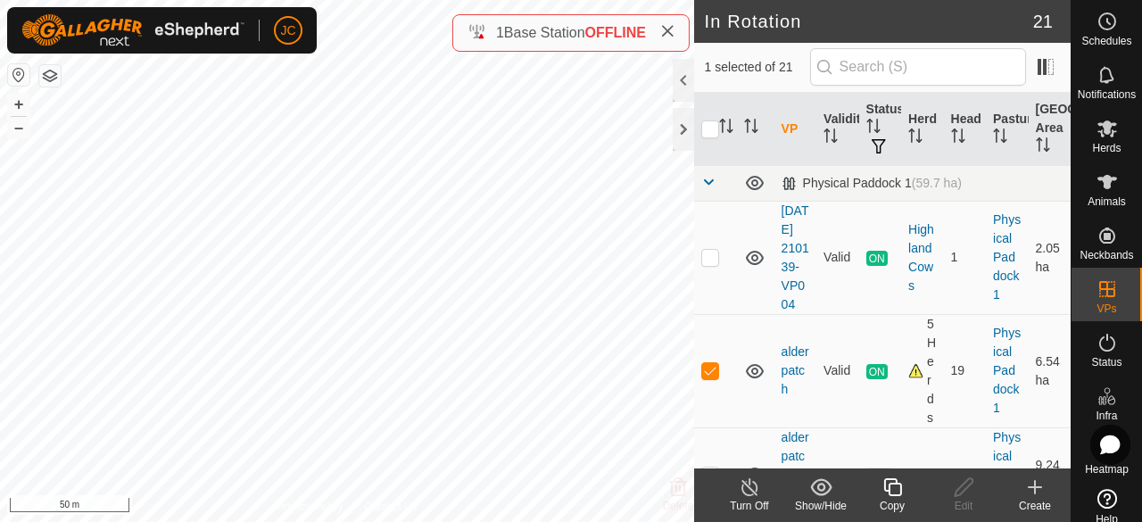
checkbox input "true"
checkbox input "false"
click at [758, 495] on icon at bounding box center [750, 486] width 22 height 21
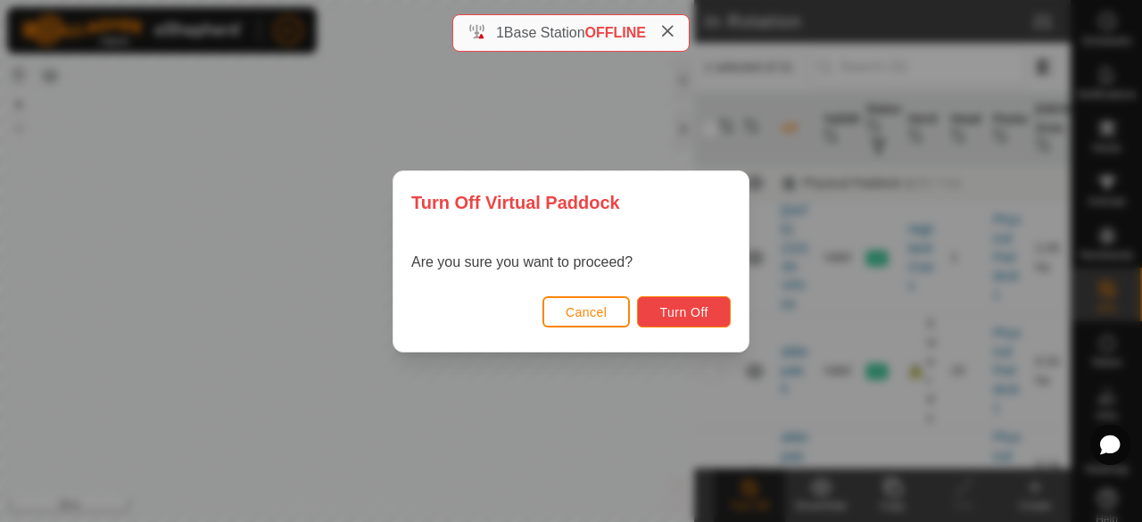
click at [679, 318] on button "Turn Off" at bounding box center [684, 311] width 94 height 31
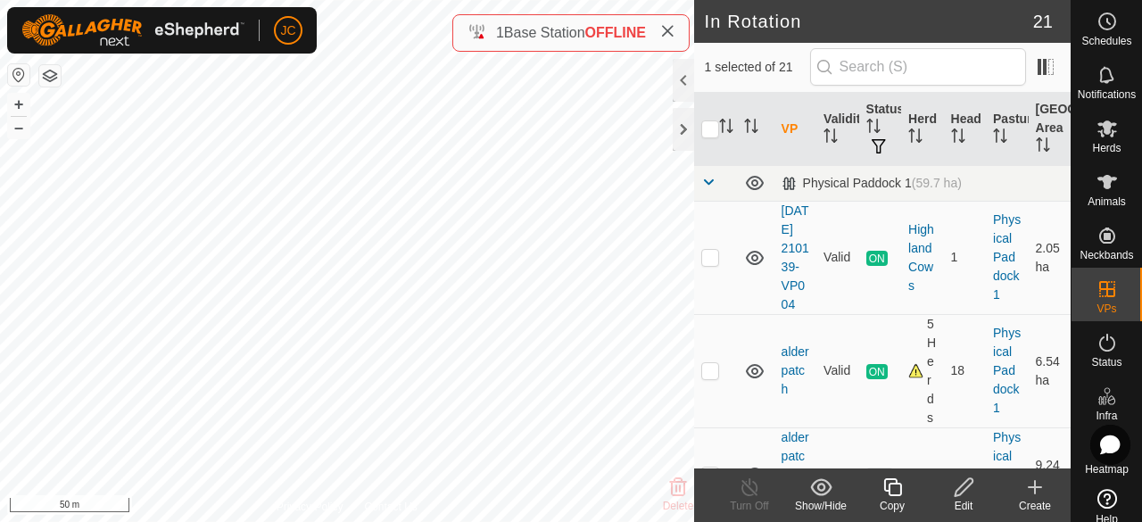
click at [956, 484] on icon at bounding box center [964, 486] width 22 height 21
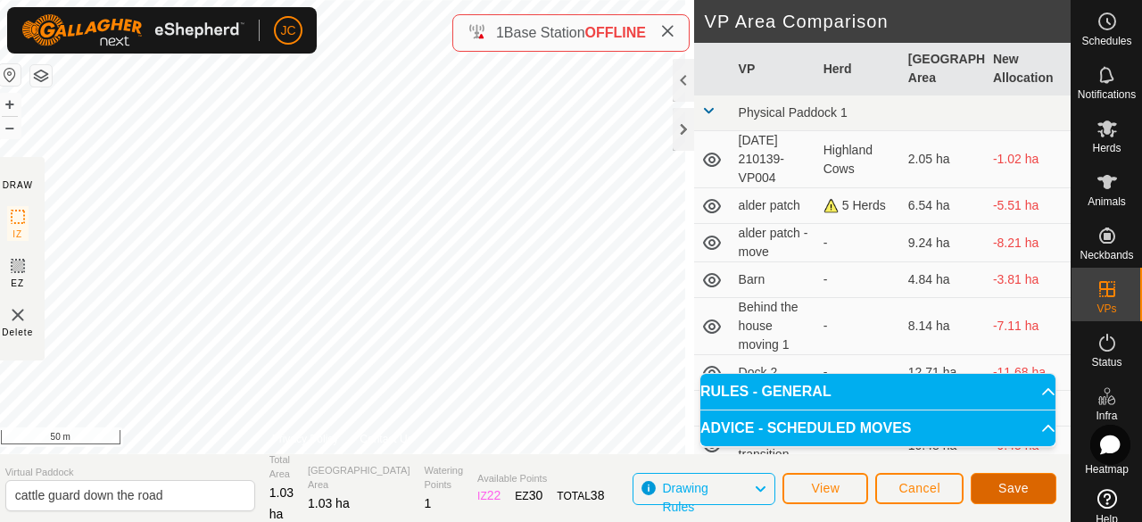
click at [1031, 493] on button "Save" at bounding box center [1014, 488] width 86 height 31
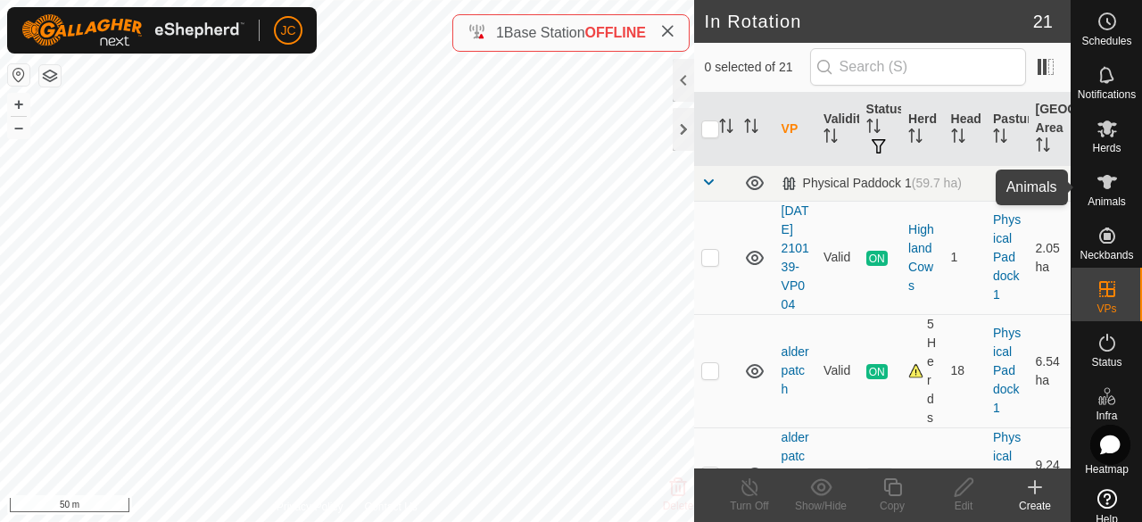
click at [1106, 180] on icon at bounding box center [1107, 182] width 20 height 14
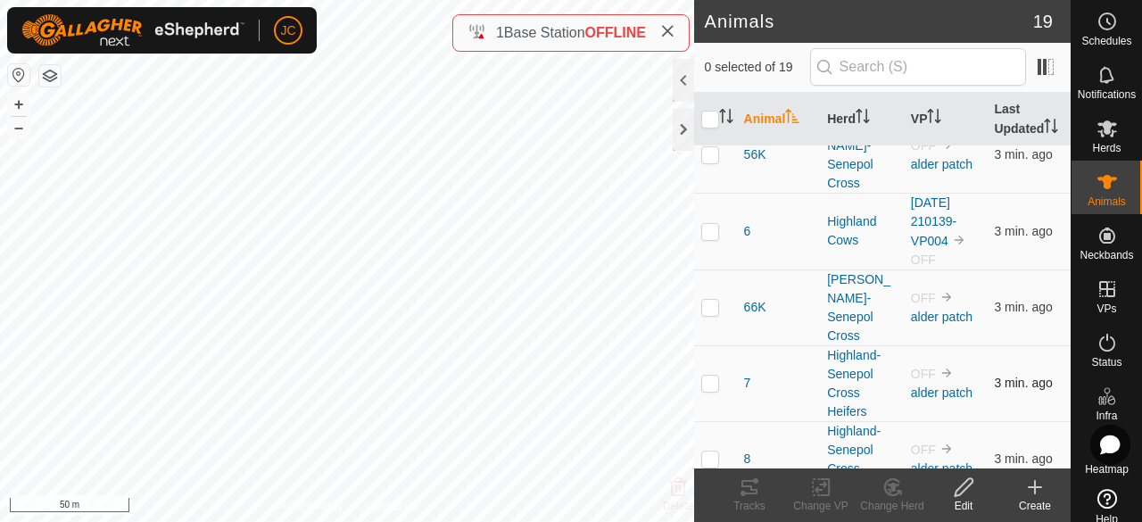
scroll to position [652, 0]
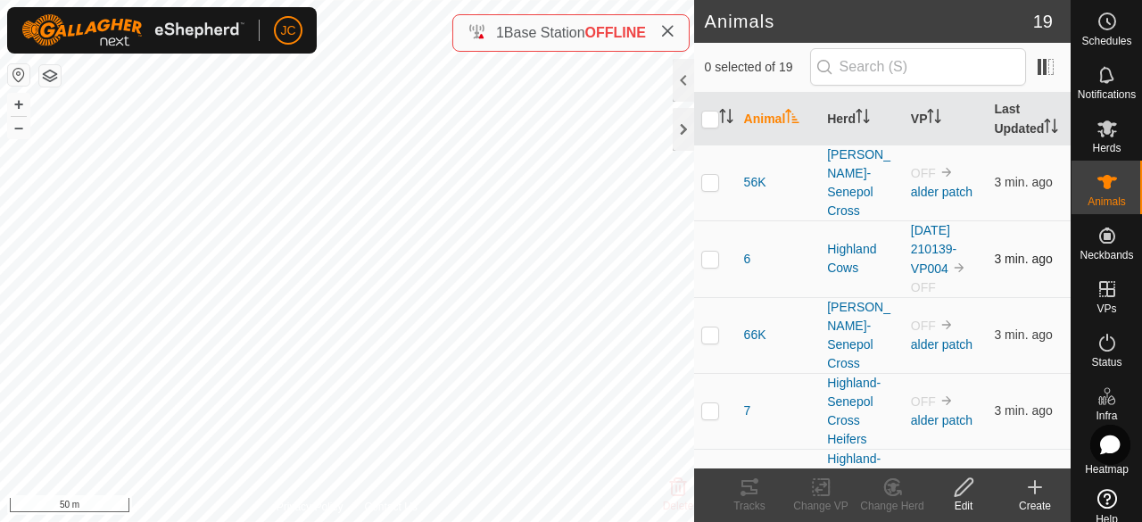
click at [714, 220] on td at bounding box center [715, 258] width 43 height 77
checkbox input "true"
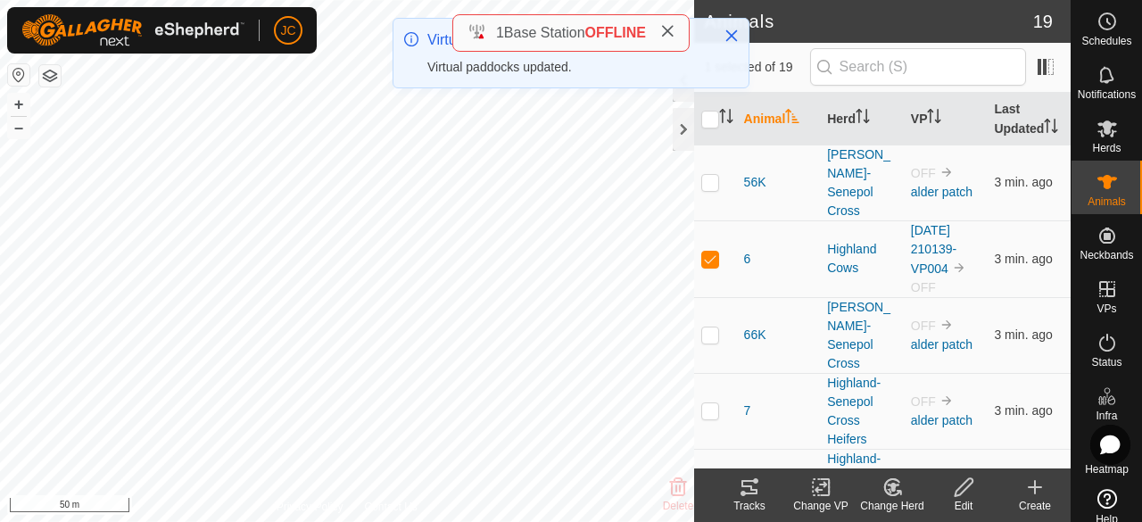
click at [817, 492] on icon at bounding box center [821, 486] width 22 height 21
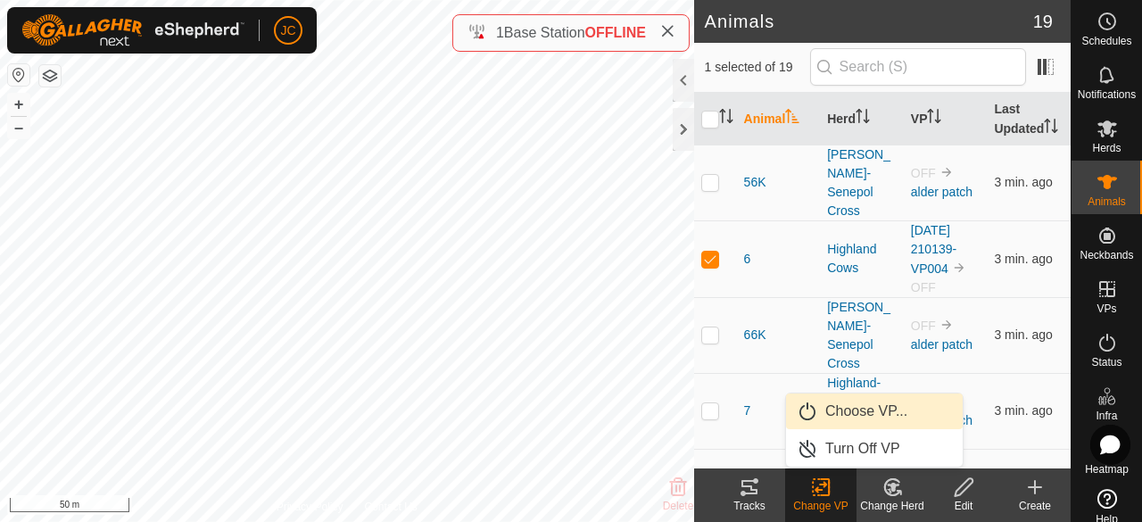
click at [832, 418] on link "Choose VP..." at bounding box center [874, 411] width 177 height 36
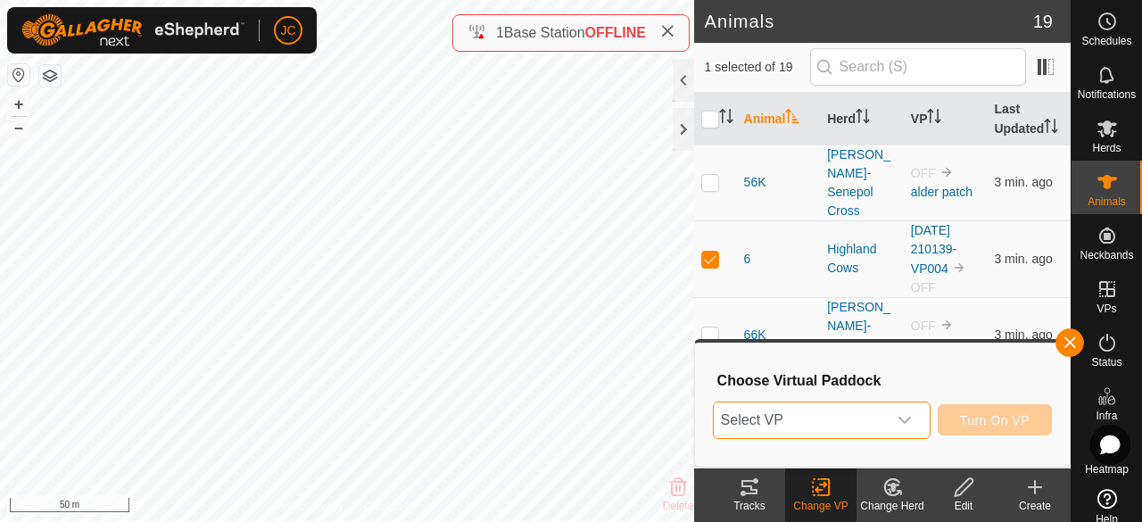
click at [830, 422] on span "Select VP" at bounding box center [800, 420] width 173 height 36
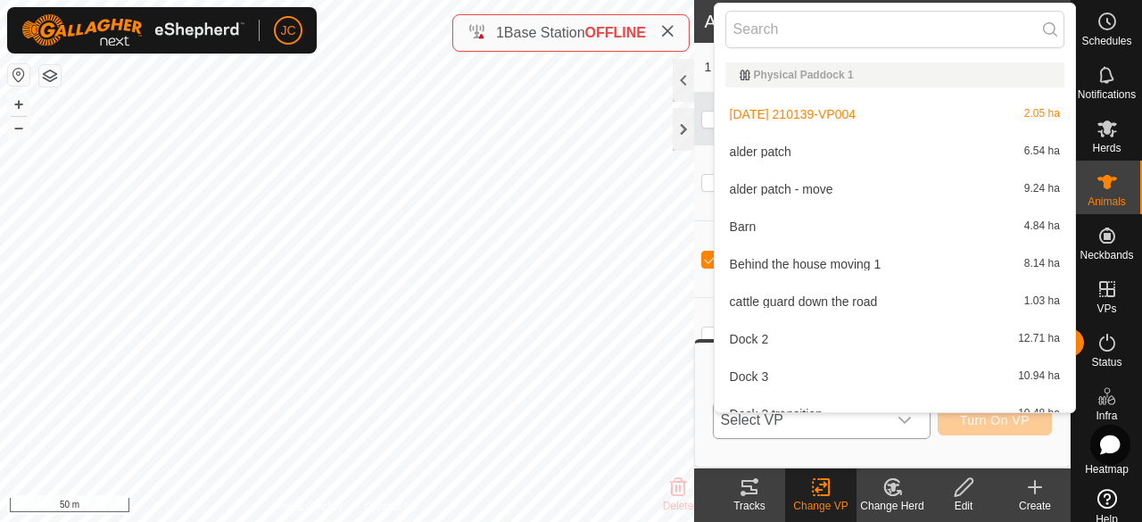
scroll to position [20, 0]
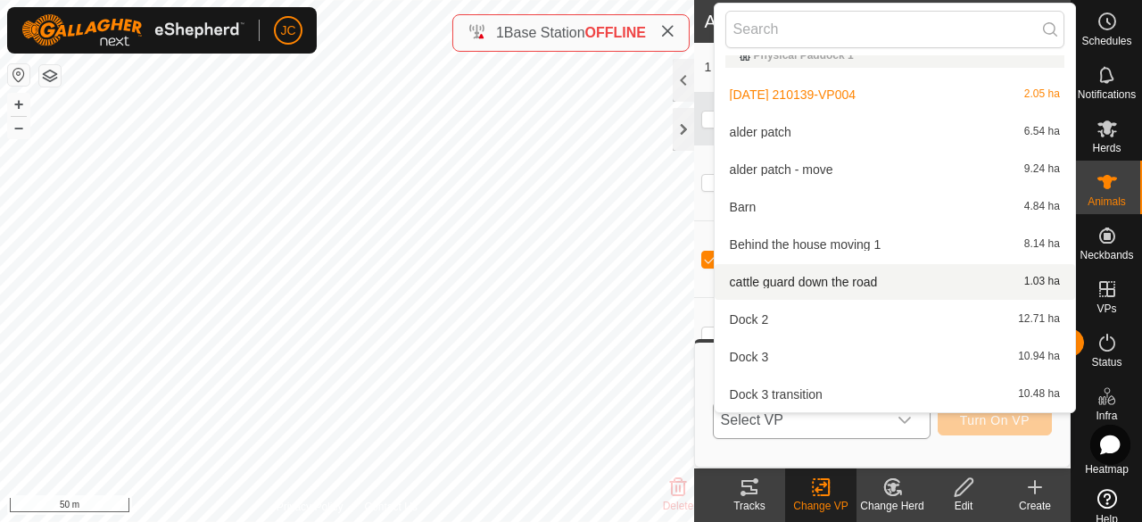
click at [797, 275] on li "cattle guard down the road 1.03 ha" at bounding box center [895, 282] width 360 height 36
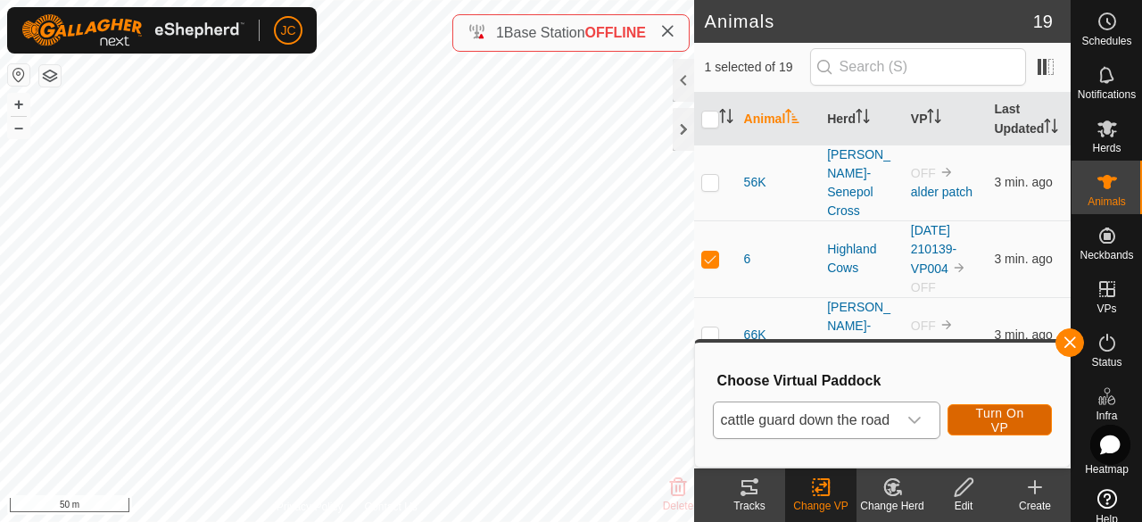
click at [1001, 411] on span "Turn On VP" at bounding box center [1000, 420] width 60 height 29
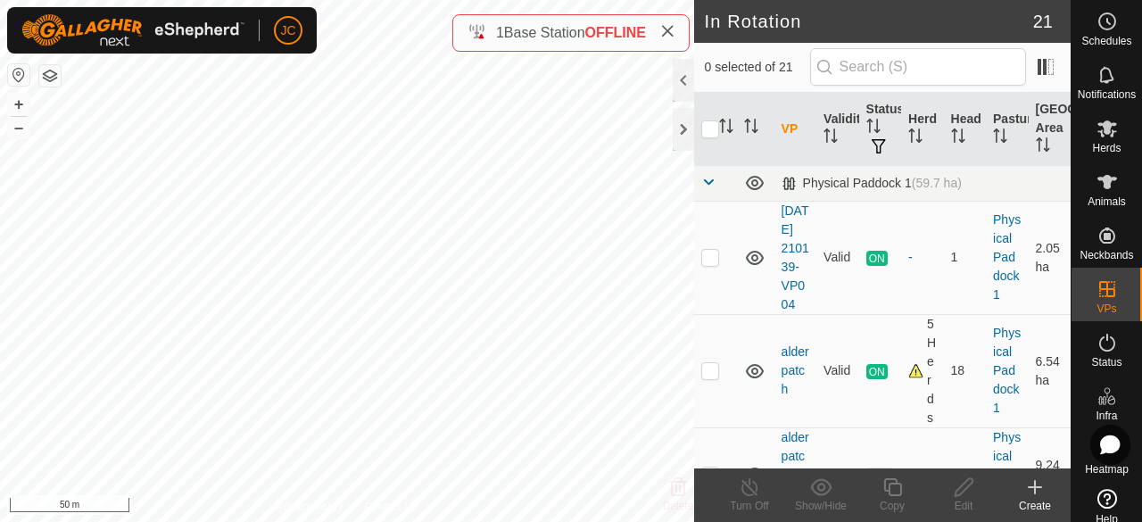
checkbox input "true"
click at [958, 501] on div "Edit" at bounding box center [963, 506] width 71 height 16
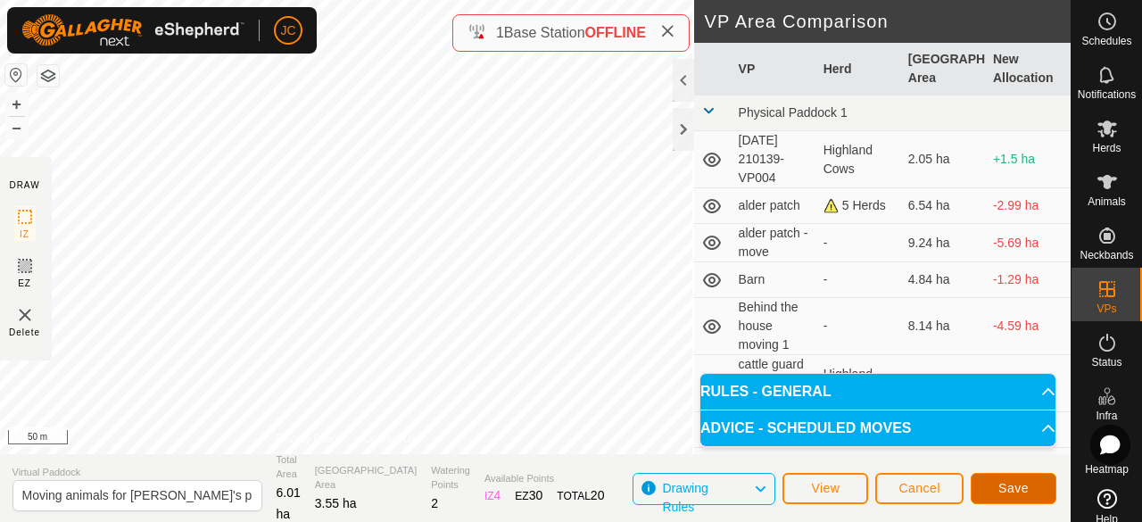
click at [1019, 484] on span "Save" at bounding box center [1013, 488] width 30 height 14
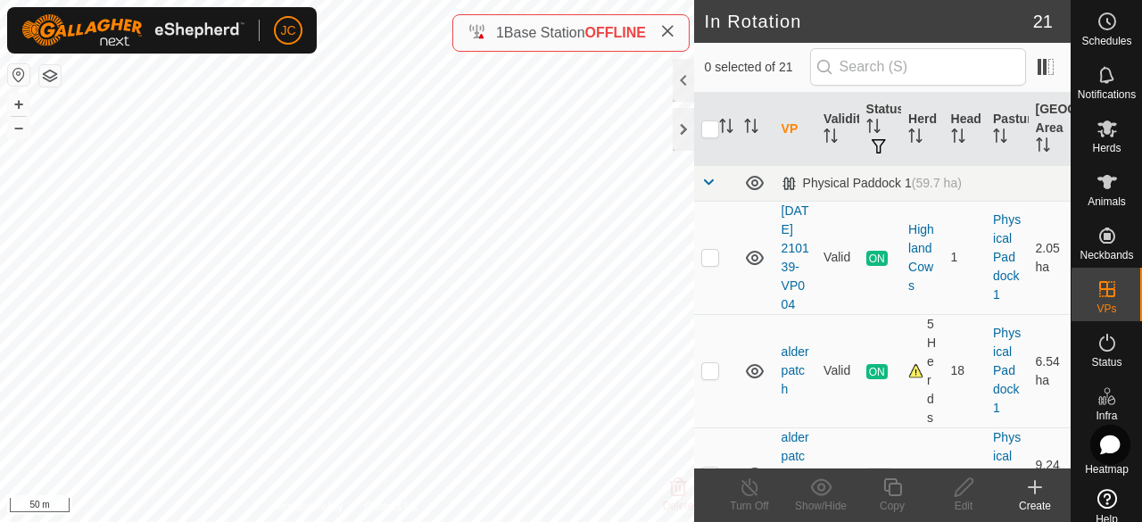
checkbox input "true"
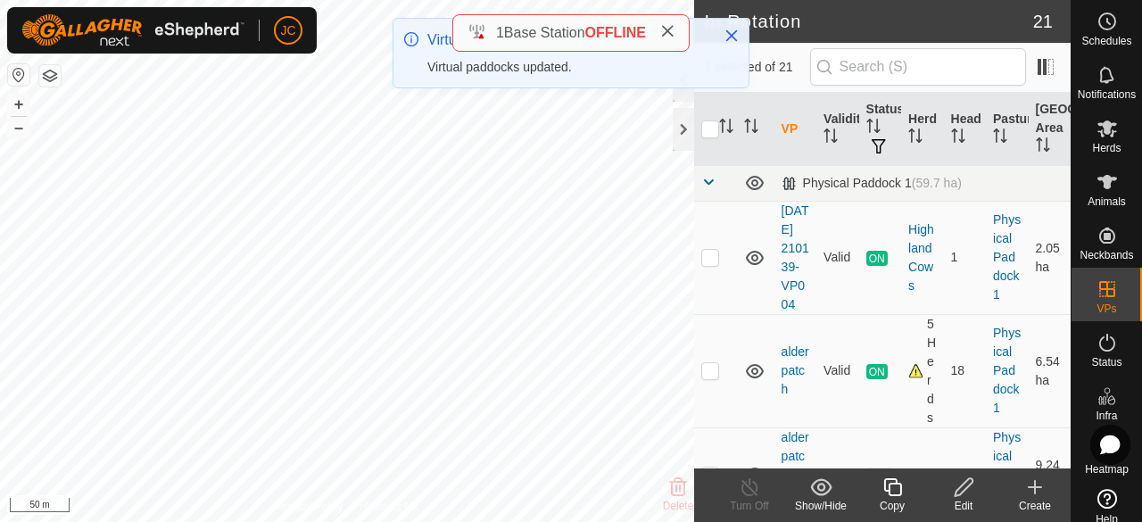
checkbox input "false"
checkbox input "true"
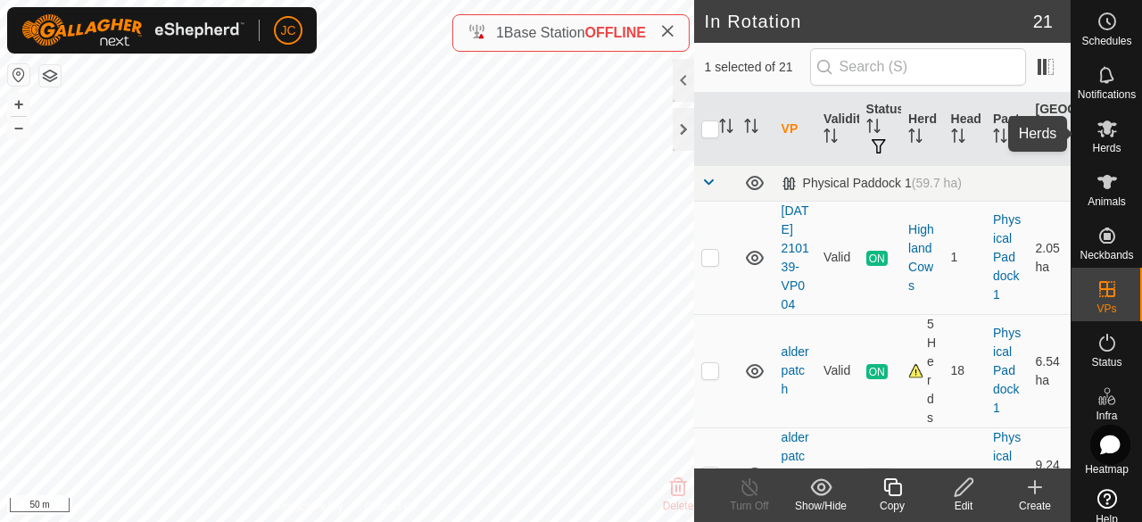
click at [1100, 130] on icon at bounding box center [1107, 128] width 20 height 17
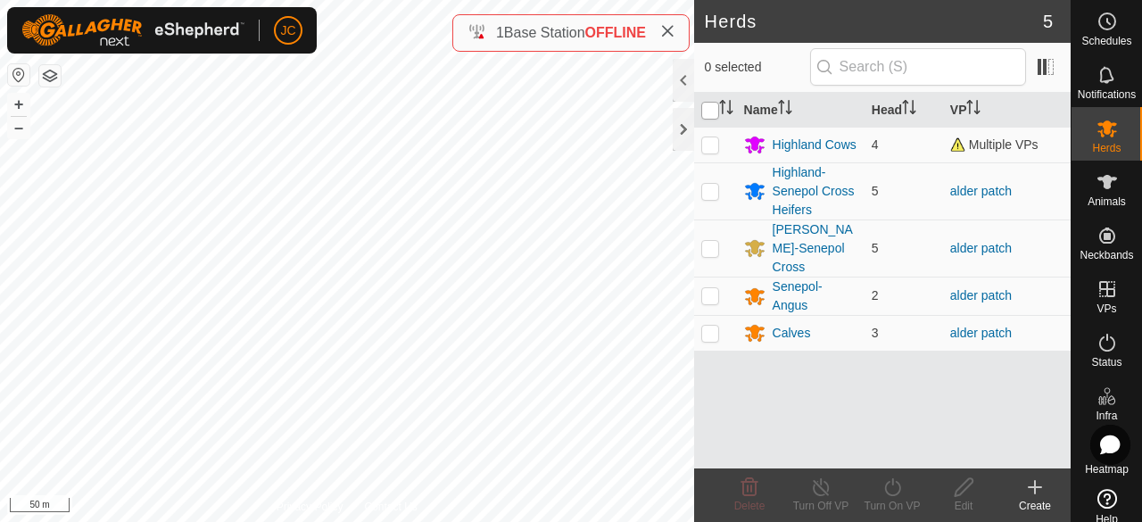
click at [710, 112] on input "checkbox" at bounding box center [710, 111] width 18 height 18
checkbox input "true"
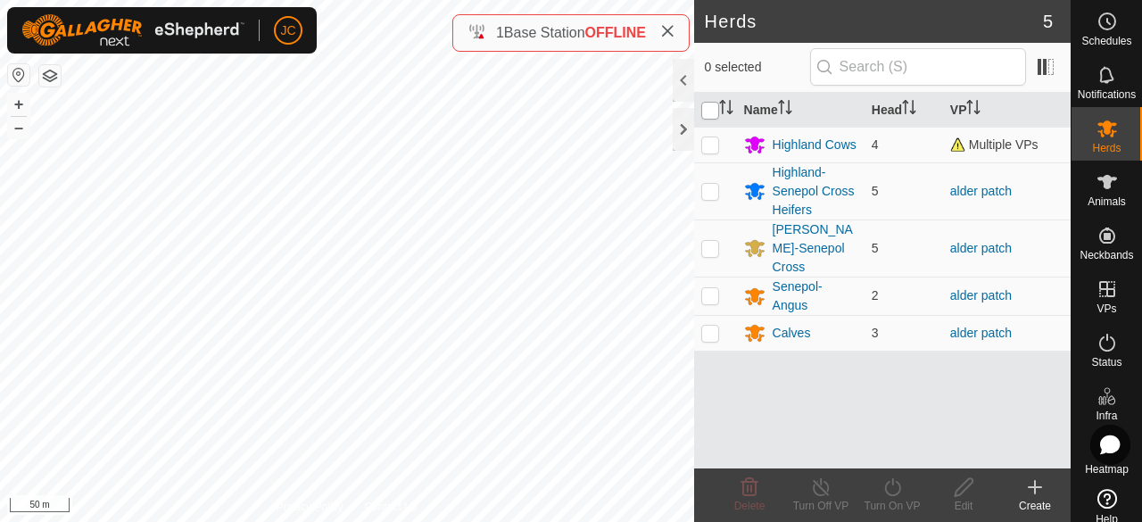
checkbox input "true"
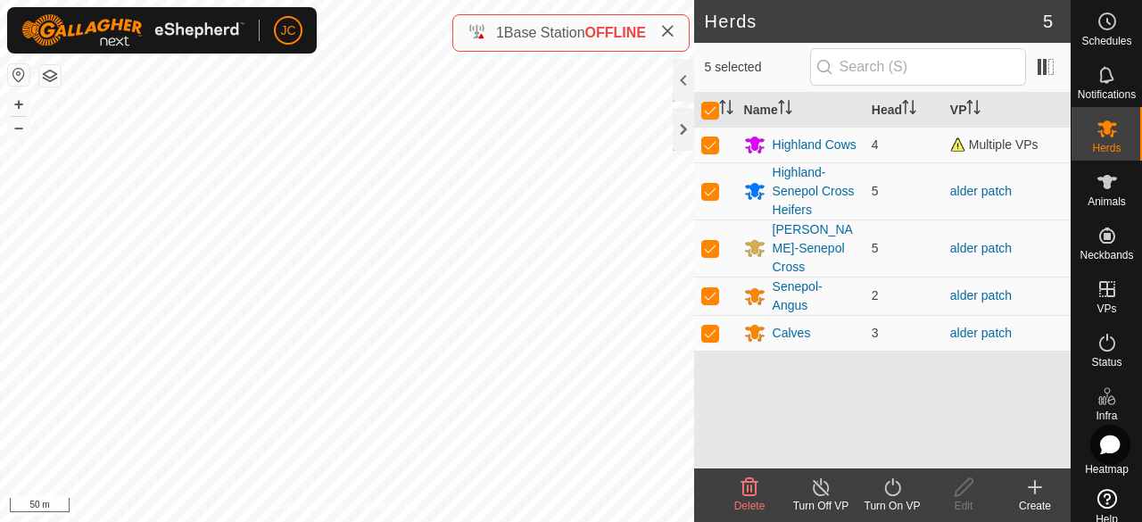
click at [899, 503] on div "Turn On VP" at bounding box center [892, 506] width 71 height 16
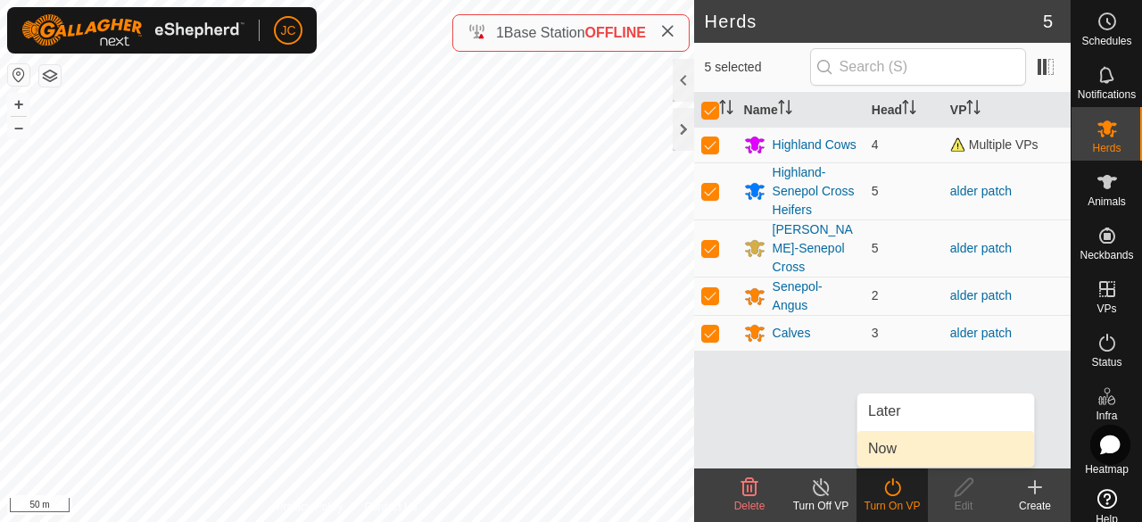
click at [917, 460] on link "Now" at bounding box center [945, 449] width 177 height 36
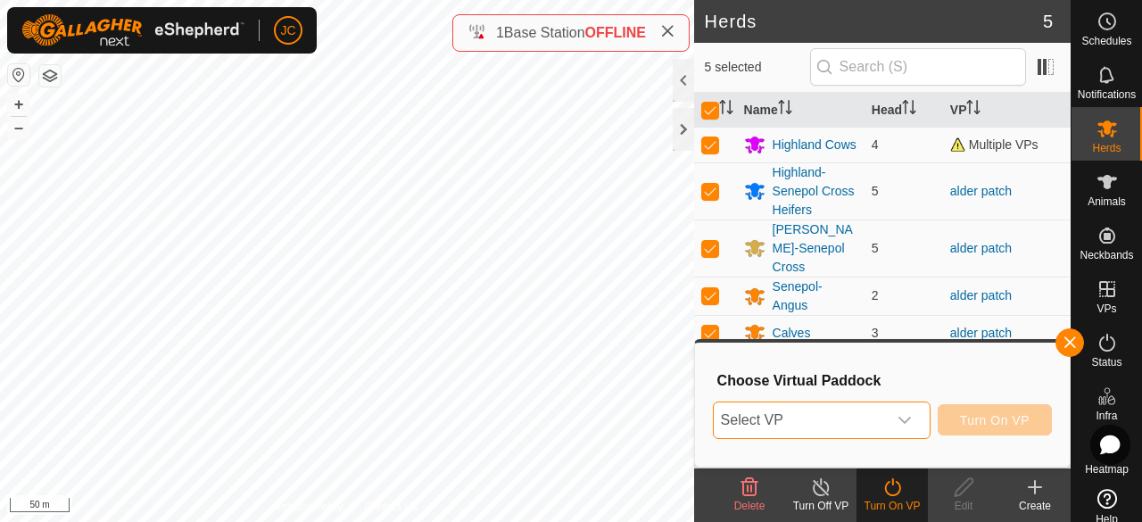
click at [879, 421] on span "Select VP" at bounding box center [800, 420] width 173 height 36
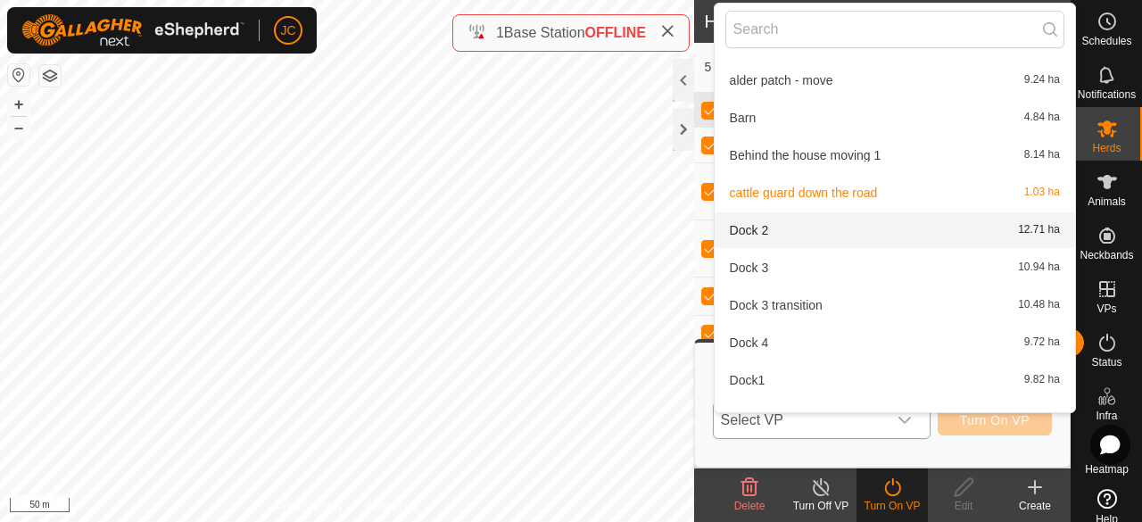
scroll to position [198, 0]
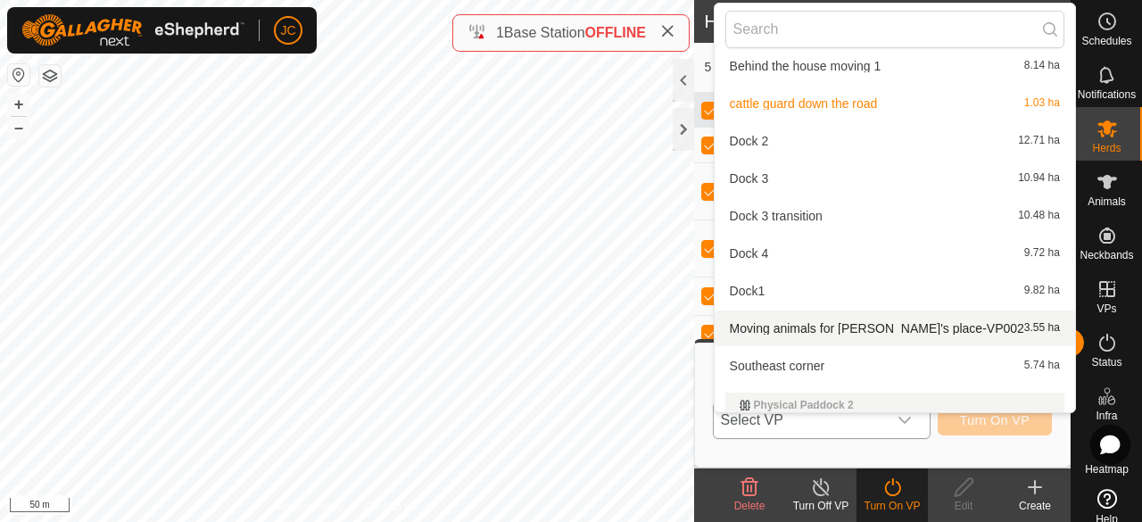
click at [820, 333] on li "Moving animals for Jorge's place-VP002 3.55 ha" at bounding box center [895, 329] width 360 height 36
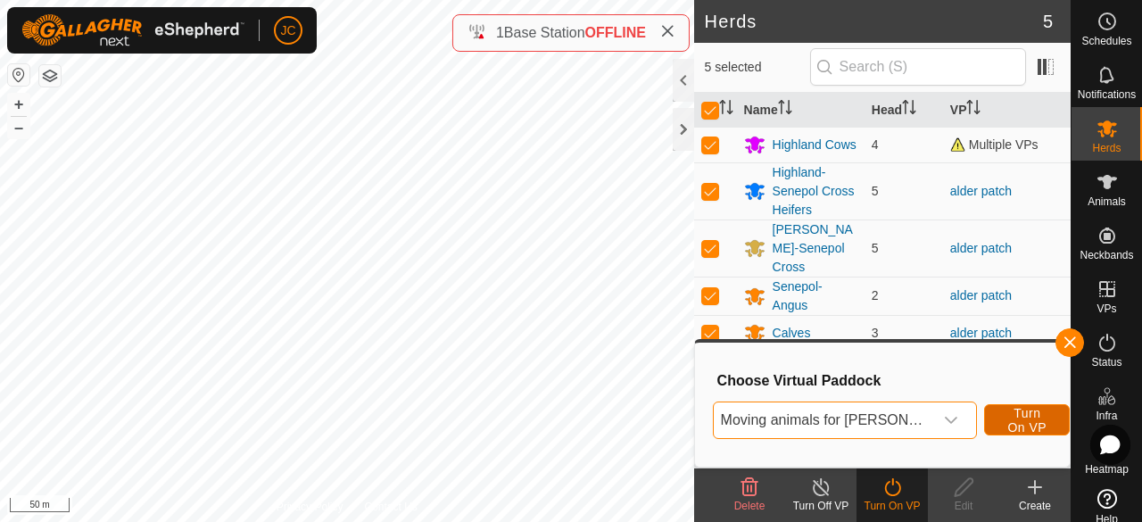
click at [1014, 418] on span "Turn On VP" at bounding box center [1026, 420] width 41 height 29
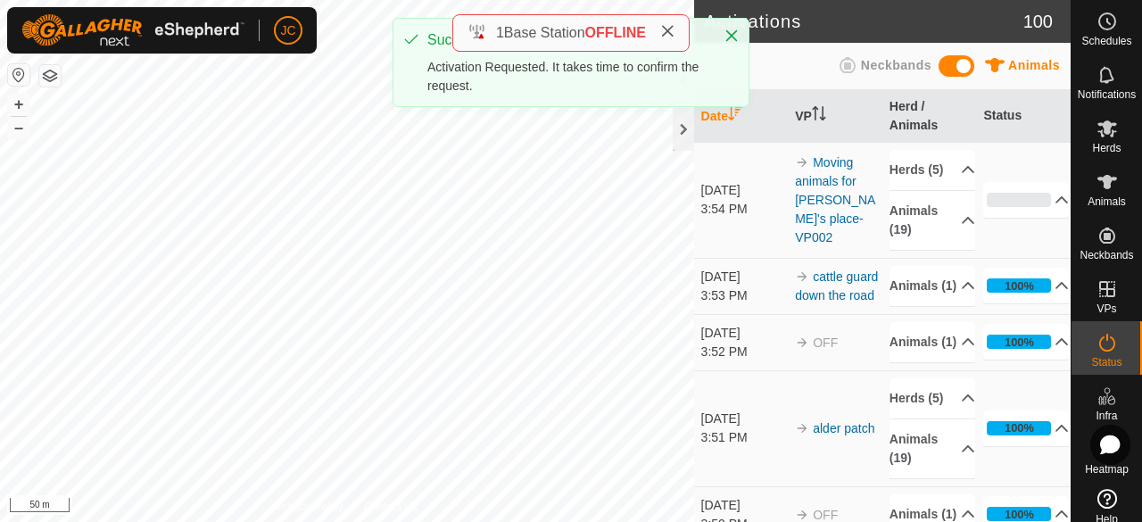
click at [671, 30] on icon at bounding box center [667, 31] width 14 height 14
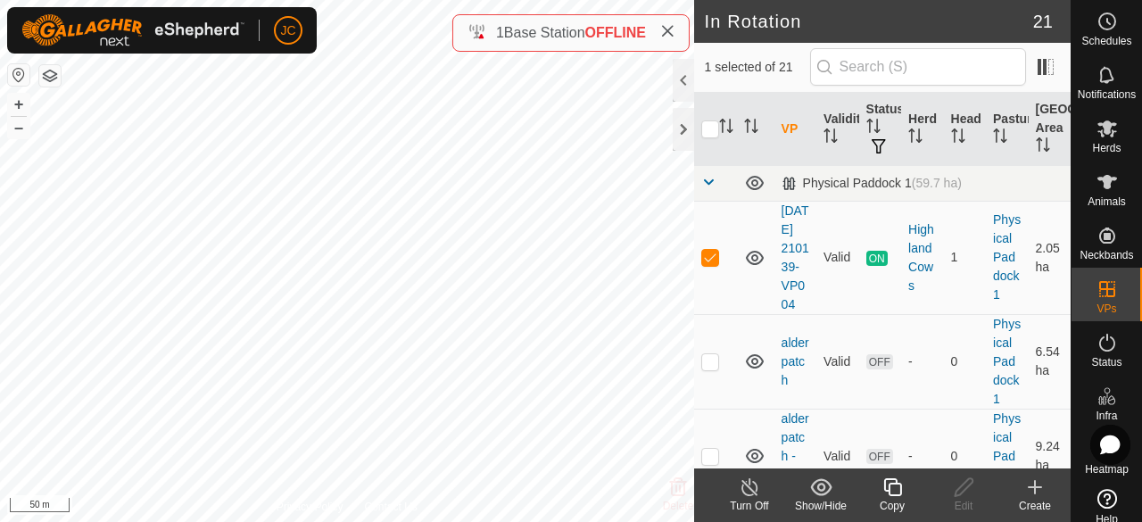
click at [746, 509] on div "Turn Off" at bounding box center [749, 506] width 71 height 16
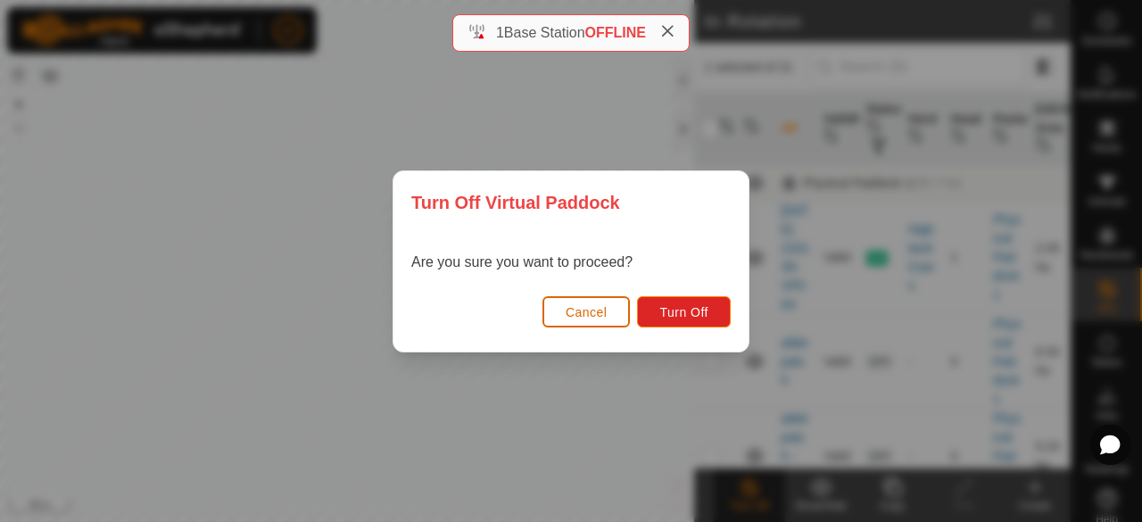
click at [596, 320] on button "Cancel" at bounding box center [586, 311] width 88 height 31
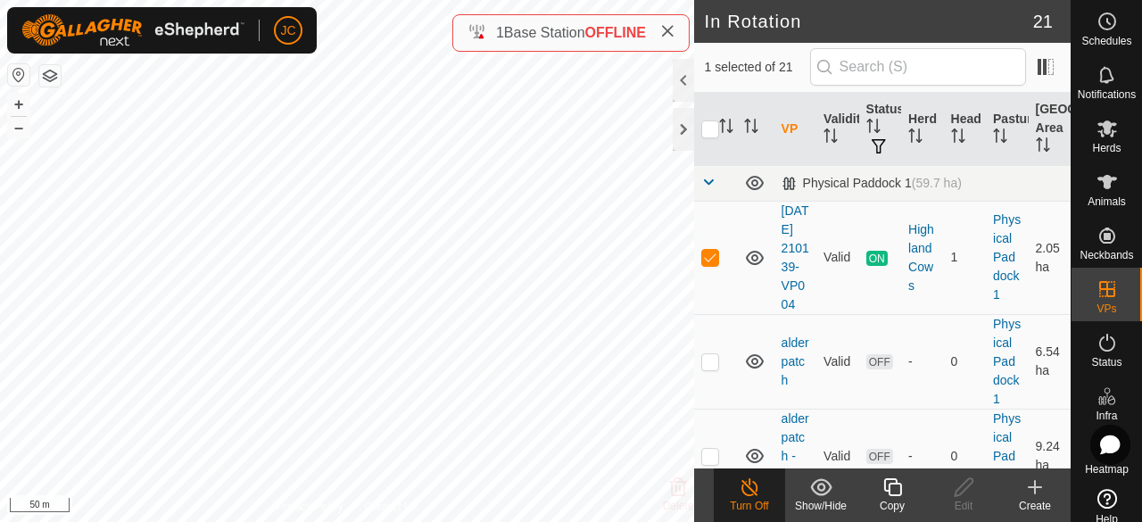
click at [748, 484] on icon at bounding box center [750, 486] width 22 height 21
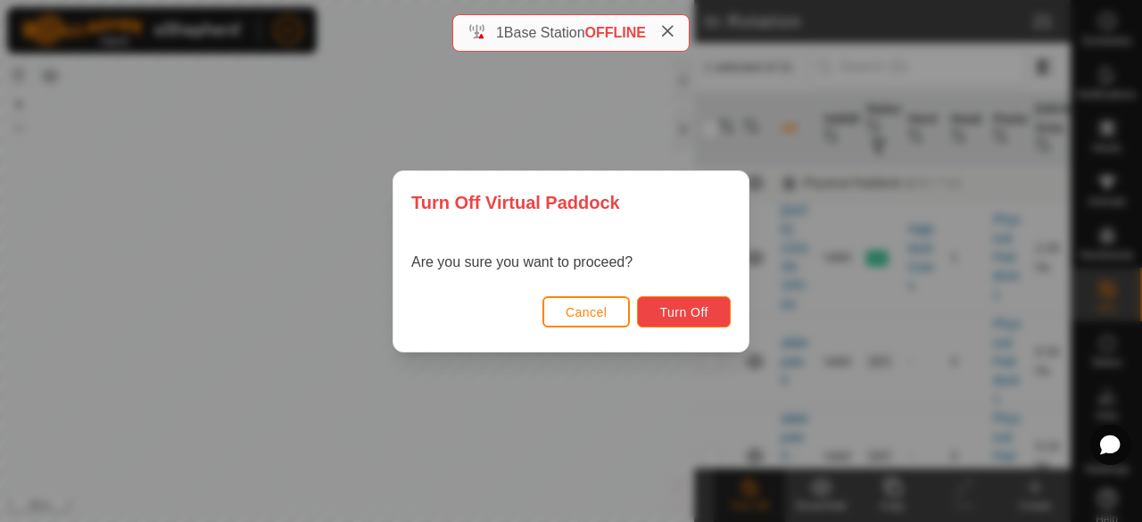
click at [692, 317] on span "Turn Off" at bounding box center [683, 312] width 49 height 14
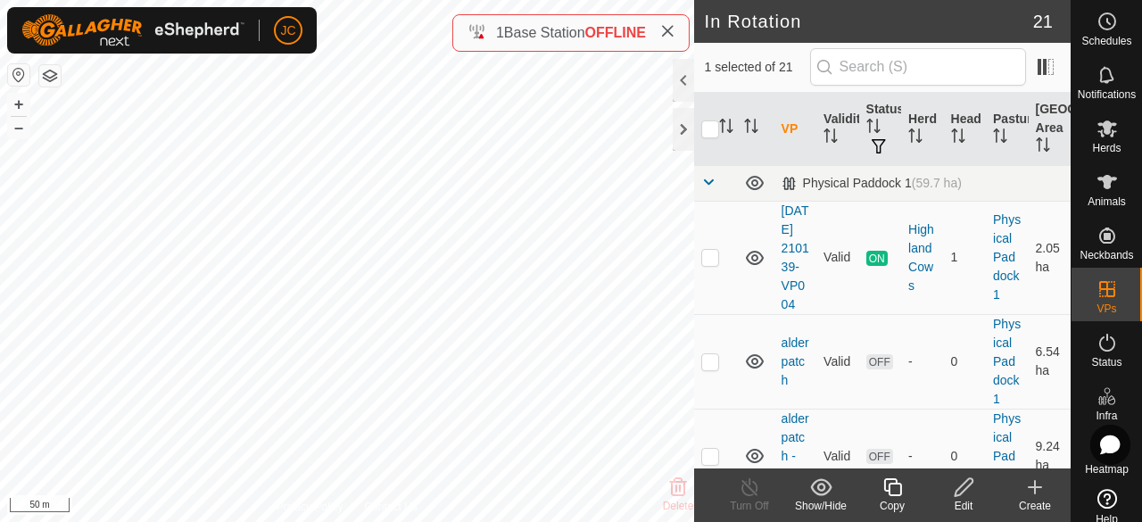
checkbox input "true"
checkbox input "false"
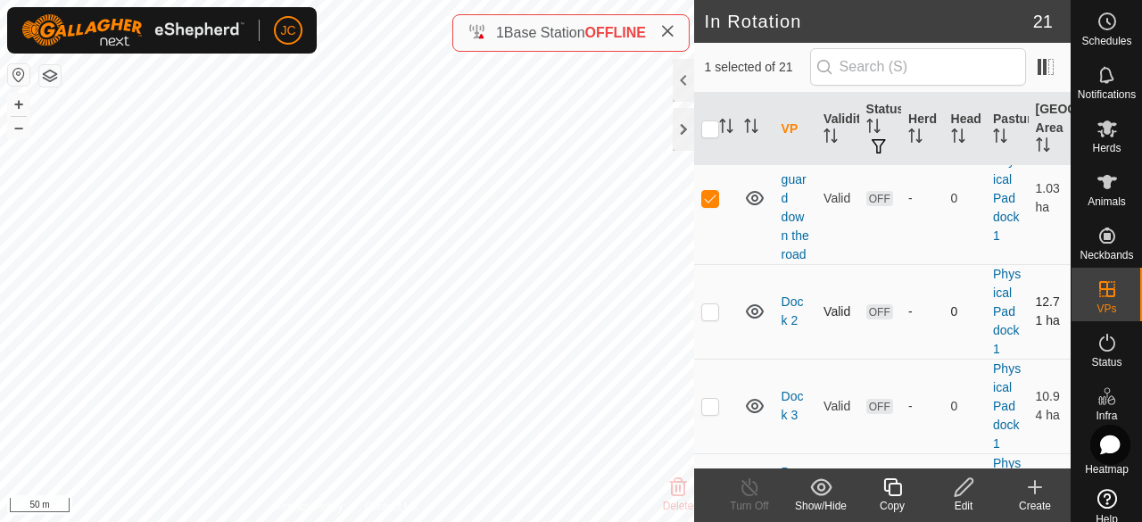
scroll to position [625, 0]
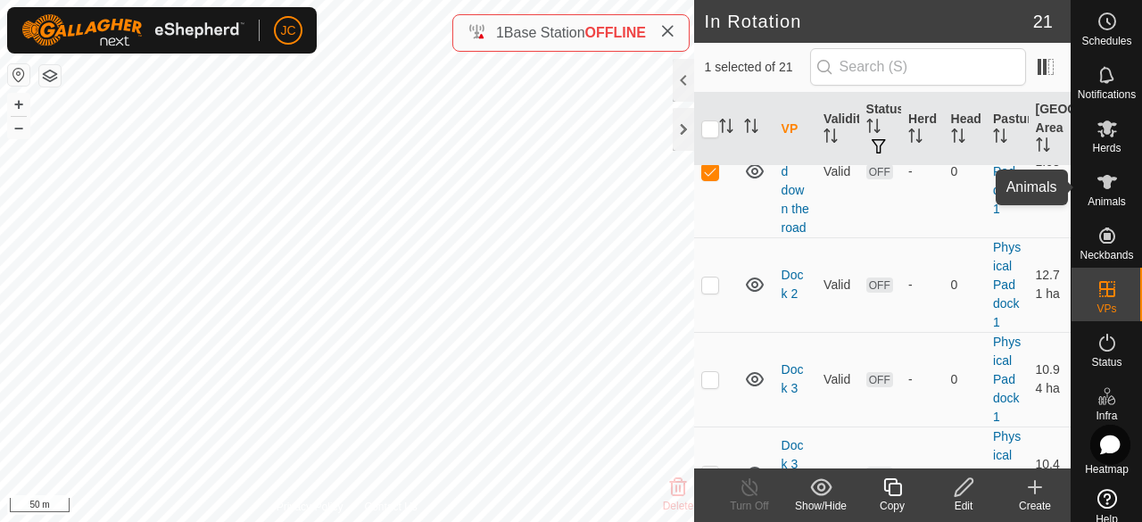
click at [1105, 181] on icon at bounding box center [1107, 181] width 21 height 21
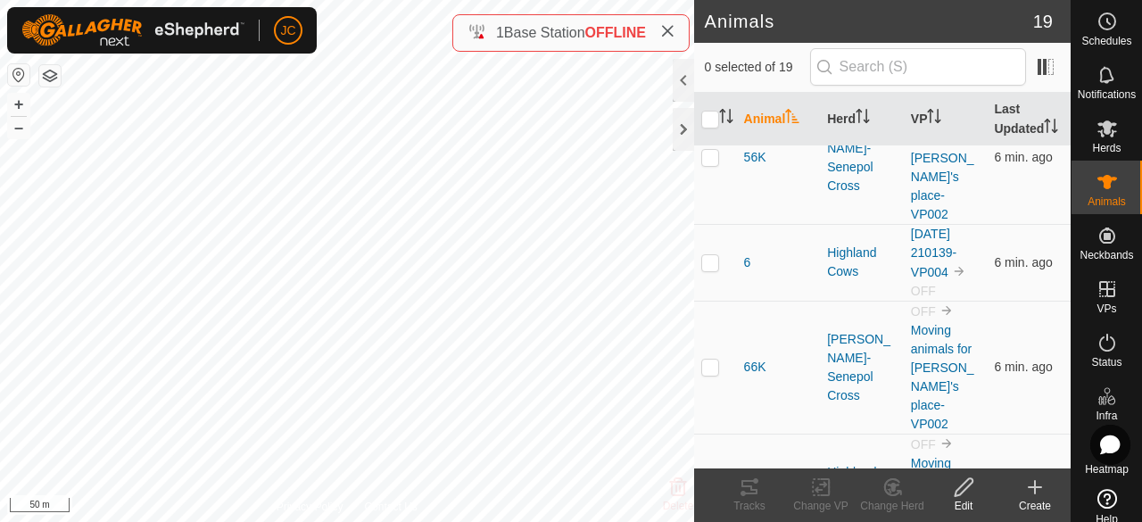
scroll to position [1338, 0]
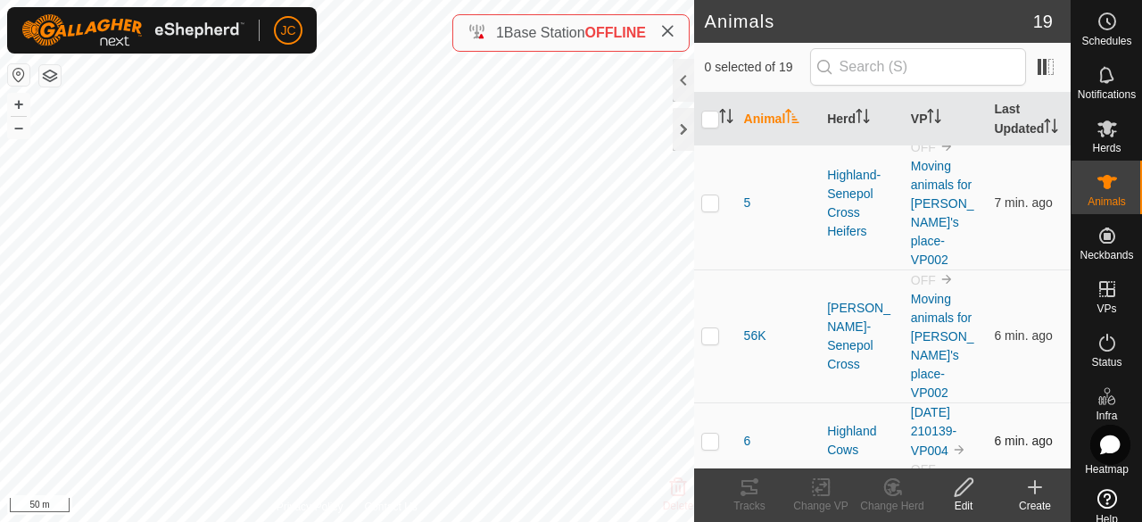
click at [705, 434] on p-checkbox at bounding box center [710, 441] width 18 height 14
checkbox input "true"
click at [828, 486] on icon at bounding box center [825, 487] width 8 height 16
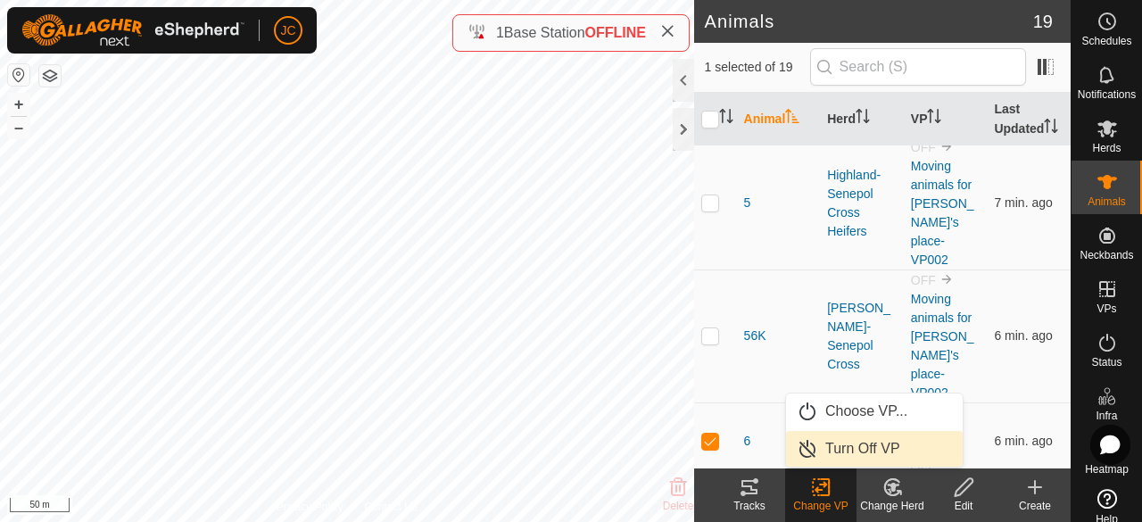
click at [841, 458] on link "Turn Off VP" at bounding box center [874, 449] width 177 height 36
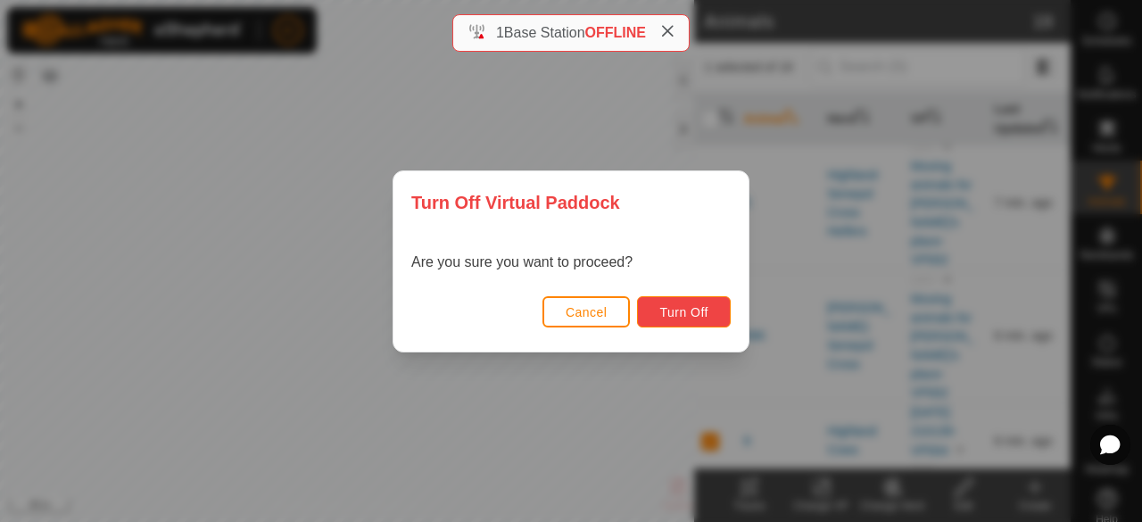
click at [701, 312] on span "Turn Off" at bounding box center [683, 312] width 49 height 14
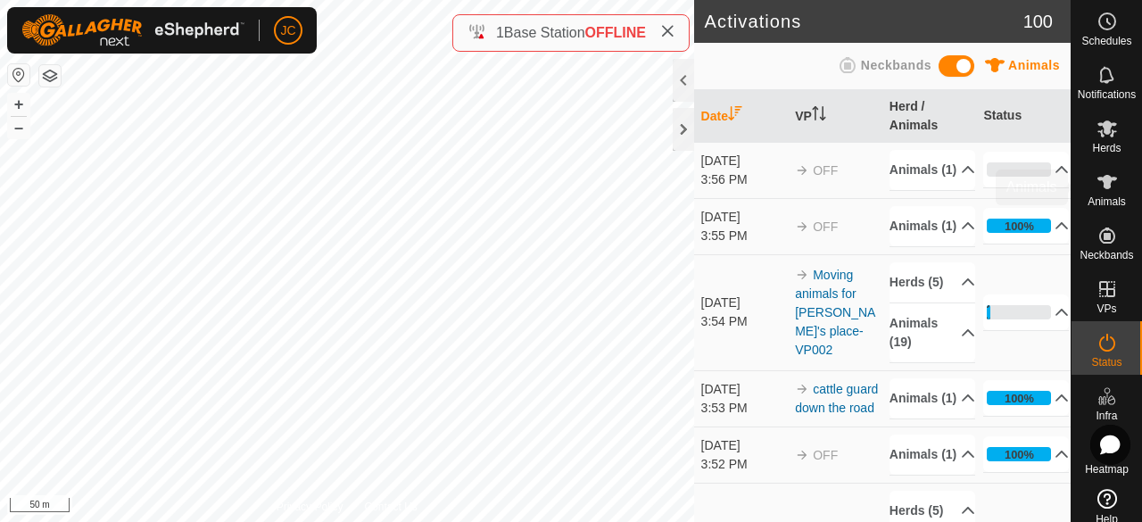
drag, startPoint x: 1099, startPoint y: 188, endPoint x: 912, endPoint y: 259, distance: 200.2
click at [1099, 189] on icon at bounding box center [1107, 181] width 21 height 21
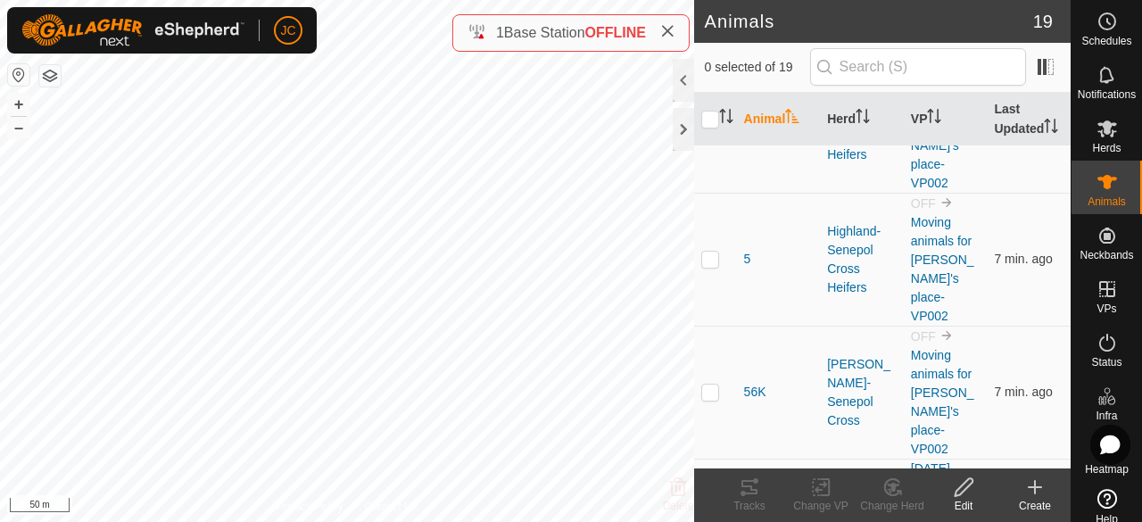
scroll to position [1280, 0]
click at [717, 460] on td at bounding box center [715, 498] width 43 height 77
checkbox input "true"
click at [820, 498] on div "Change VP" at bounding box center [820, 506] width 71 height 16
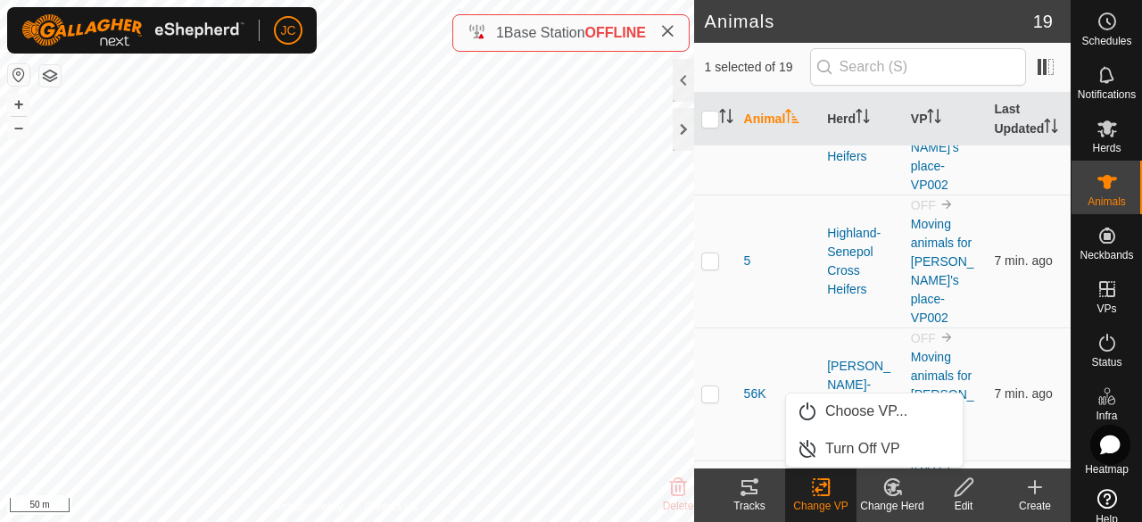
click at [892, 499] on div "Change Herd" at bounding box center [892, 506] width 71 height 16
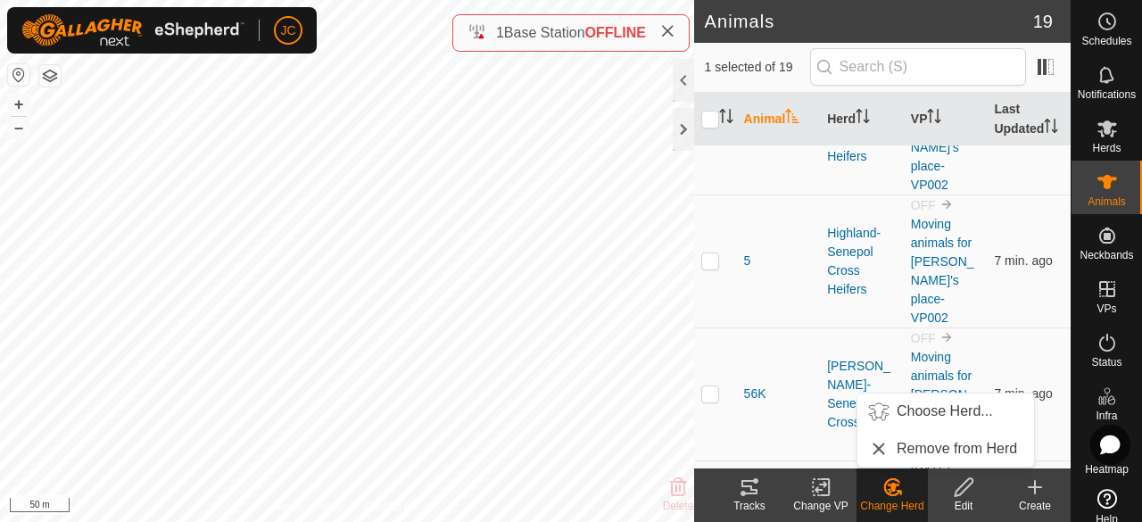
click at [828, 495] on icon at bounding box center [825, 487] width 8 height 16
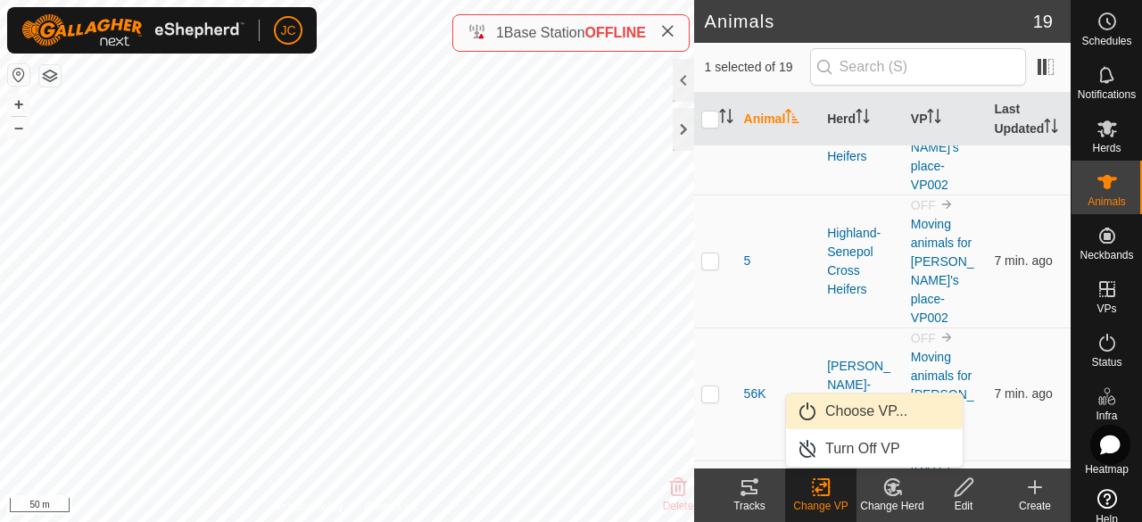
click at [849, 416] on link "Choose VP..." at bounding box center [874, 411] width 177 height 36
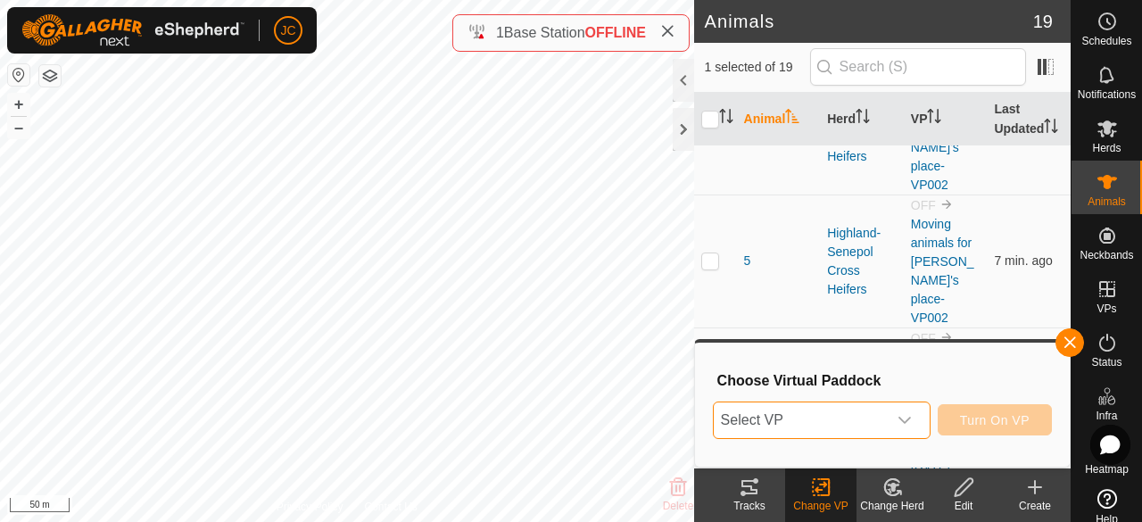
click at [850, 424] on span "Select VP" at bounding box center [800, 420] width 173 height 36
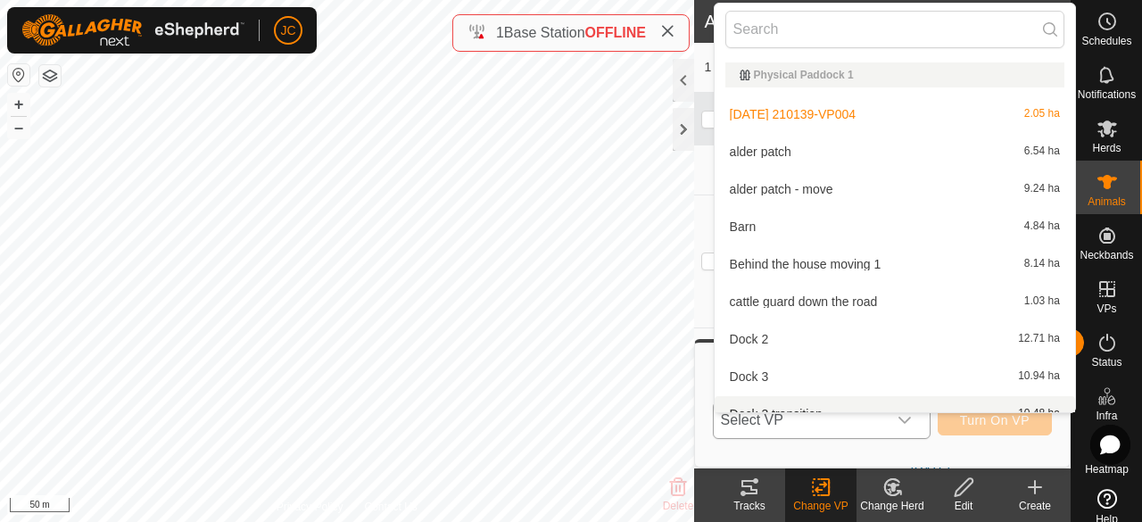
scroll to position [20, 0]
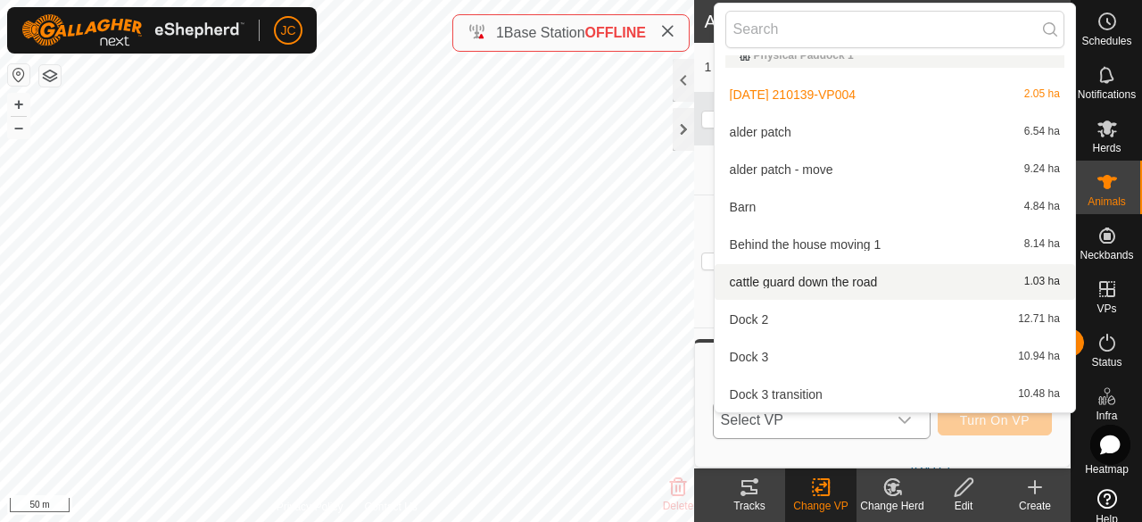
click at [840, 286] on li "cattle guard down the road 1.03 ha" at bounding box center [895, 282] width 360 height 36
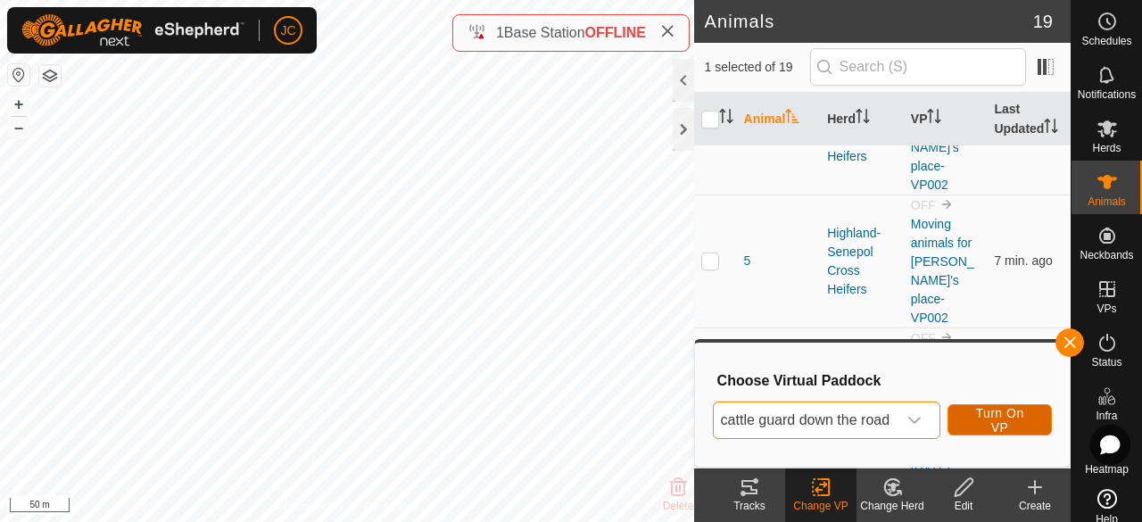
click at [1000, 417] on span "Turn On VP" at bounding box center [1000, 420] width 60 height 29
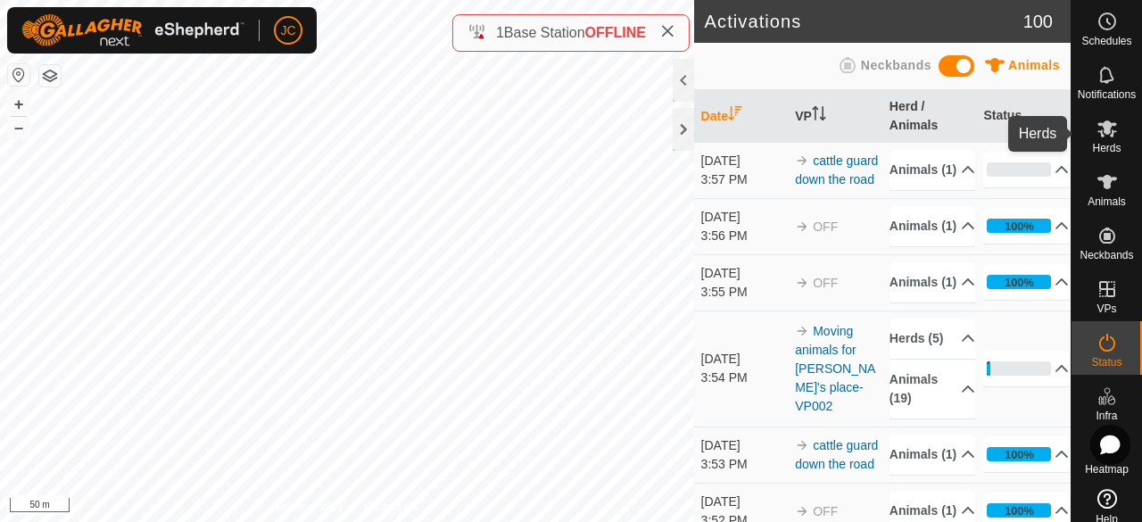
click at [1105, 151] on span "Herds" at bounding box center [1106, 148] width 29 height 11
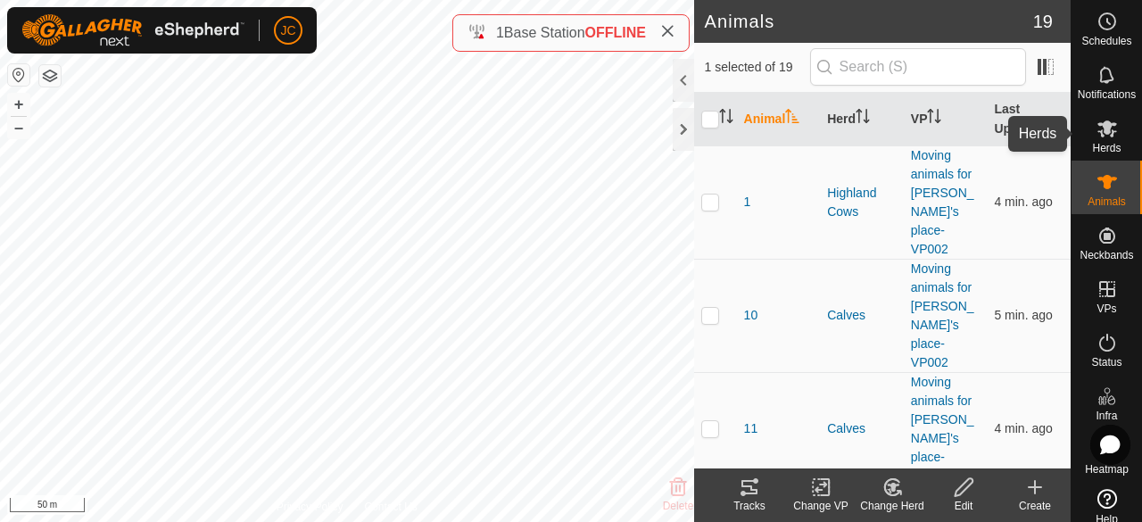
click at [1098, 136] on icon at bounding box center [1107, 128] width 21 height 21
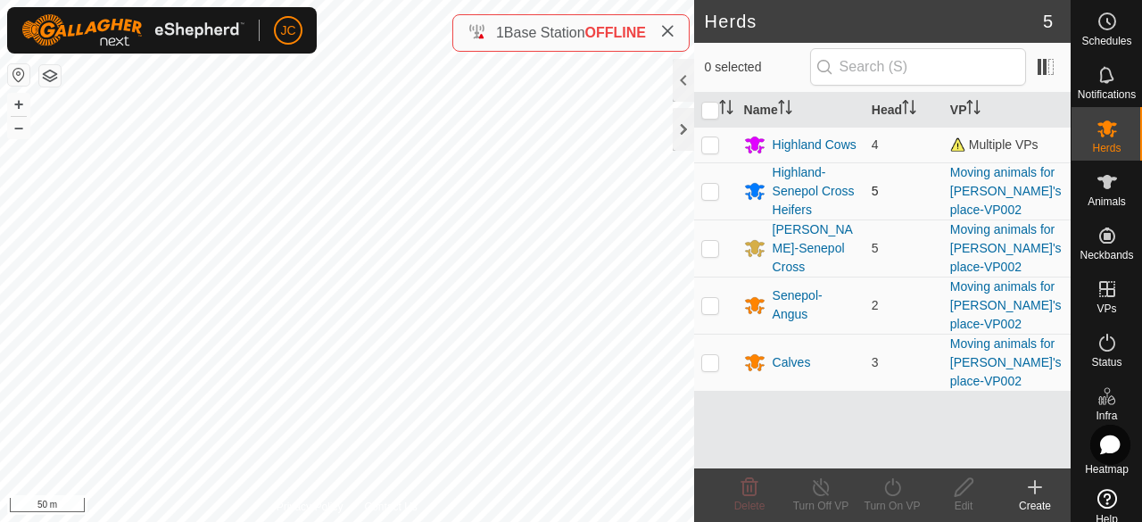
click at [708, 197] on td at bounding box center [715, 190] width 43 height 57
checkbox input "true"
click at [897, 487] on icon at bounding box center [893, 486] width 22 height 21
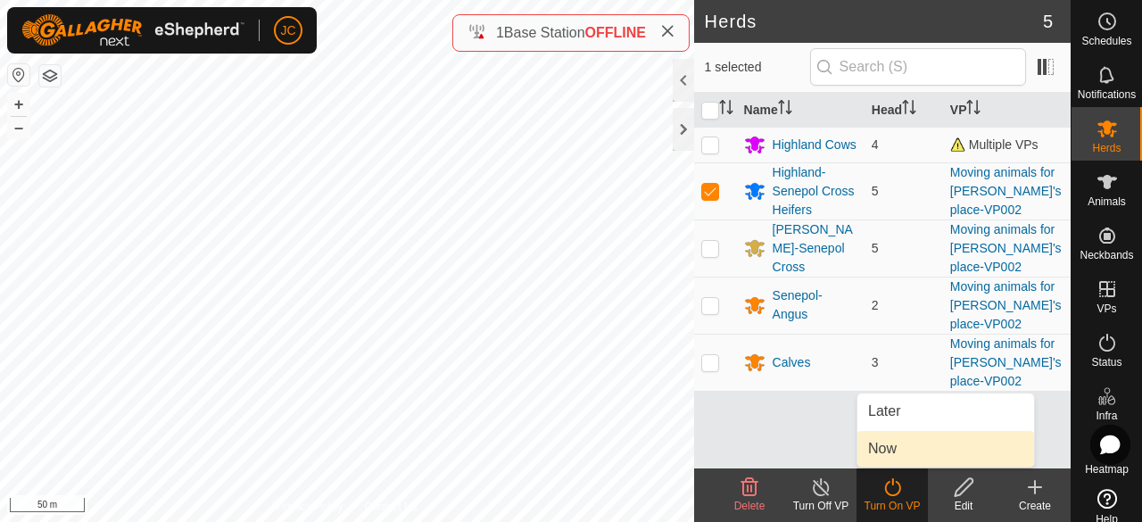
click at [905, 441] on link "Now" at bounding box center [945, 449] width 177 height 36
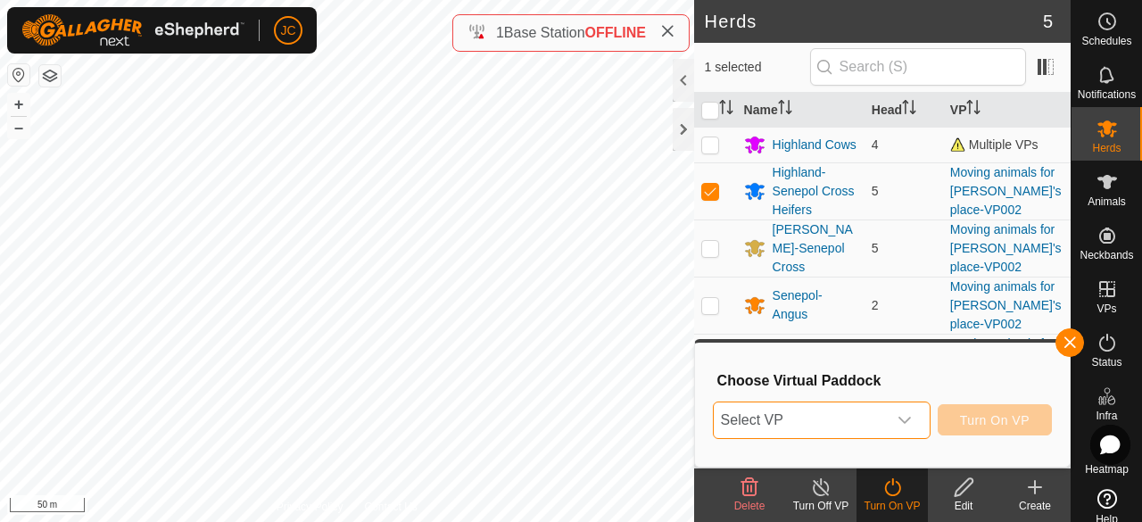
click at [824, 426] on span "Select VP" at bounding box center [800, 420] width 173 height 36
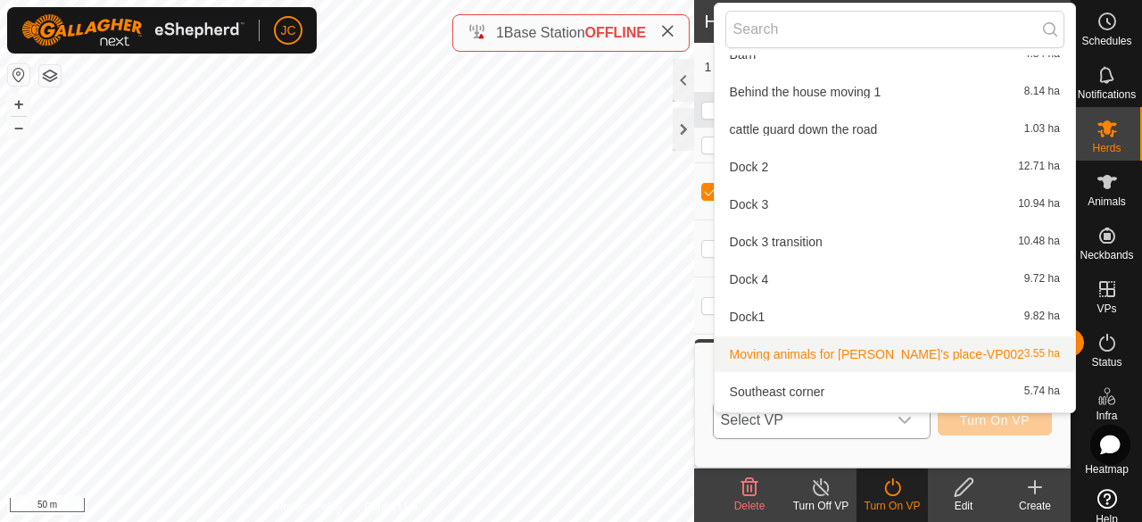
scroll to position [377, 0]
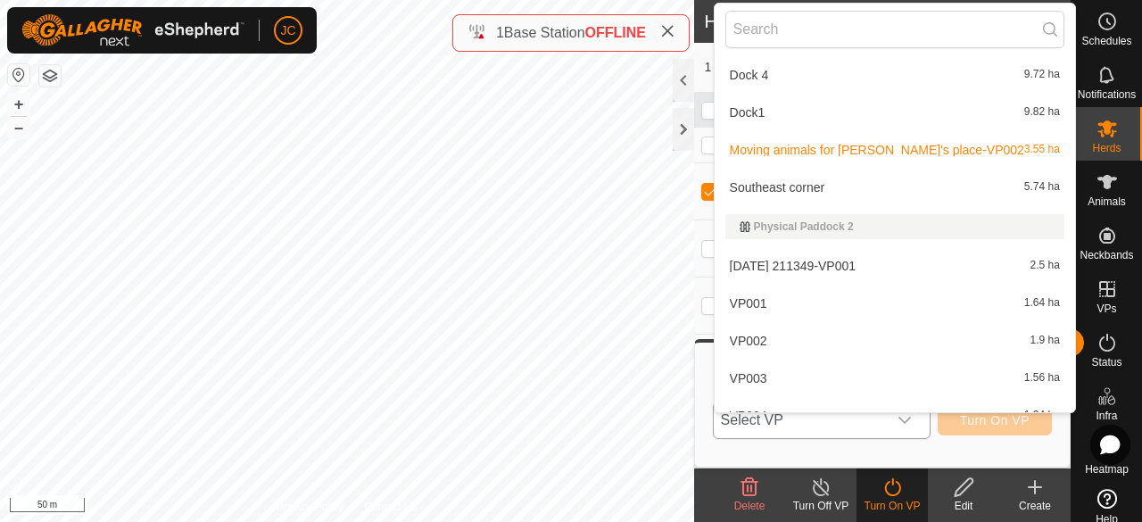
click at [801, 155] on li "Moving animals for [PERSON_NAME]'s place-VP002 3.55 ha" at bounding box center [895, 150] width 360 height 36
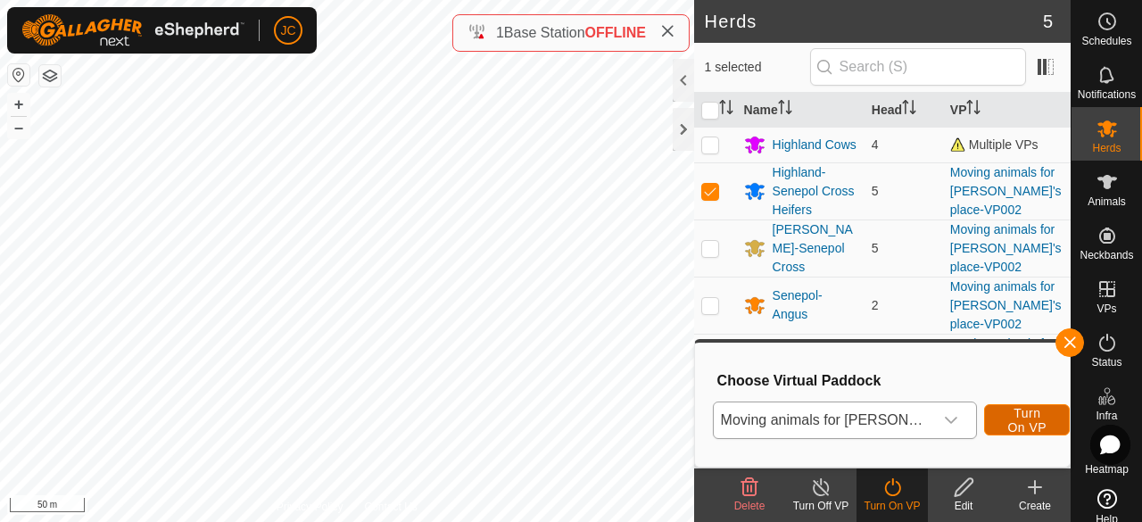
click at [998, 416] on button "Turn On VP" at bounding box center [1027, 419] width 86 height 31
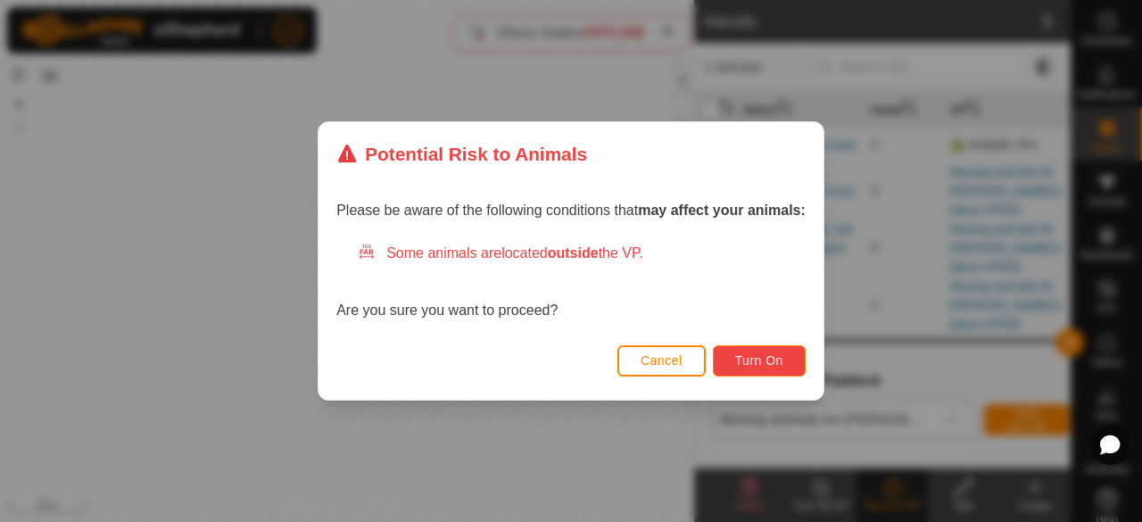
click at [751, 358] on span "Turn On" at bounding box center [759, 360] width 48 height 14
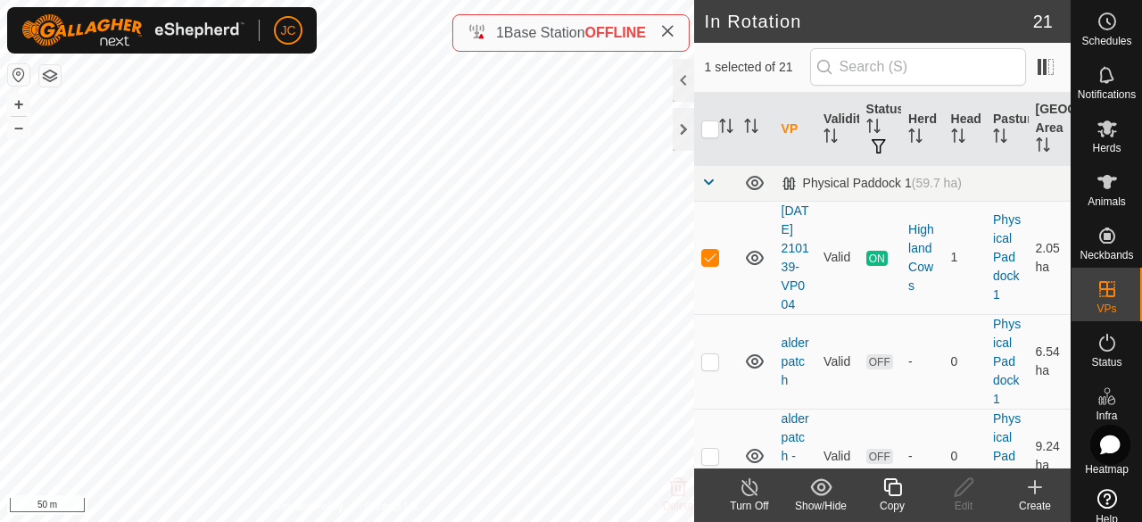
click at [746, 496] on icon at bounding box center [750, 486] width 22 height 21
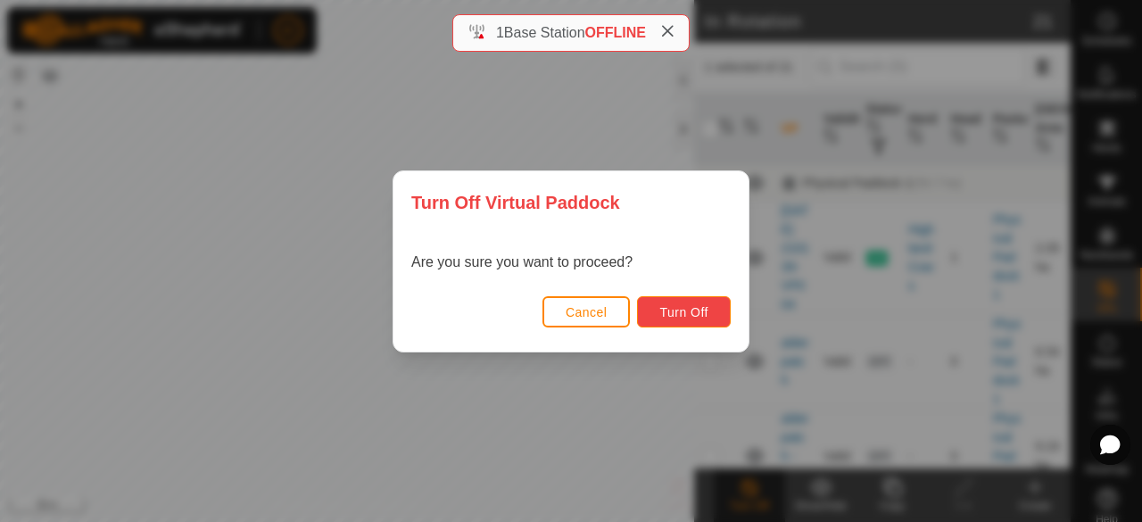
click at [698, 320] on button "Turn Off" at bounding box center [684, 311] width 94 height 31
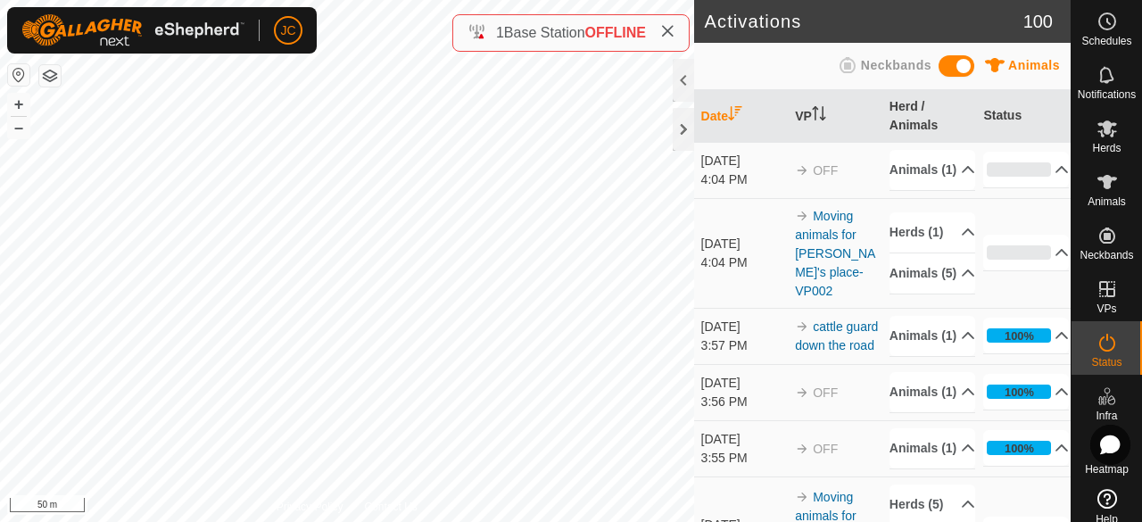
click at [674, 32] on icon at bounding box center [667, 31] width 14 height 14
